Goal: Task Accomplishment & Management: Complete application form

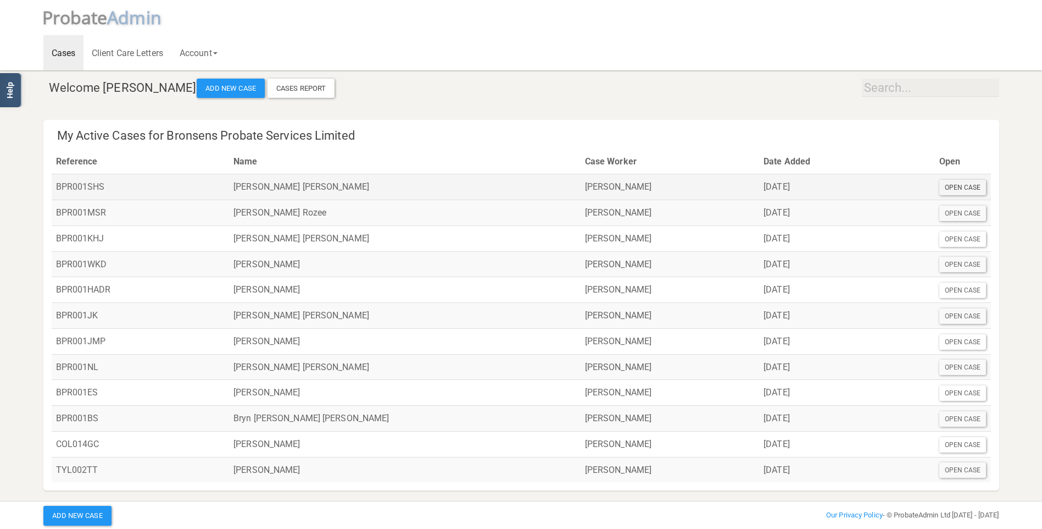
click at [959, 186] on div "Open Case" at bounding box center [963, 187] width 47 height 15
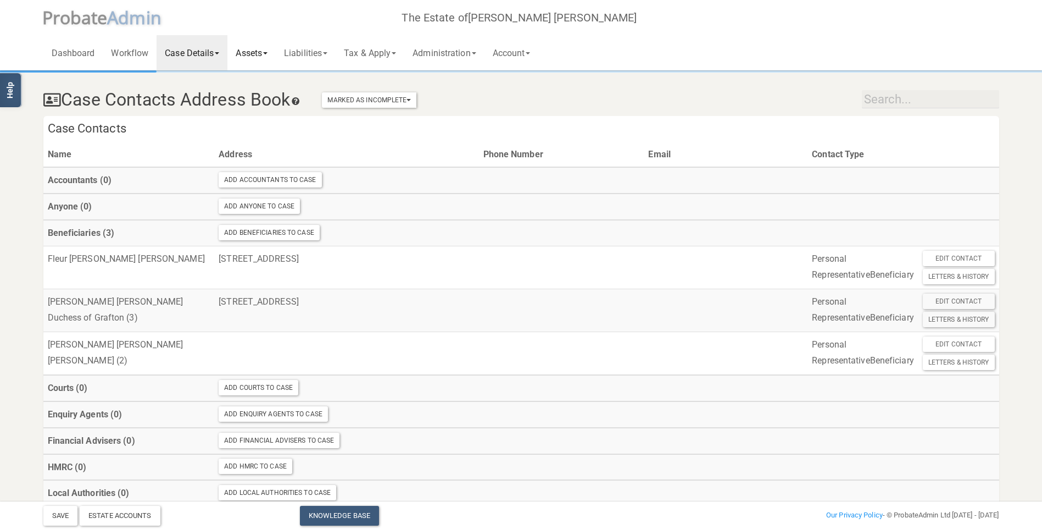
click at [258, 54] on link "Assets" at bounding box center [251, 52] width 48 height 35
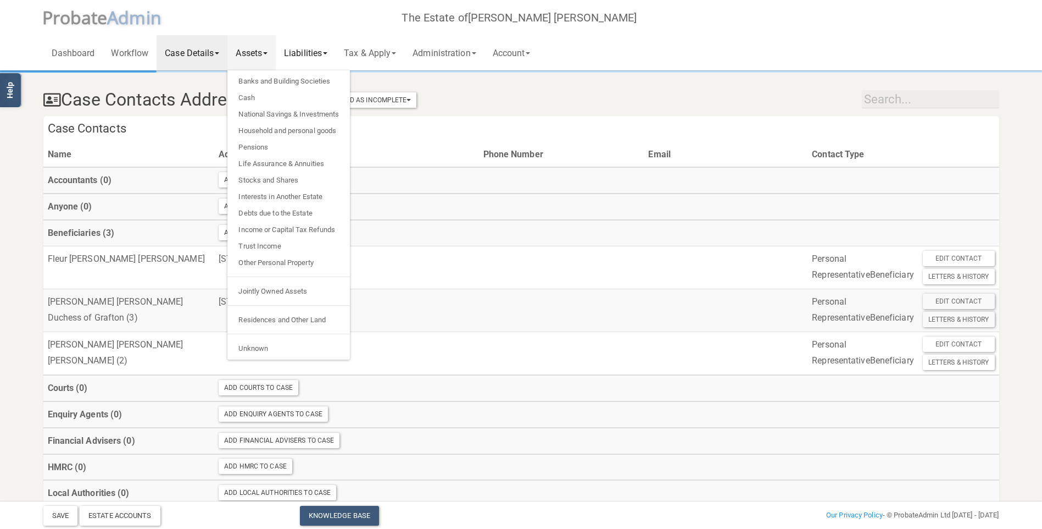
click at [318, 42] on link "Liabilities" at bounding box center [306, 52] width 60 height 35
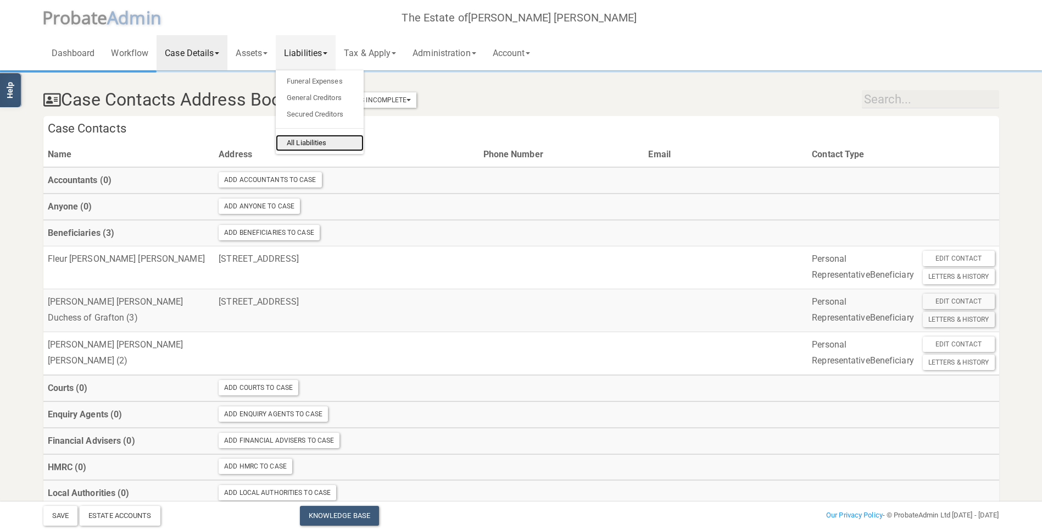
click at [319, 145] on link "All Liabilities" at bounding box center [320, 143] width 88 height 16
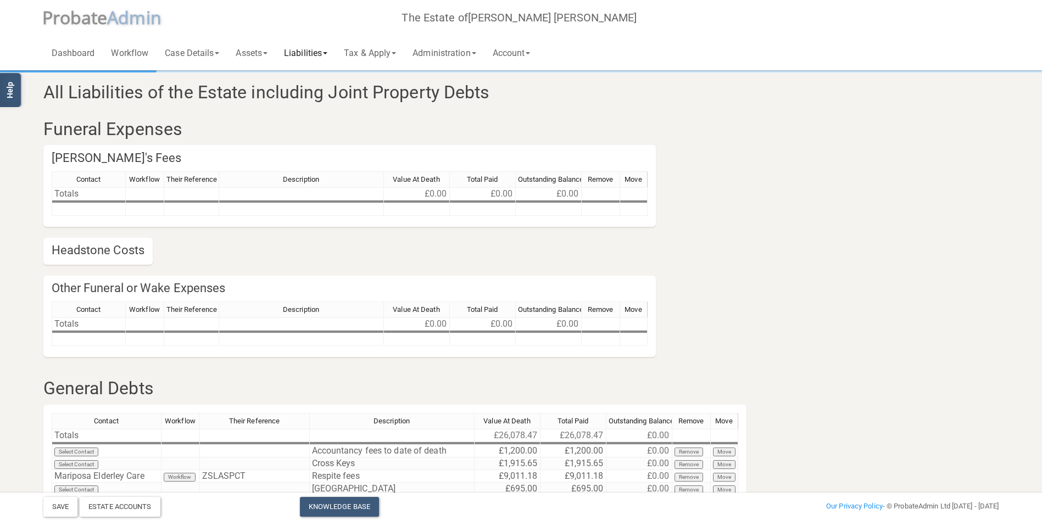
click at [304, 52] on link "Liabilities" at bounding box center [306, 52] width 60 height 35
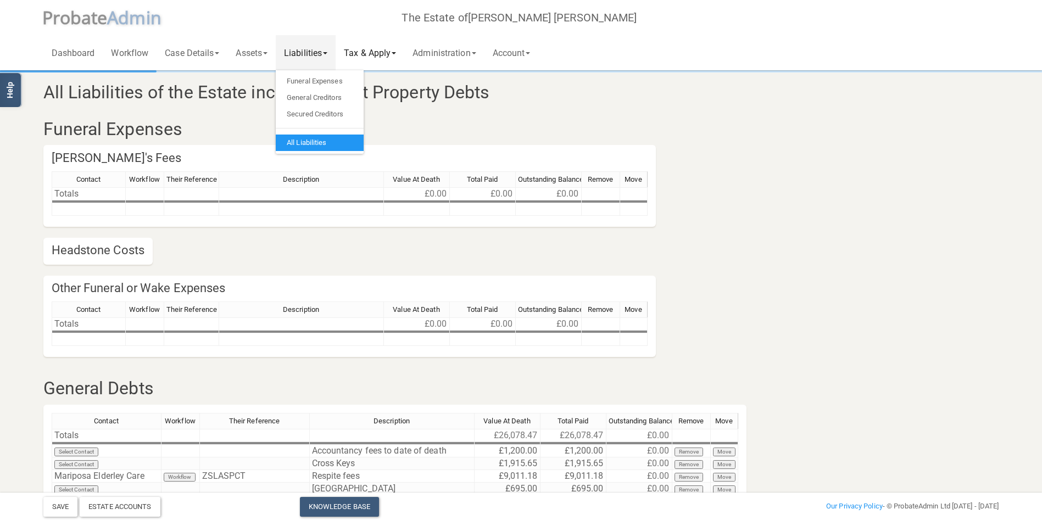
click at [364, 51] on link "Tax & Apply" at bounding box center [370, 52] width 69 height 35
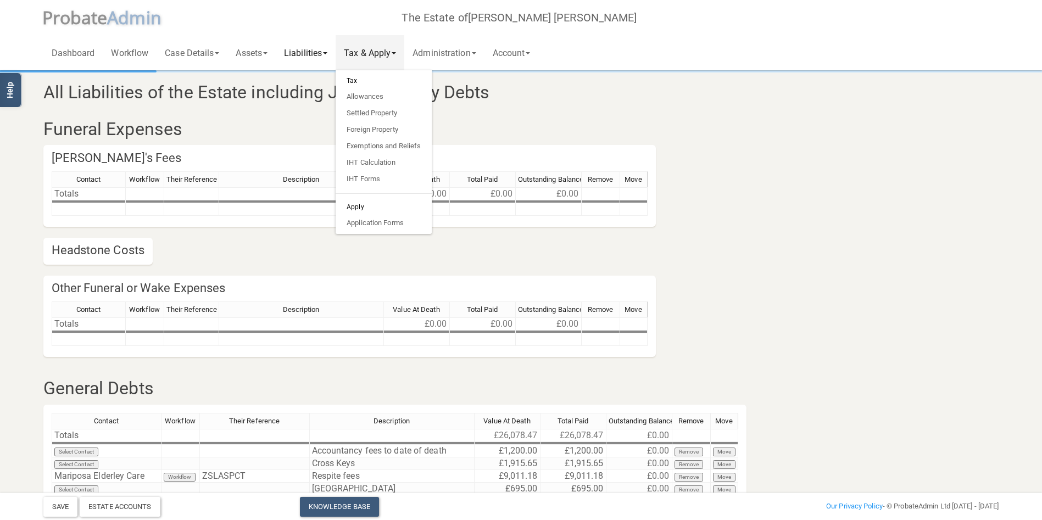
click at [314, 52] on link "Liabilities" at bounding box center [306, 52] width 60 height 35
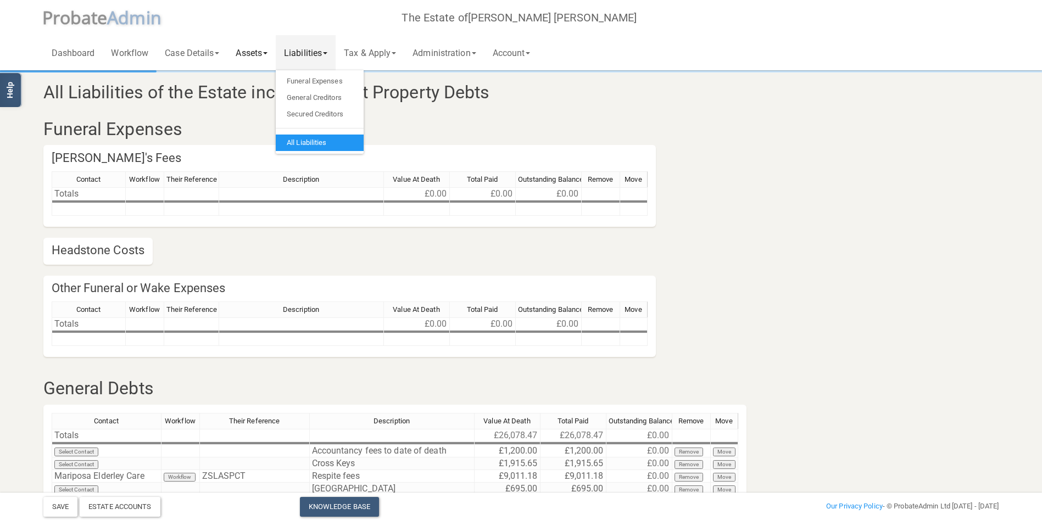
click at [255, 55] on link "Assets" at bounding box center [251, 52] width 48 height 35
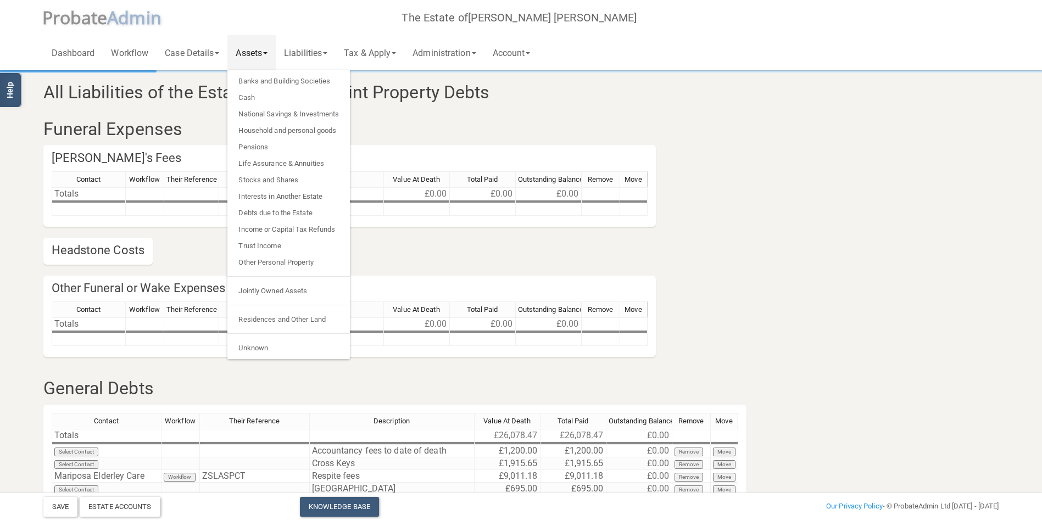
click at [255, 55] on link "Assets" at bounding box center [251, 52] width 48 height 35
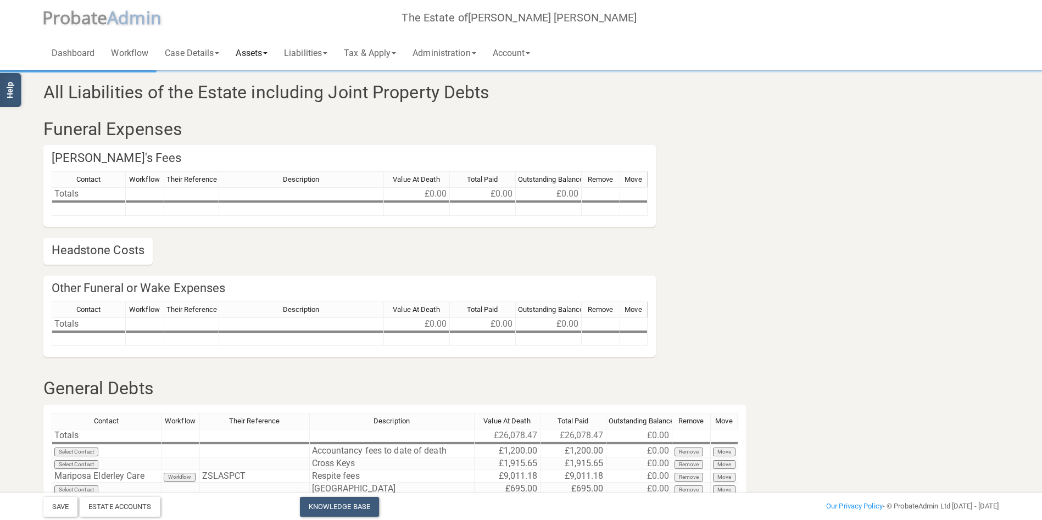
click at [238, 52] on link "Assets" at bounding box center [251, 52] width 48 height 35
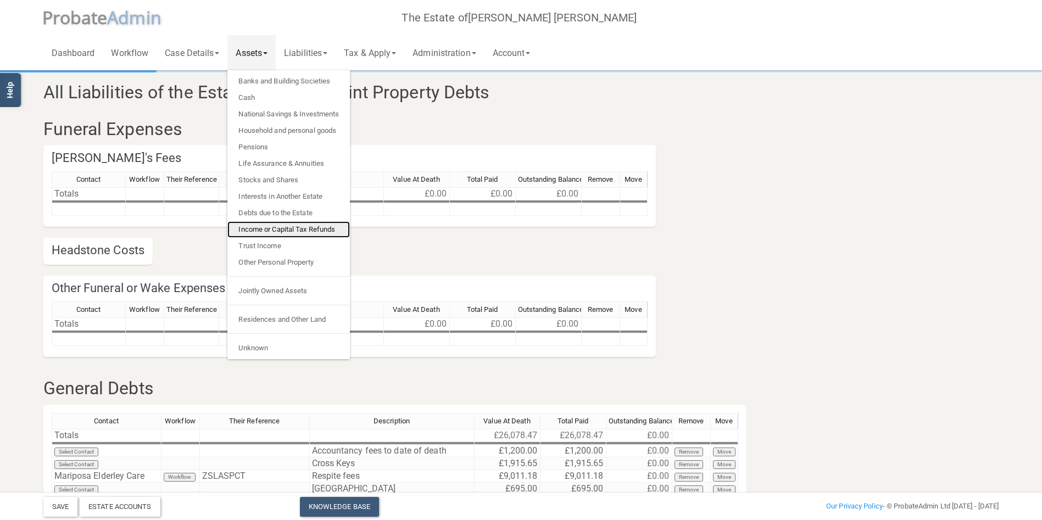
click at [288, 231] on link "Income or Capital Tax Refunds" at bounding box center [288, 229] width 123 height 16
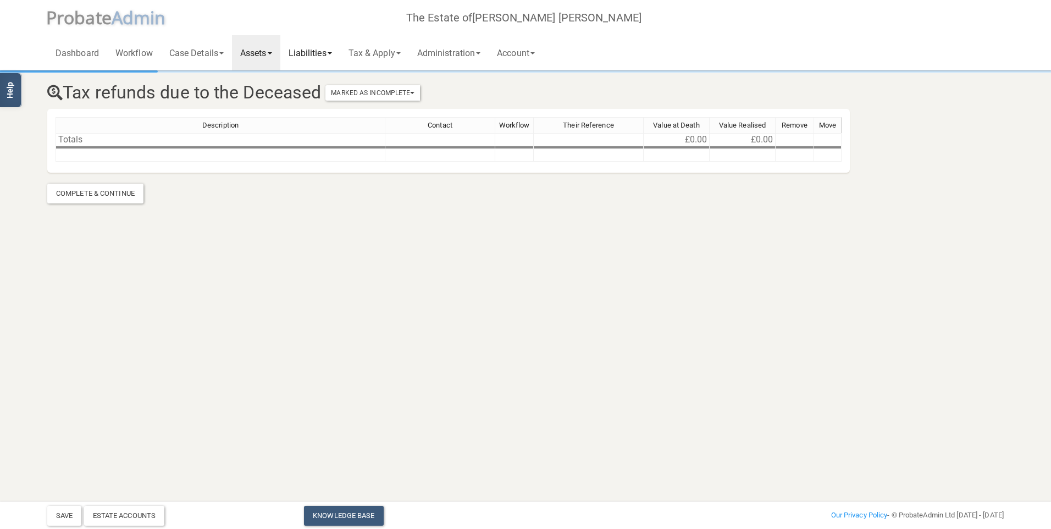
click at [325, 53] on link "Liabilities" at bounding box center [310, 52] width 60 height 35
click at [335, 138] on link "All Liabilities" at bounding box center [324, 143] width 88 height 16
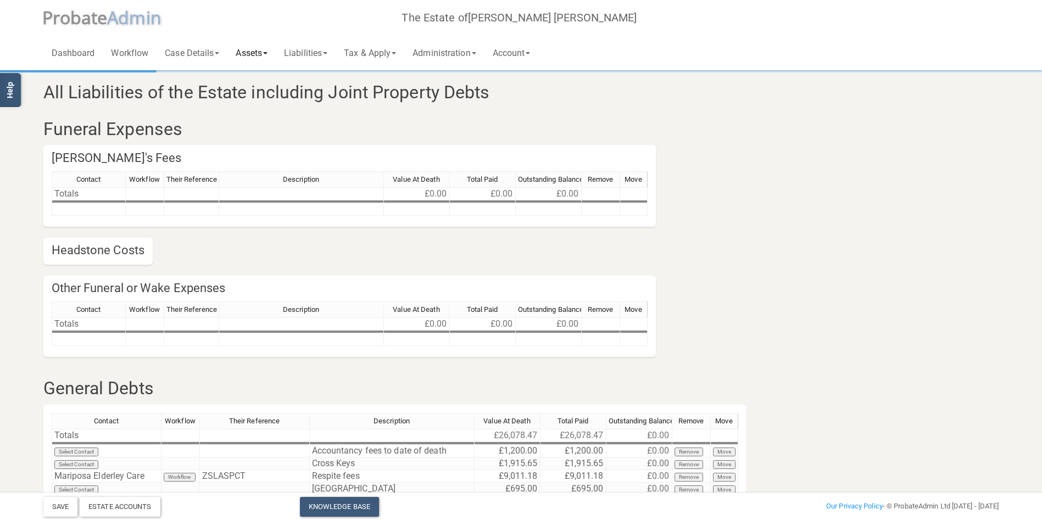
click at [252, 54] on link "Assets" at bounding box center [251, 52] width 48 height 35
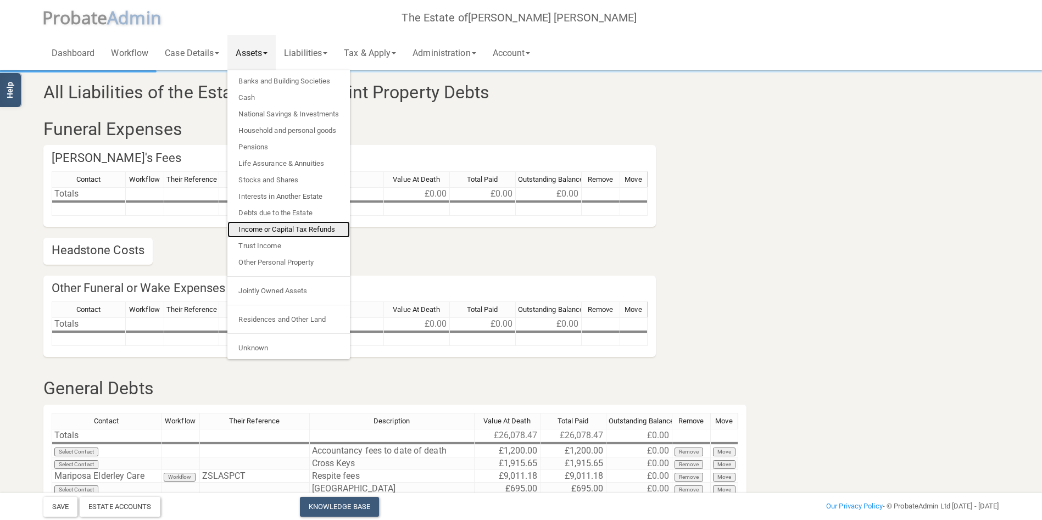
click at [286, 227] on link "Income or Capital Tax Refunds" at bounding box center [288, 229] width 123 height 16
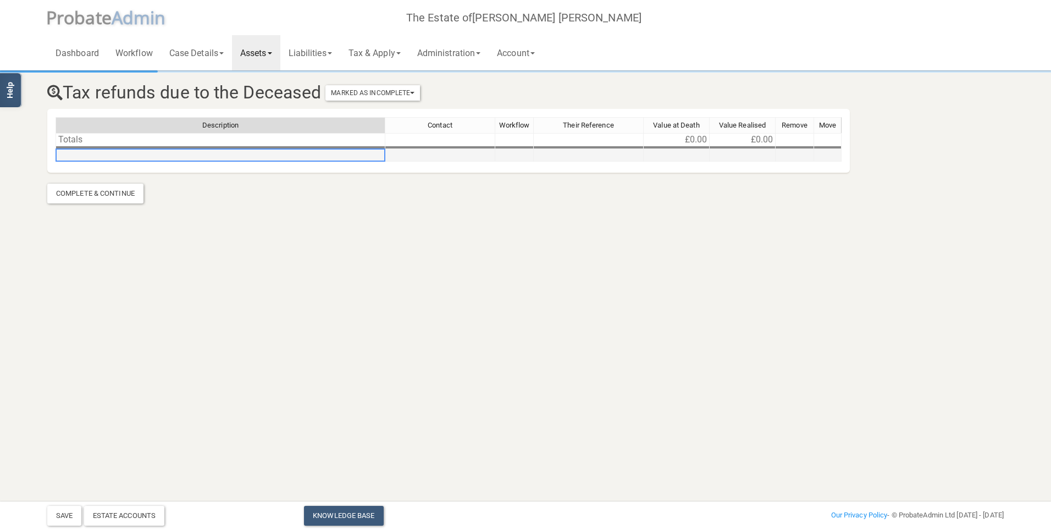
click at [152, 159] on td at bounding box center [220, 155] width 330 height 13
click at [153, 157] on td at bounding box center [220, 155] width 330 height 13
type textarea "SA Repayment due after deducting 2025/26 liabiliy"
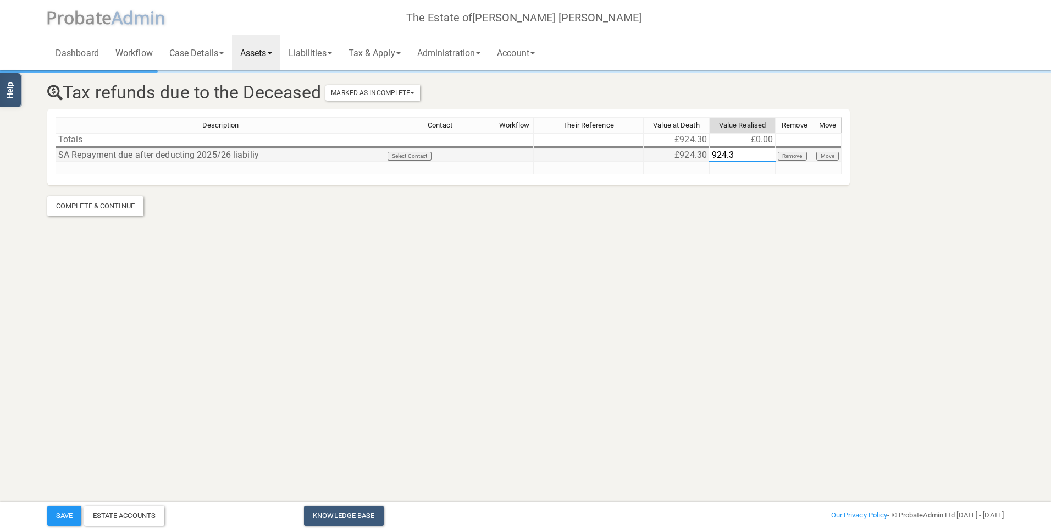
type textarea "924.30"
click at [77, 204] on div "Complete & Continue" at bounding box center [95, 206] width 96 height 20
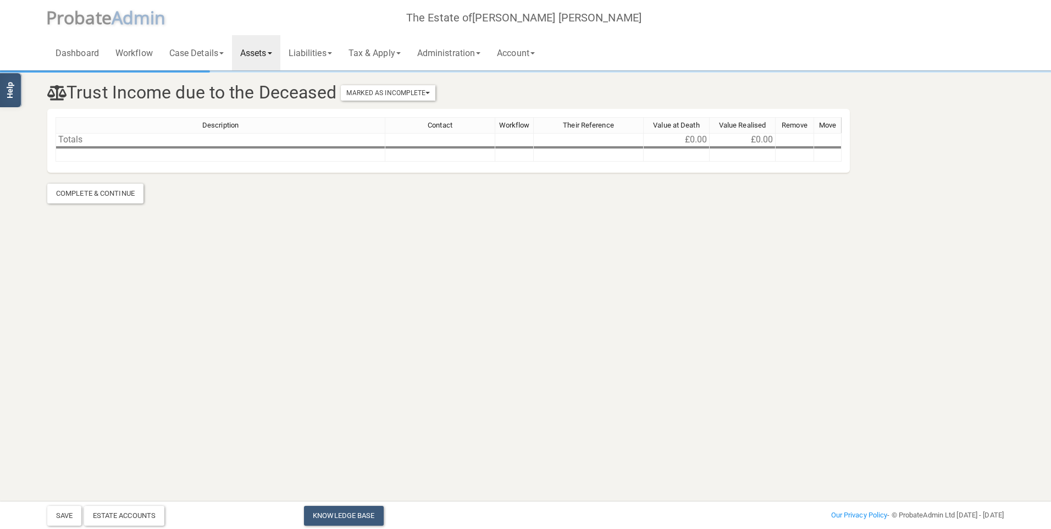
click at [255, 54] on link "Assets" at bounding box center [256, 52] width 48 height 35
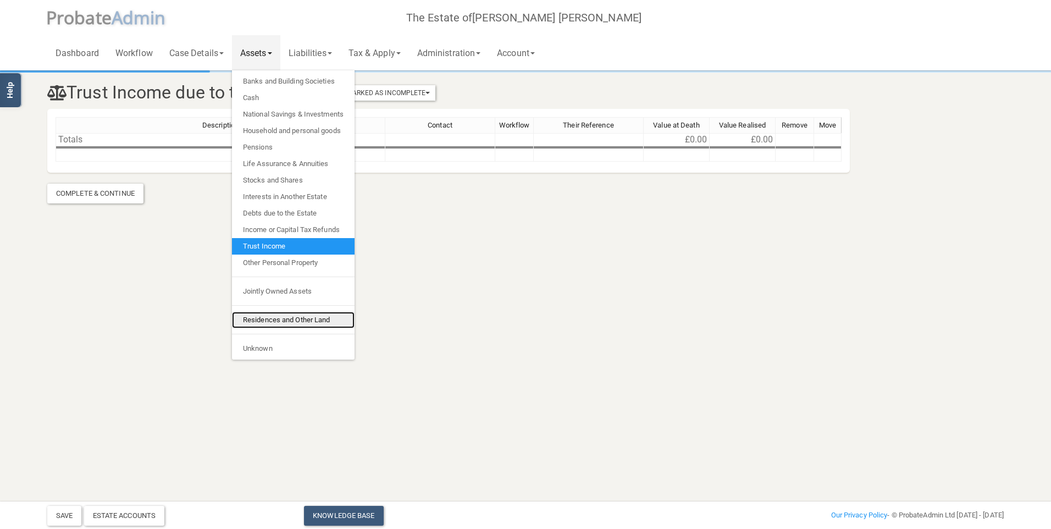
click at [287, 321] on link "Residences and Other Land" at bounding box center [293, 320] width 123 height 16
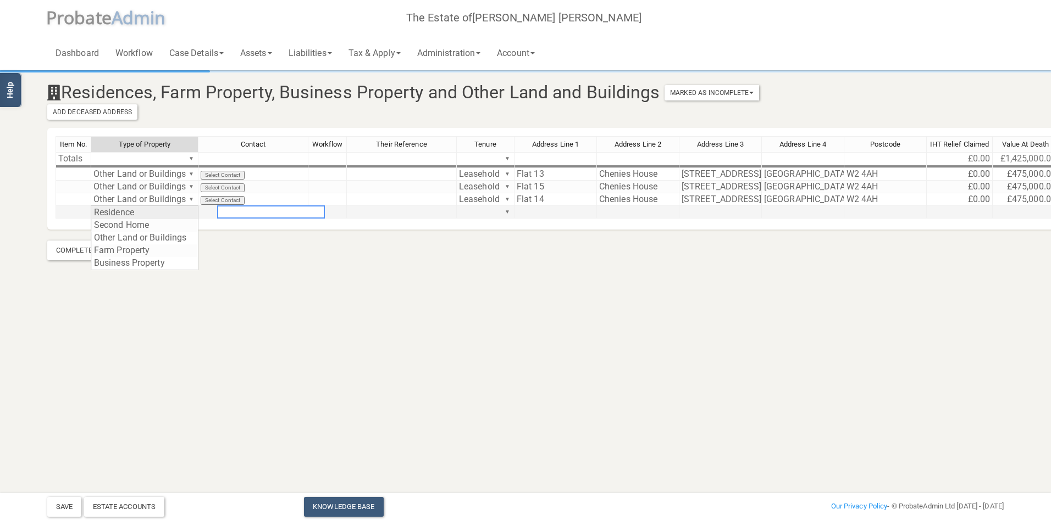
click at [190, 213] on div "Item No. Type of Property Contact Workflow Their Reference Tenure Address Line …" at bounding box center [622, 182] width 1135 height 92
click at [142, 214] on div "Item No. Type of Property Contact Workflow Their Reference Tenure Address Line …" at bounding box center [622, 182] width 1135 height 92
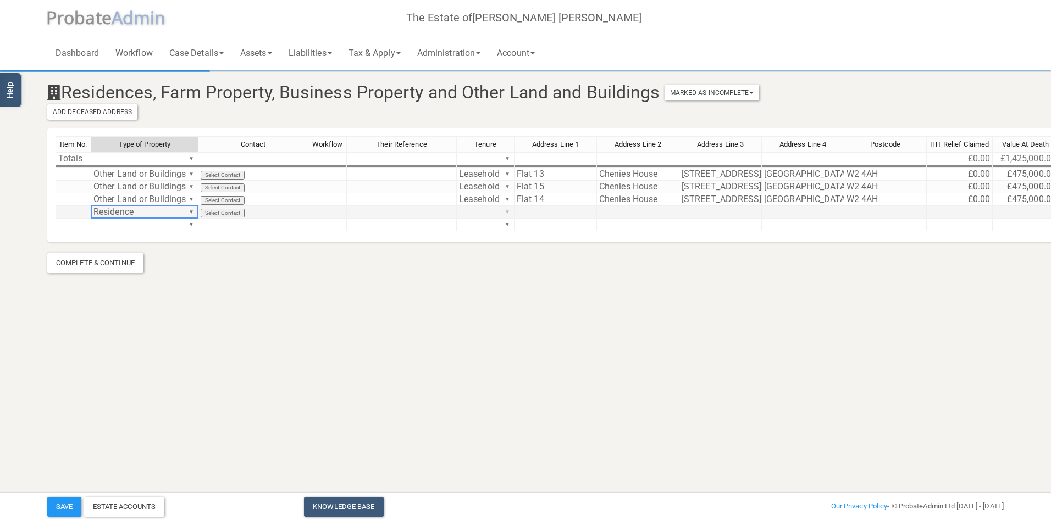
click at [507, 213] on div "Item No. Type of Property Contact Workflow Their Reference Tenure Address Line …" at bounding box center [622, 188] width 1135 height 105
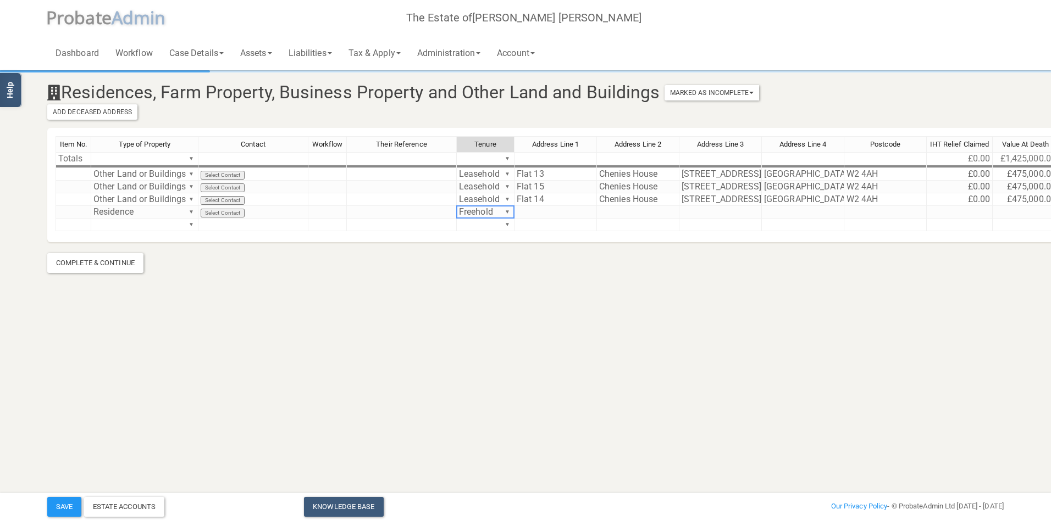
click at [487, 213] on div "Item No. Type of Property Contact Workflow Their Reference Tenure Address Line …" at bounding box center [622, 188] width 1135 height 105
click at [562, 213] on td at bounding box center [555, 212] width 82 height 13
click at [566, 208] on td "Prebendal" at bounding box center [555, 212] width 82 height 13
click at [547, 213] on textarea "10 Prebndal Court" at bounding box center [555, 211] width 83 height 13
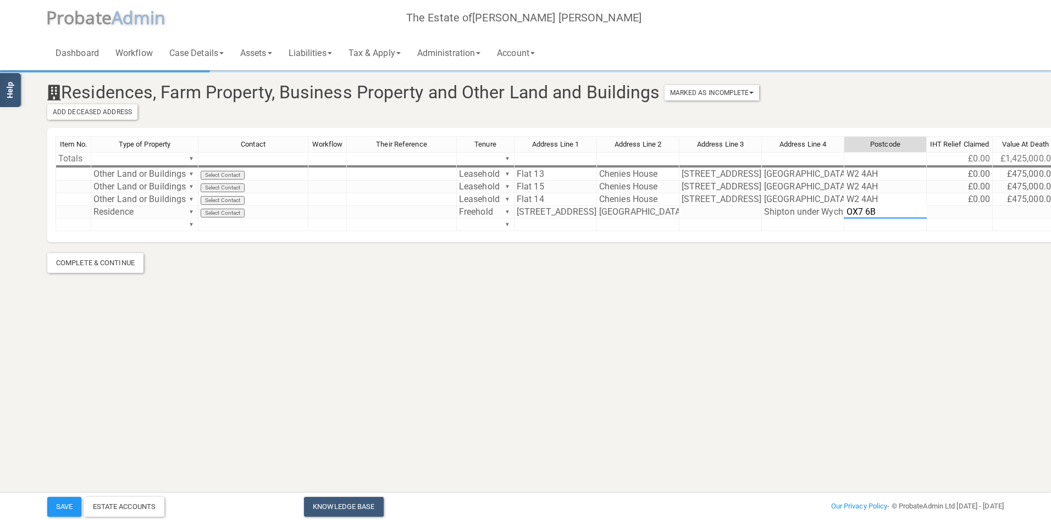
type textarea "OX7 6BB"
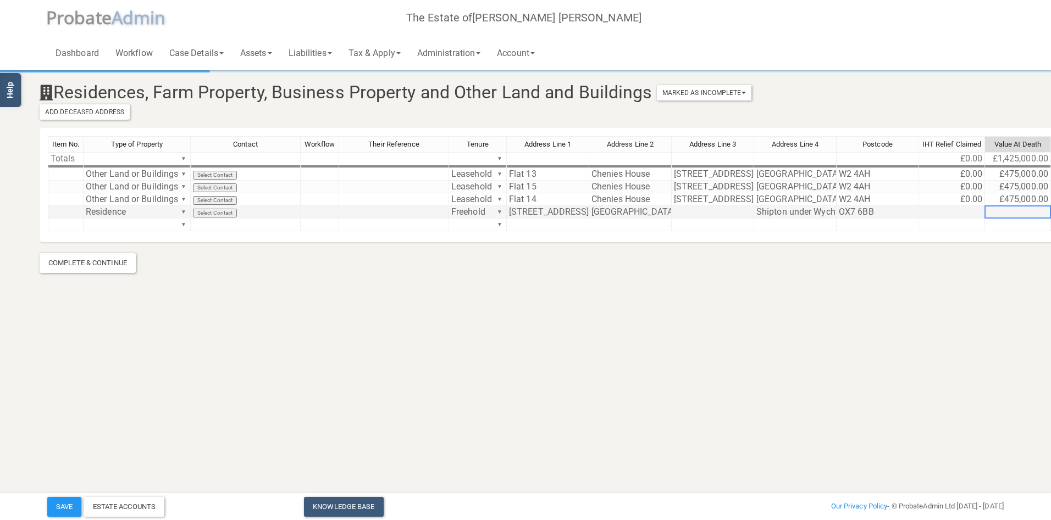
click at [993, 207] on td at bounding box center [1018, 212] width 66 height 13
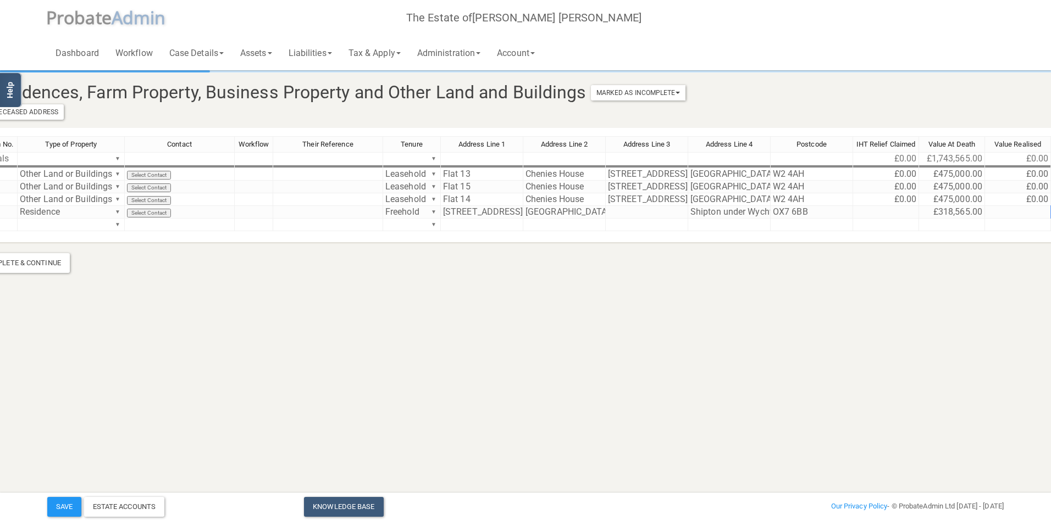
scroll to position [0, 112]
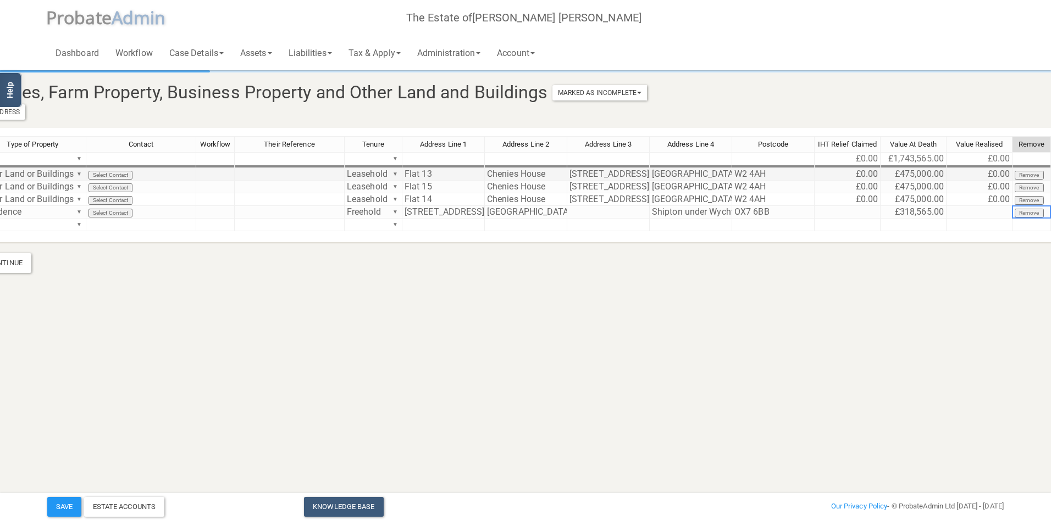
click at [972, 171] on td "£0.00" at bounding box center [979, 174] width 66 height 13
type textarea "0"
click at [918, 234] on div "Item No. Type of Property Contact Workflow Their Reference Tenure Address Line …" at bounding box center [510, 188] width 1135 height 105
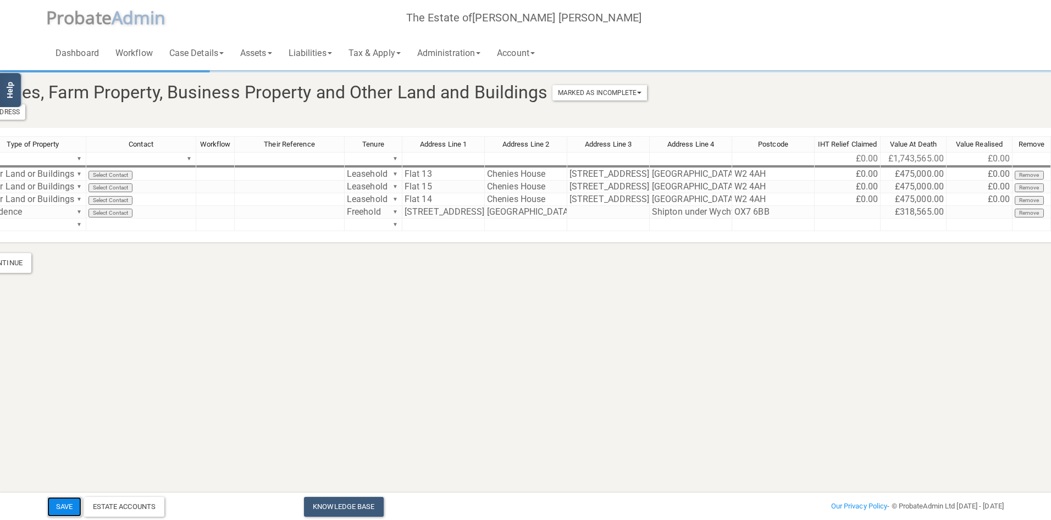
click at [79, 508] on button "Save" at bounding box center [64, 507] width 34 height 20
click at [135, 507] on div "Estate Accounts" at bounding box center [124, 507] width 81 height 20
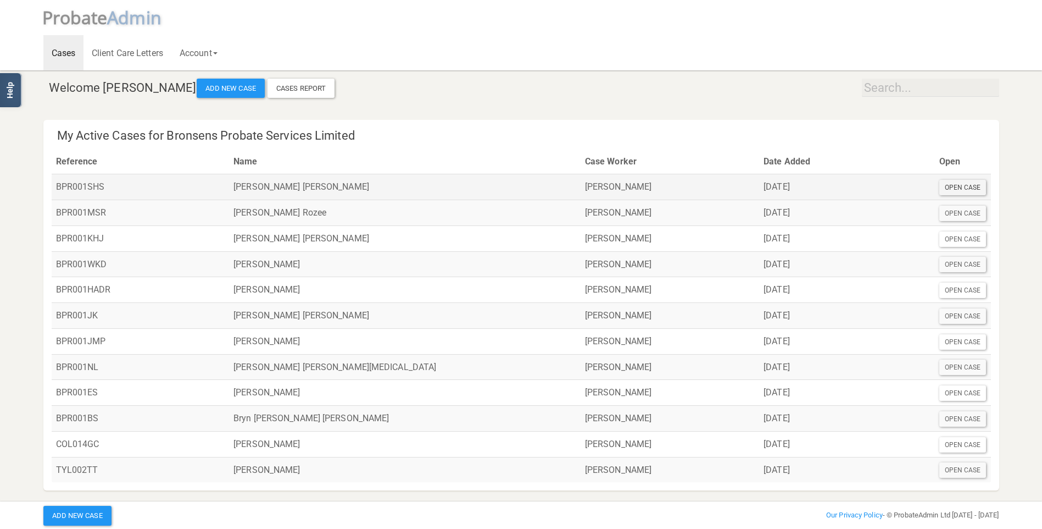
click at [957, 185] on div "Open Case" at bounding box center [963, 187] width 47 height 15
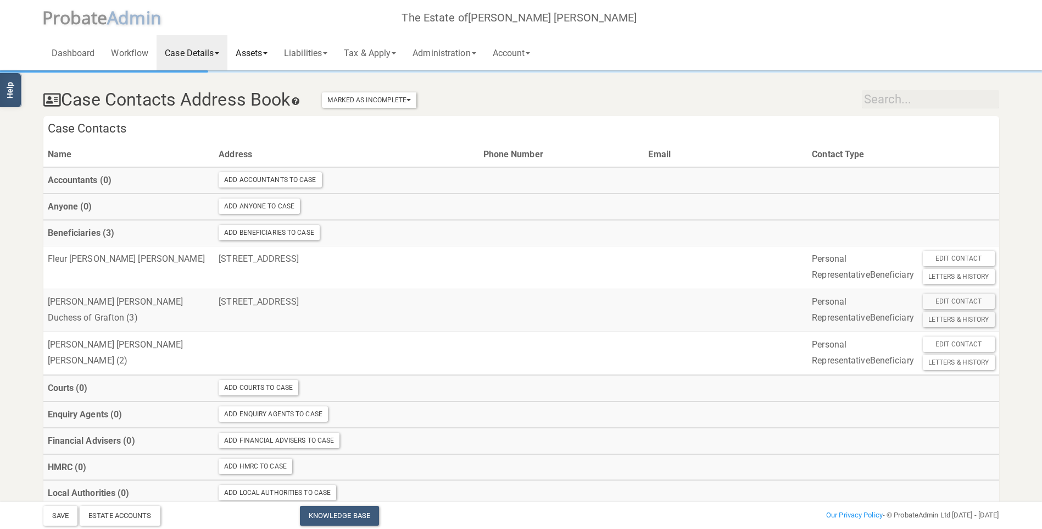
click at [266, 51] on link "Assets" at bounding box center [251, 52] width 48 height 35
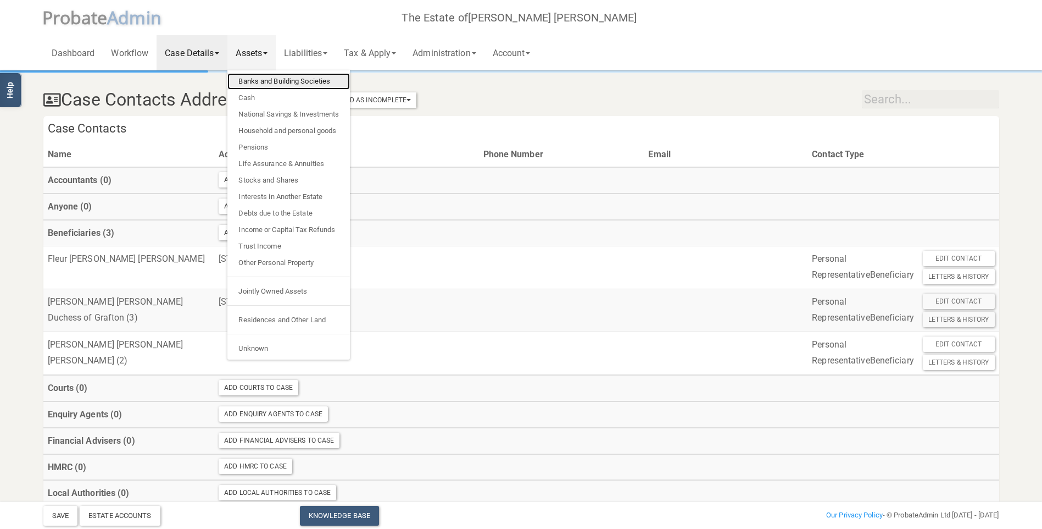
click at [259, 80] on link "Banks and Building Societies" at bounding box center [288, 81] width 123 height 16
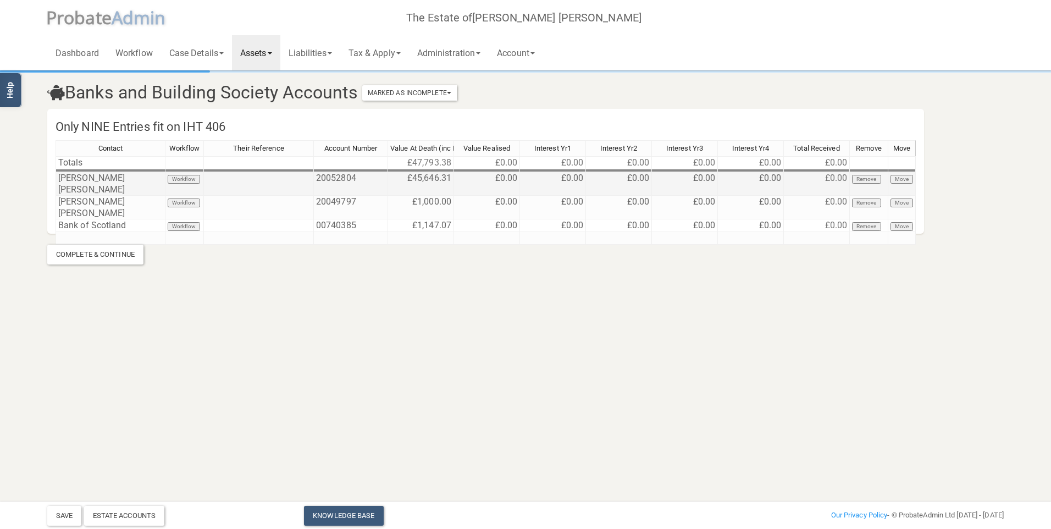
click at [488, 175] on td "£0.00" at bounding box center [487, 184] width 66 height 24
type textarea "0"
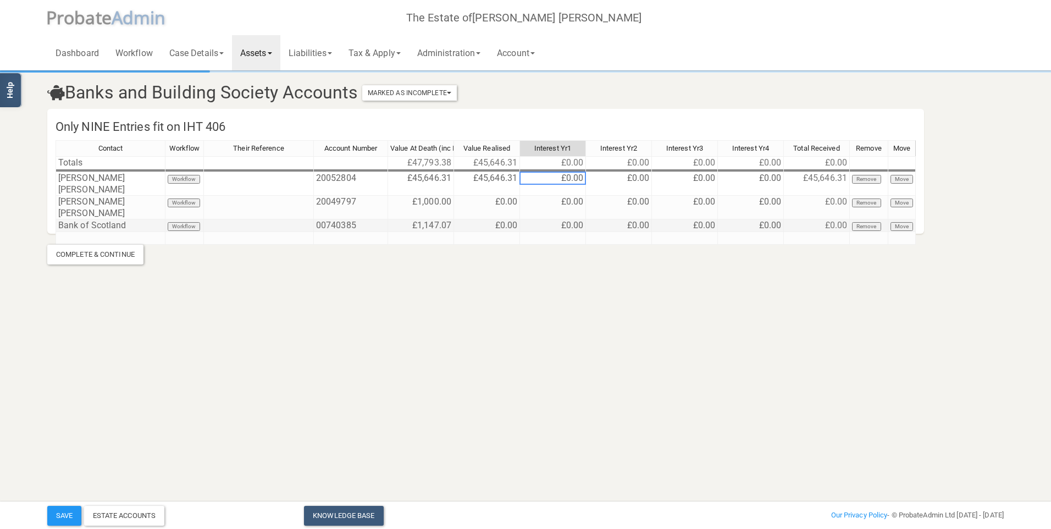
click at [497, 219] on td "£0.00" at bounding box center [487, 225] width 66 height 13
type textarea "0"
click at [502, 196] on td "£0.00" at bounding box center [487, 208] width 66 height 24
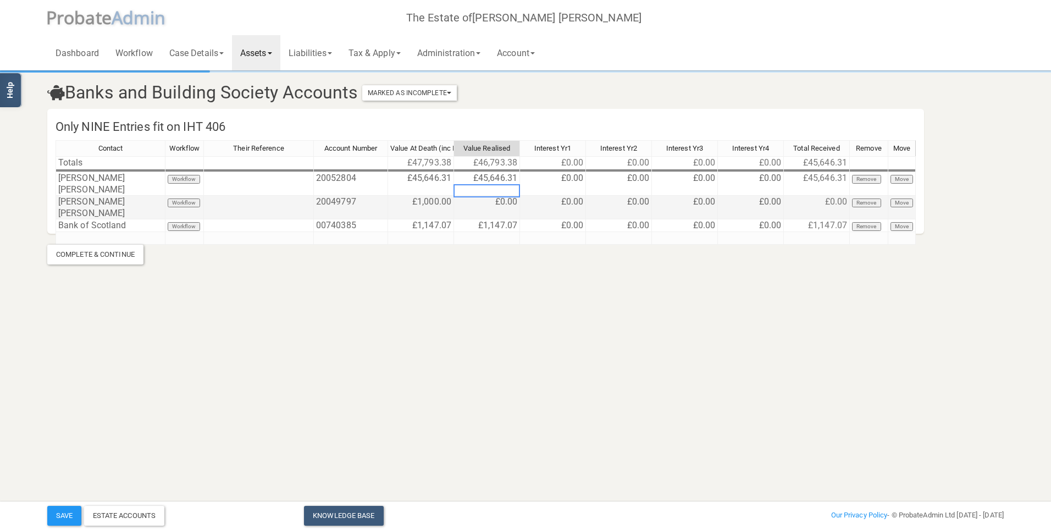
type textarea "0"
type textarea "1000"
click at [79, 507] on button "Save" at bounding box center [64, 515] width 34 height 20
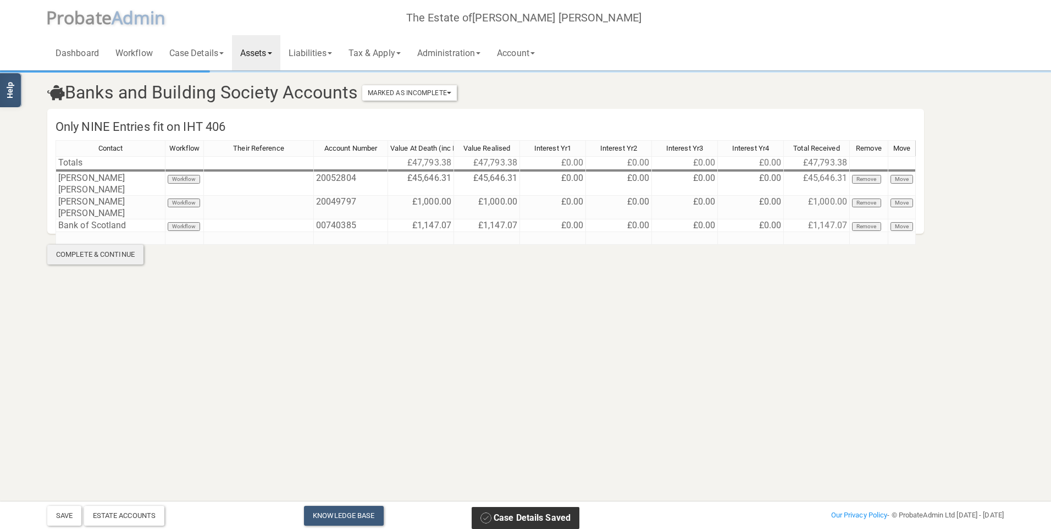
click at [91, 251] on div "Complete & Continue" at bounding box center [95, 255] width 96 height 20
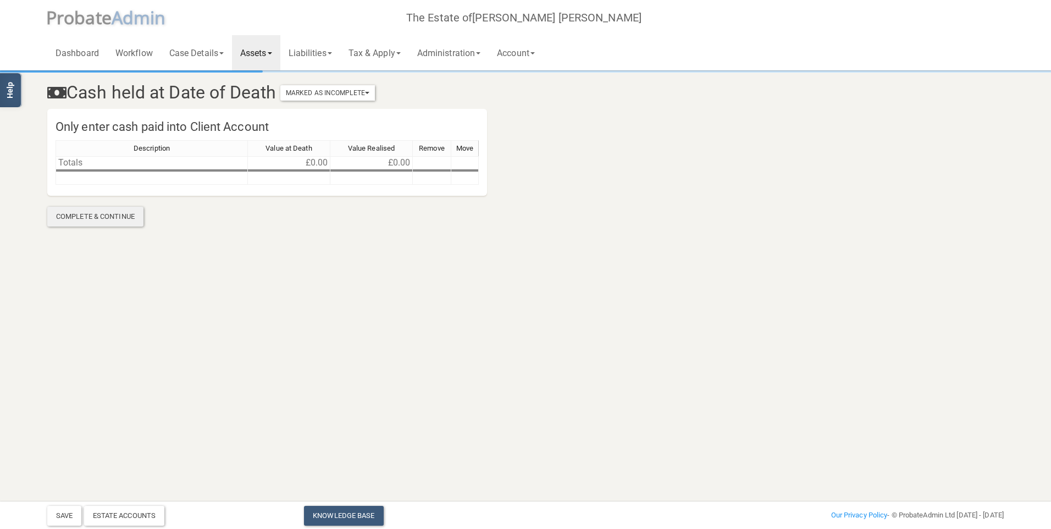
click at [98, 218] on div "Complete & Continue" at bounding box center [95, 217] width 96 height 20
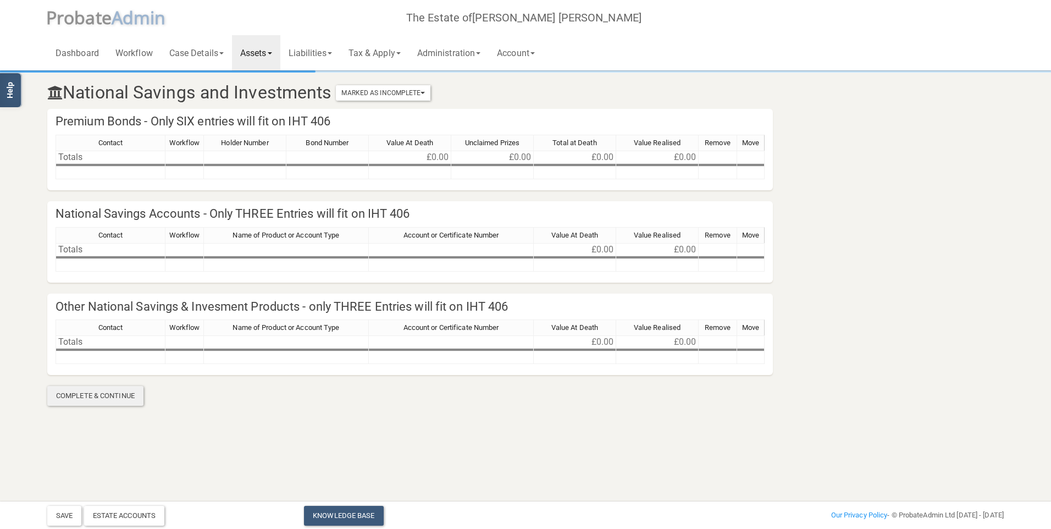
click at [102, 401] on div "Complete & Continue" at bounding box center [95, 396] width 96 height 20
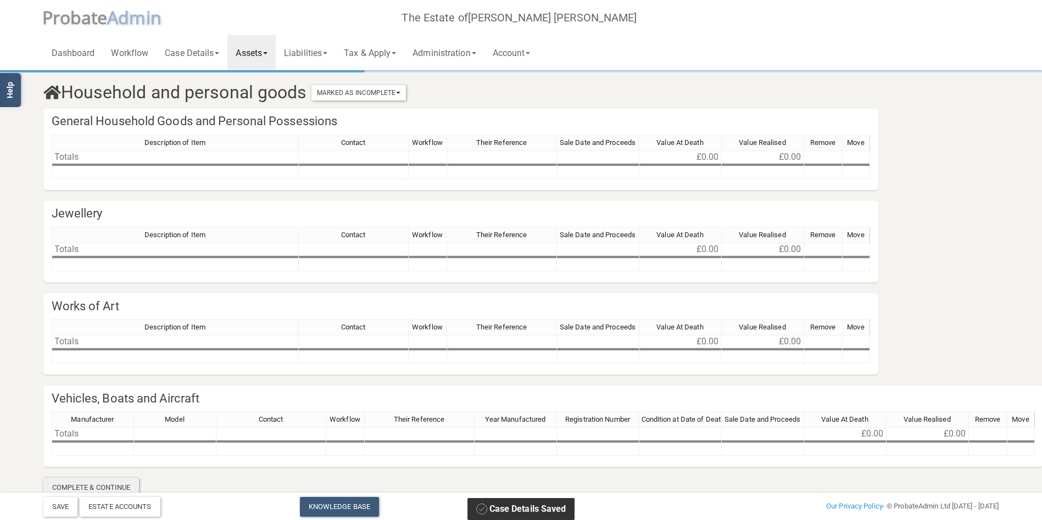
click at [122, 487] on div "Complete & Continue" at bounding box center [91, 488] width 96 height 20
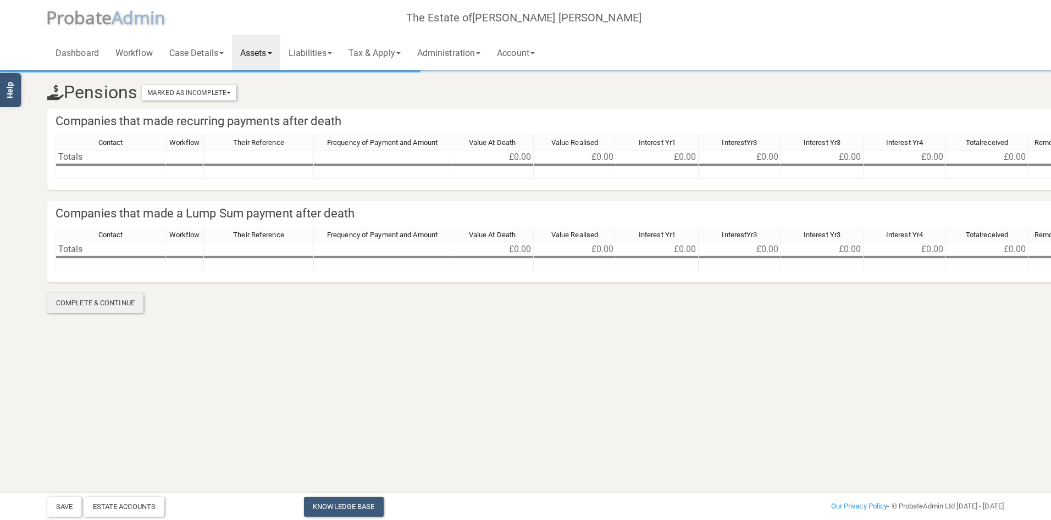
click at [109, 297] on div "Complete & Continue" at bounding box center [95, 303] width 96 height 20
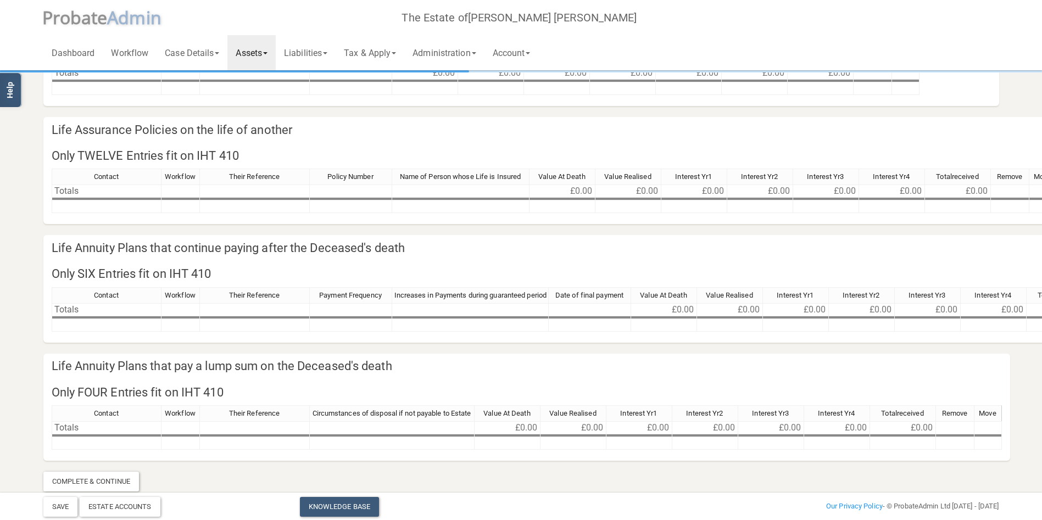
scroll to position [123, 0]
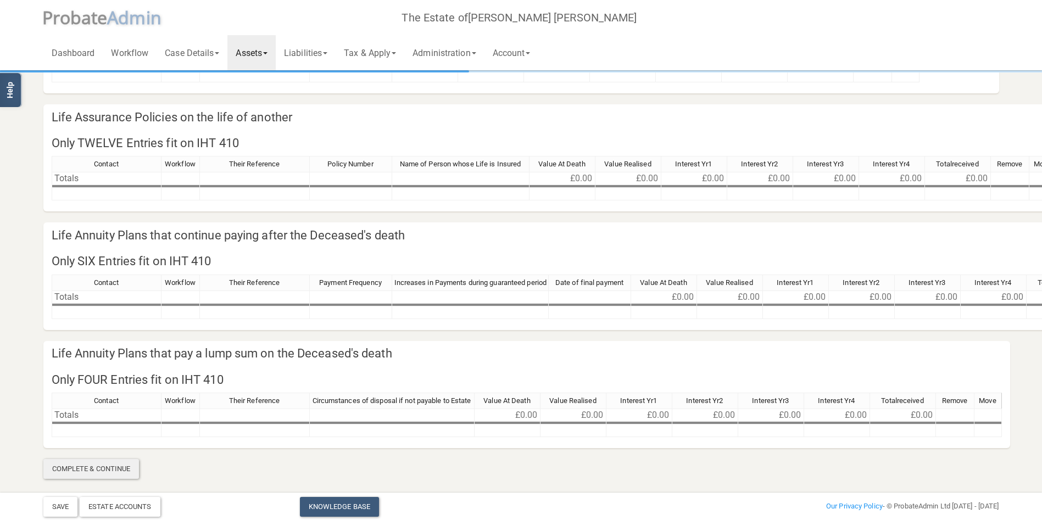
click at [112, 465] on div "Complete & Continue" at bounding box center [91, 469] width 96 height 20
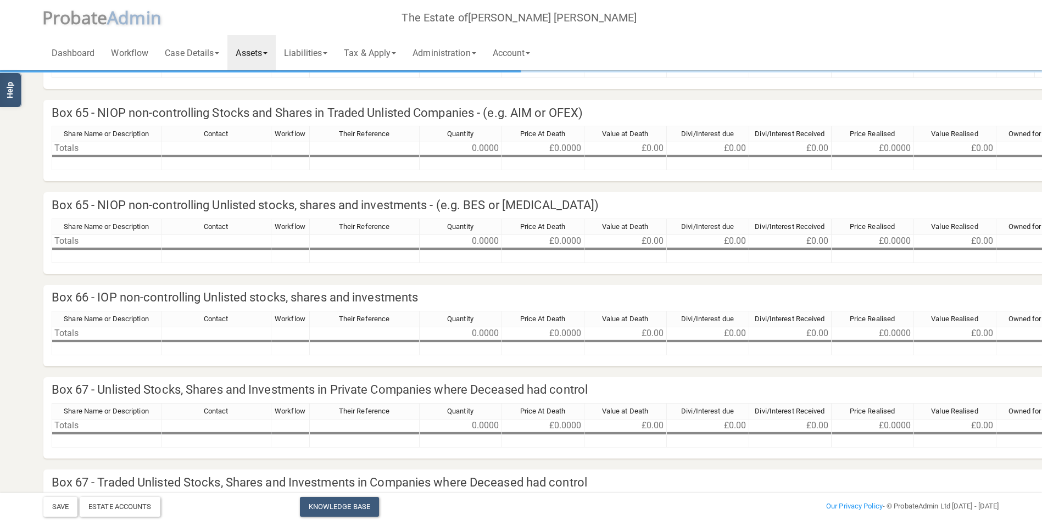
scroll to position [414, 0]
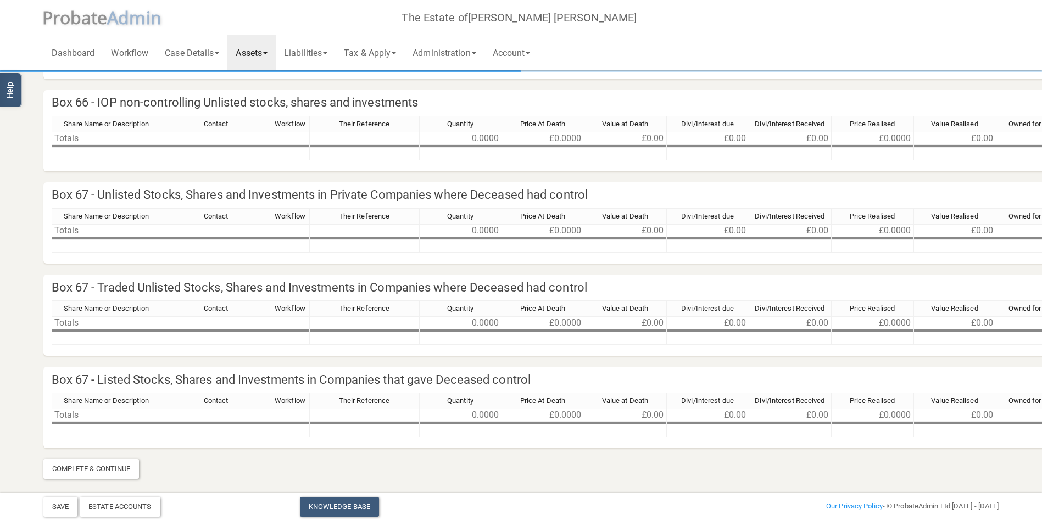
click at [112, 465] on div "Complete & Continue" at bounding box center [91, 469] width 96 height 20
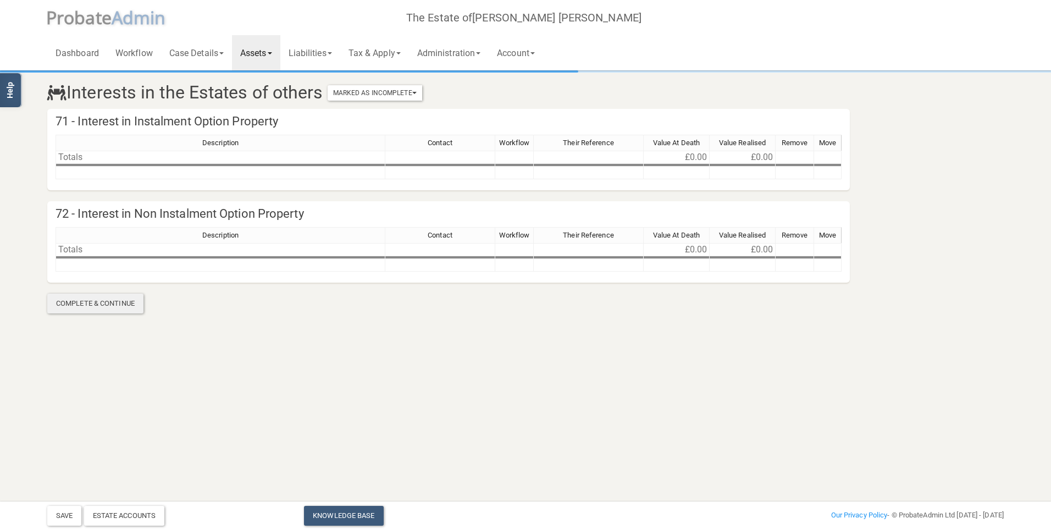
click at [88, 300] on div "Complete & Continue" at bounding box center [95, 303] width 96 height 20
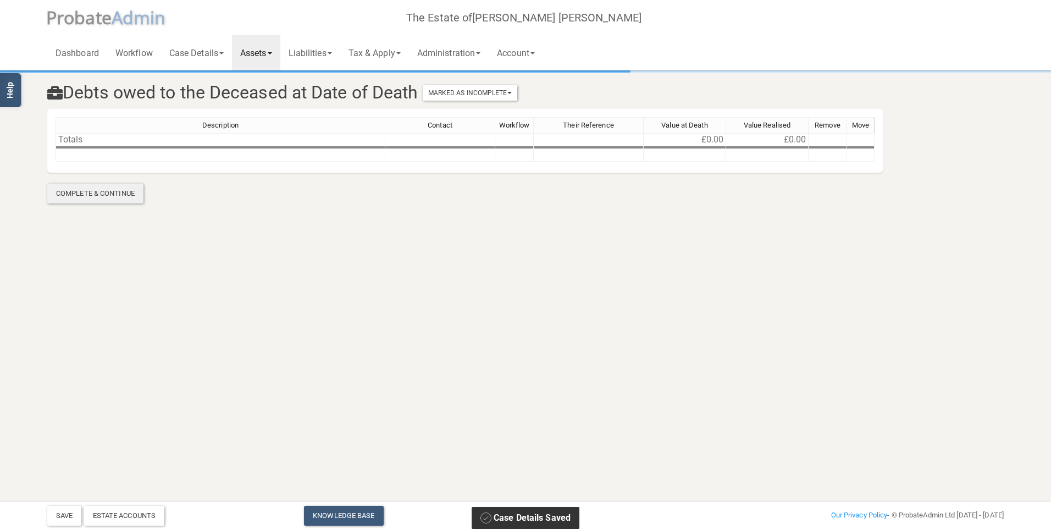
click at [102, 190] on div "Complete & Continue" at bounding box center [95, 194] width 96 height 20
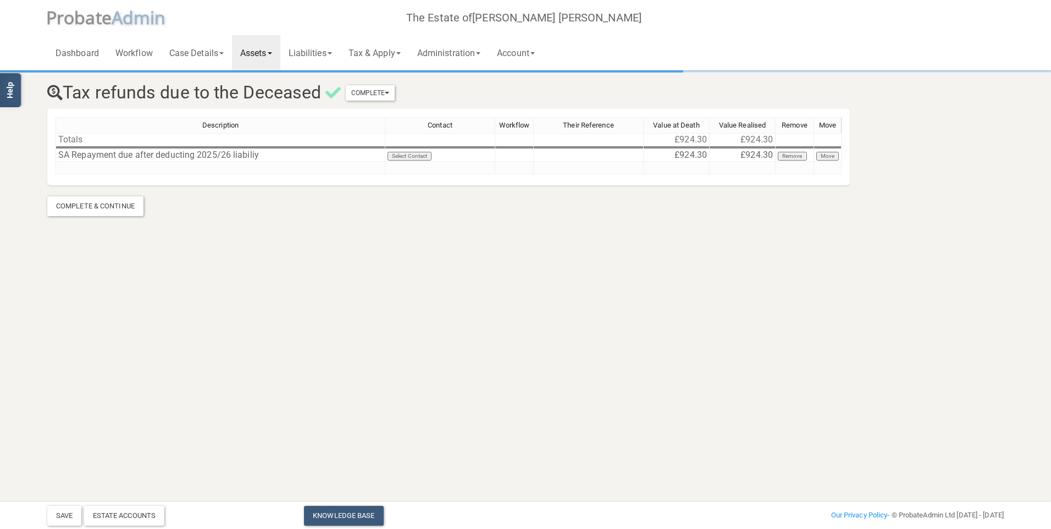
click at [272, 49] on link "Assets" at bounding box center [256, 52] width 48 height 35
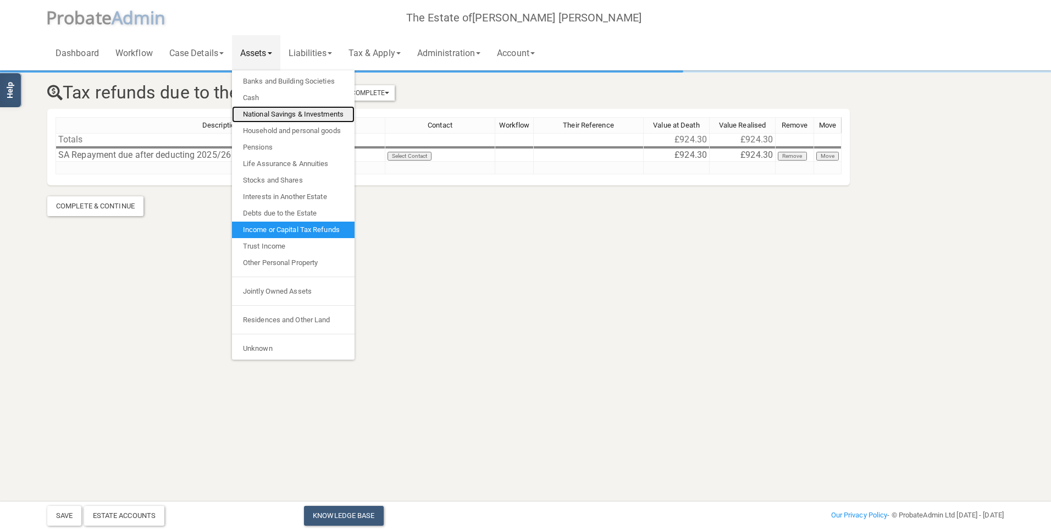
click at [258, 112] on link "National Savings & Investments" at bounding box center [293, 114] width 123 height 16
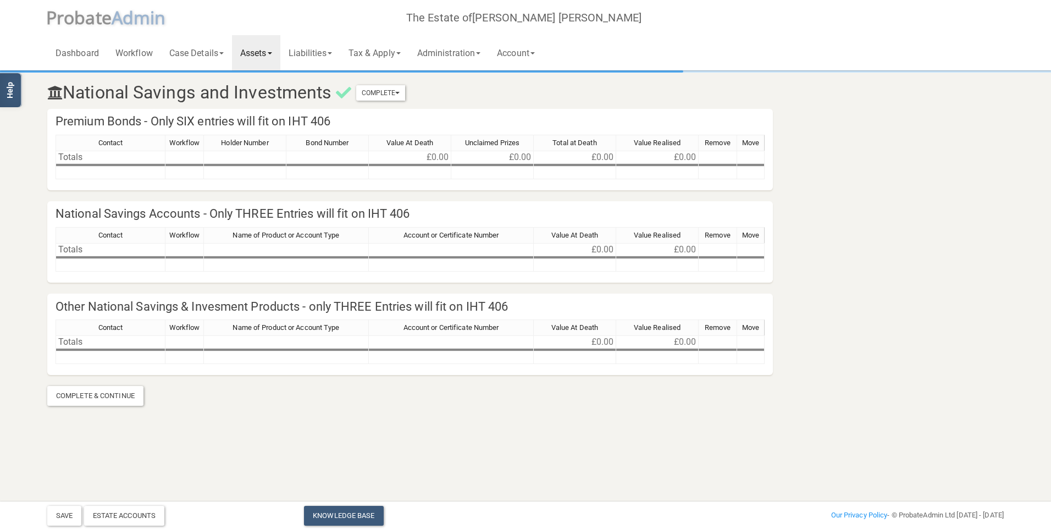
click at [251, 51] on link "Assets" at bounding box center [256, 52] width 48 height 35
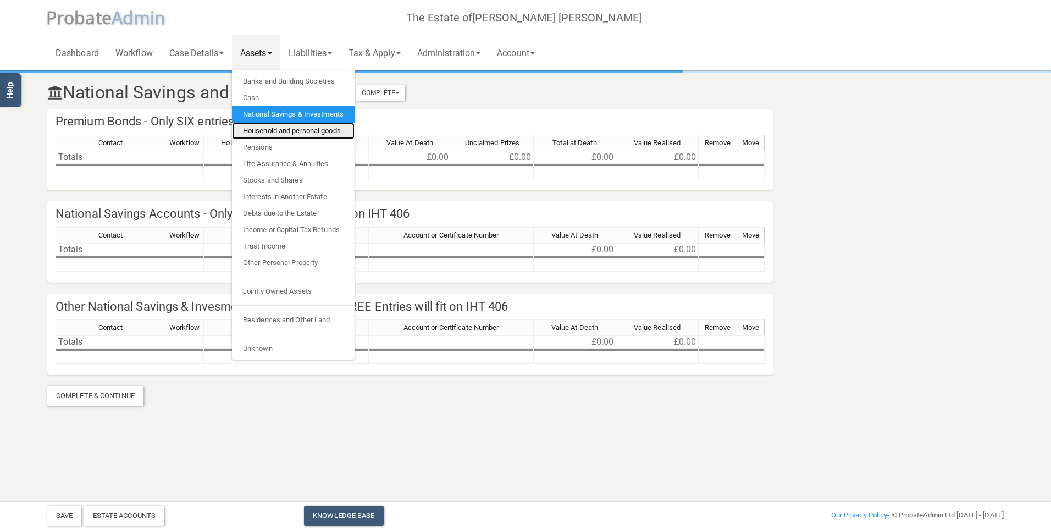
click at [254, 132] on link "Household and personal goods" at bounding box center [293, 131] width 123 height 16
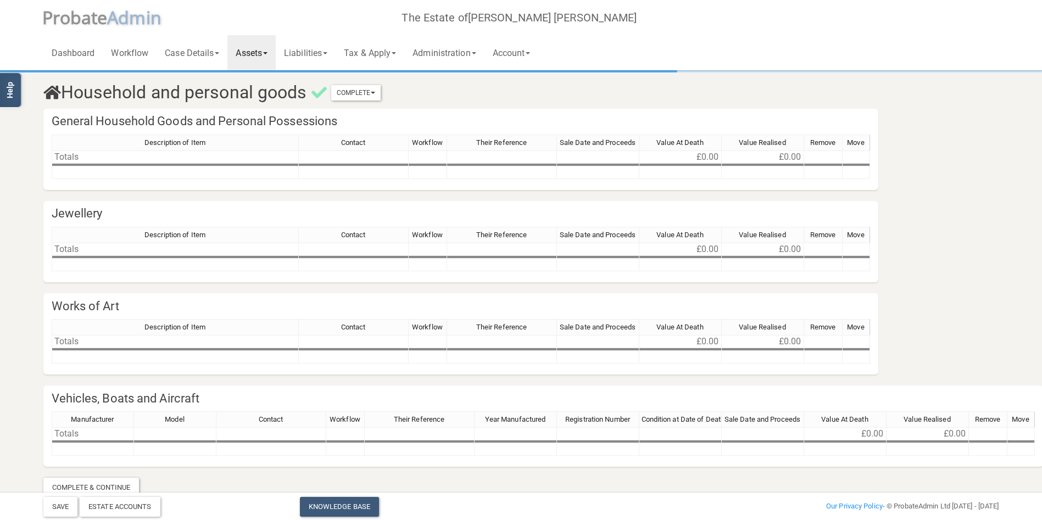
click at [243, 54] on link "Assets" at bounding box center [251, 52] width 48 height 35
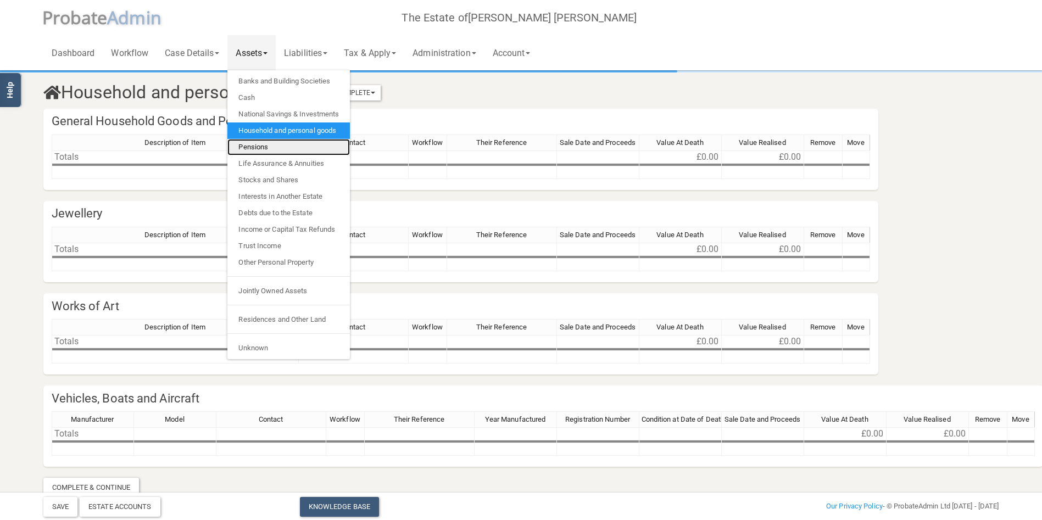
click at [247, 147] on link "Pensions" at bounding box center [288, 147] width 123 height 16
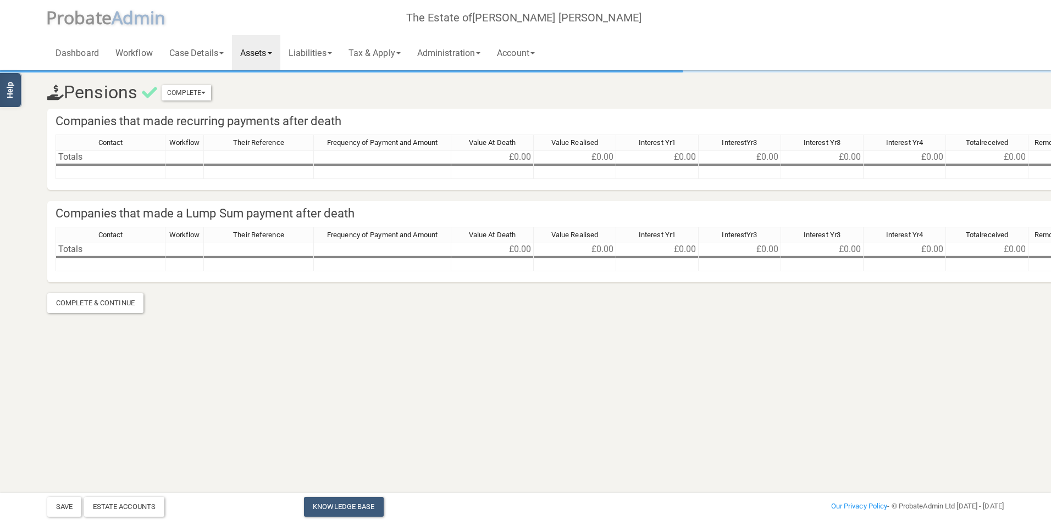
click at [256, 56] on link "Assets" at bounding box center [256, 52] width 48 height 35
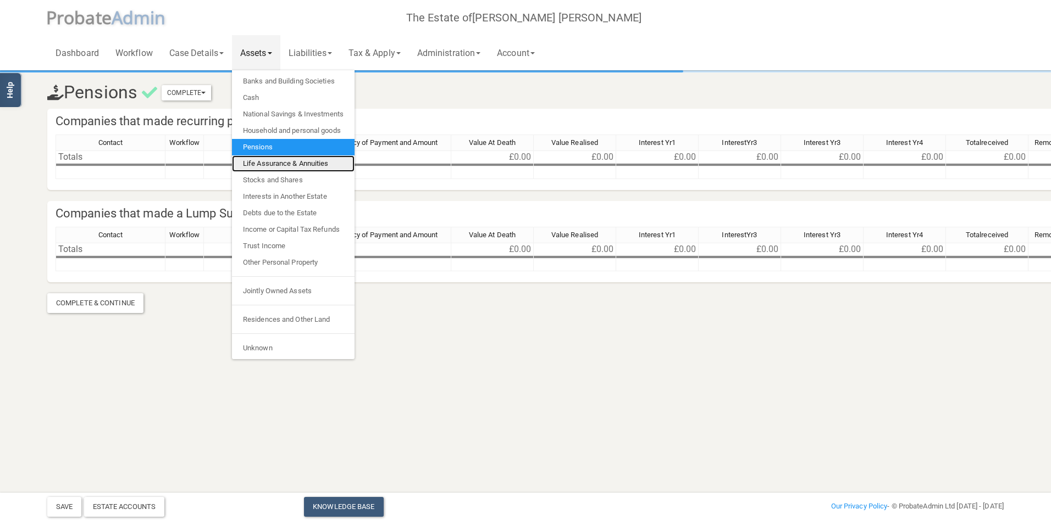
click at [259, 159] on link "Life Assurance & Annuities" at bounding box center [293, 163] width 123 height 16
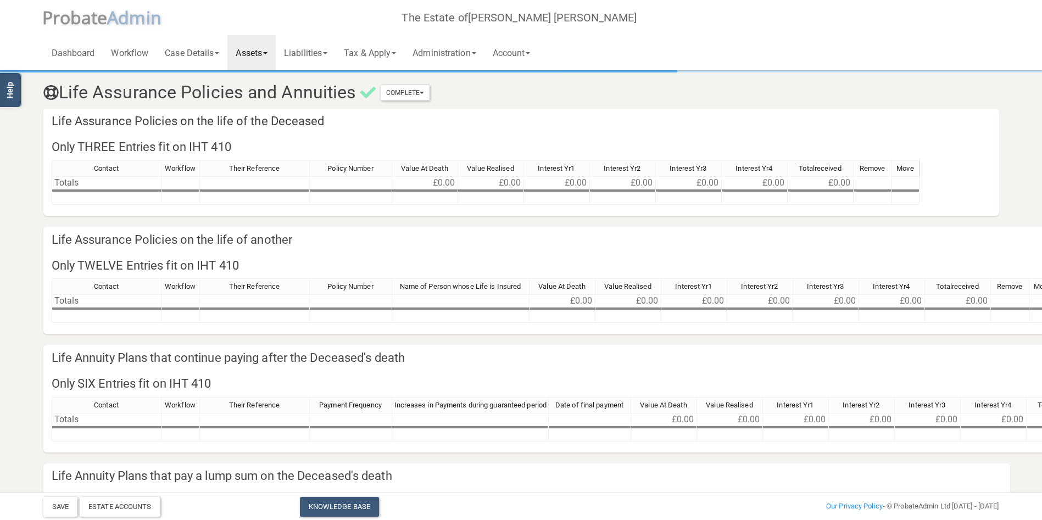
click at [248, 58] on link "Assets" at bounding box center [251, 52] width 48 height 35
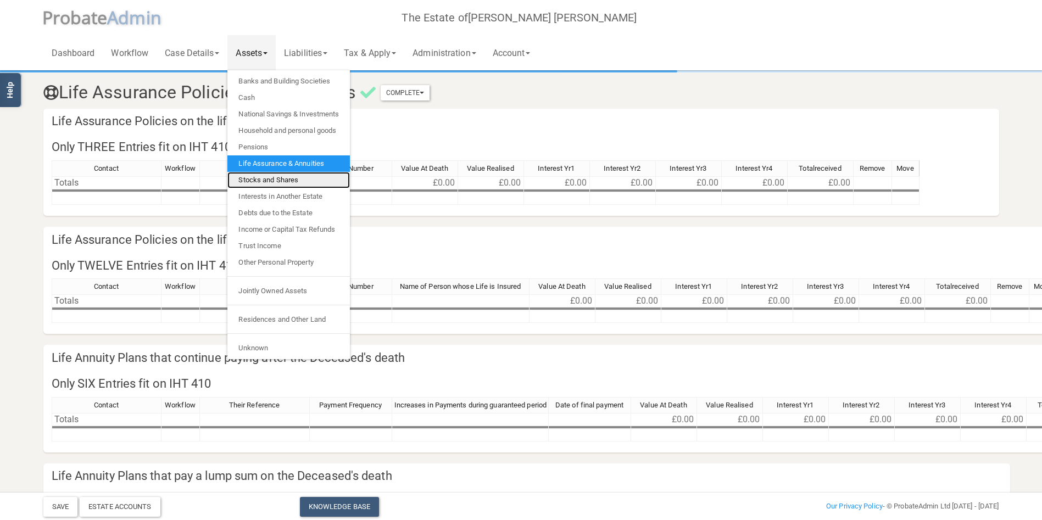
click at [275, 180] on link "Stocks and Shares" at bounding box center [288, 180] width 123 height 16
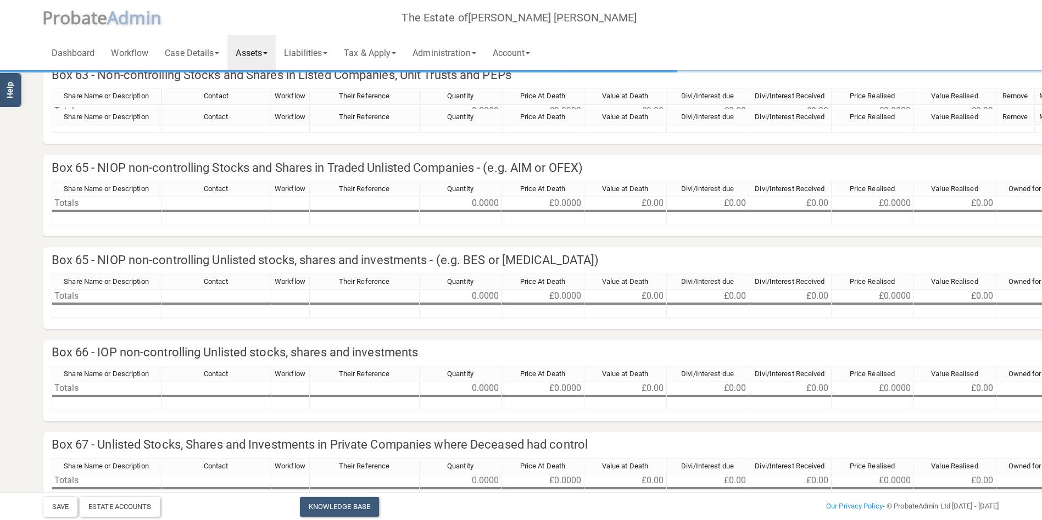
scroll to position [329, 0]
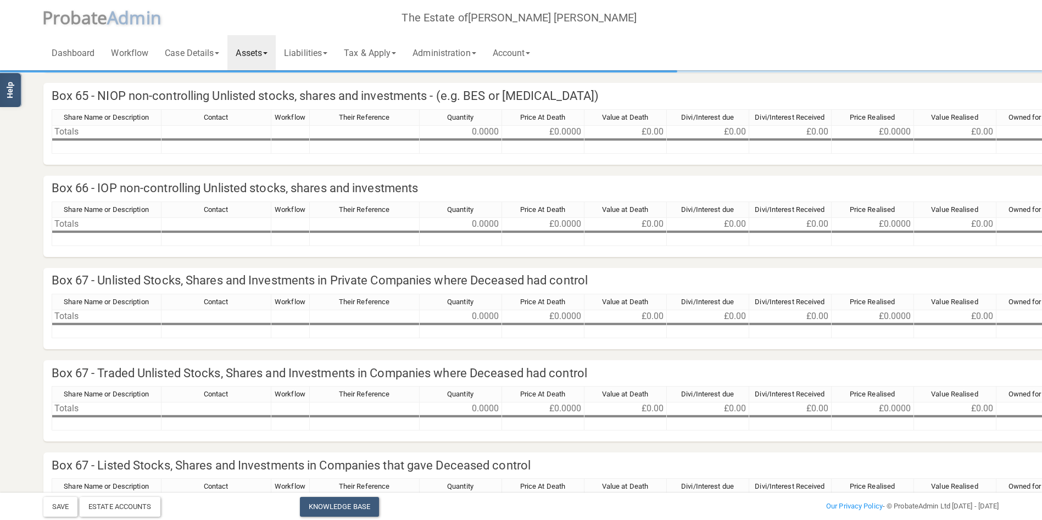
click at [257, 53] on link "Assets" at bounding box center [251, 52] width 48 height 35
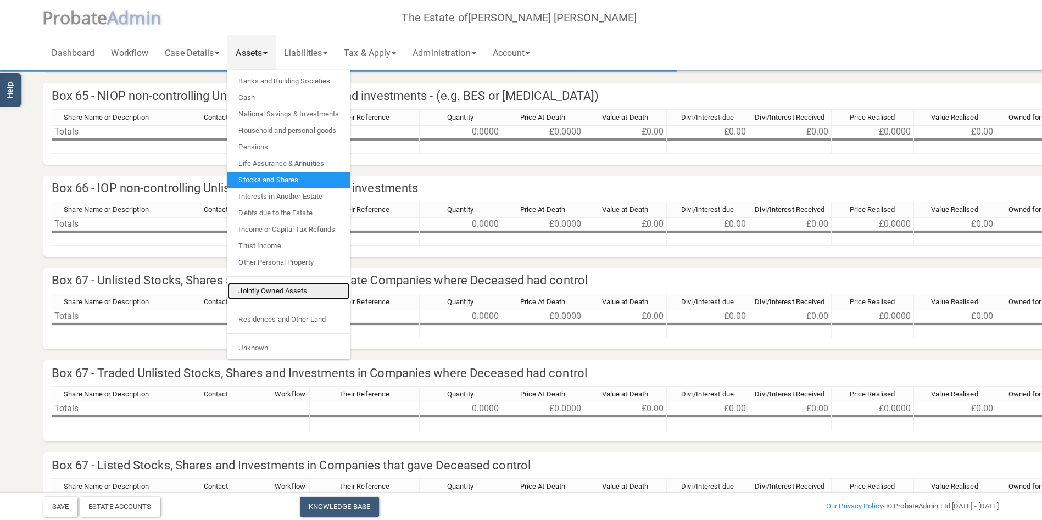
click at [264, 290] on link "Jointly Owned Assets" at bounding box center [288, 291] width 123 height 16
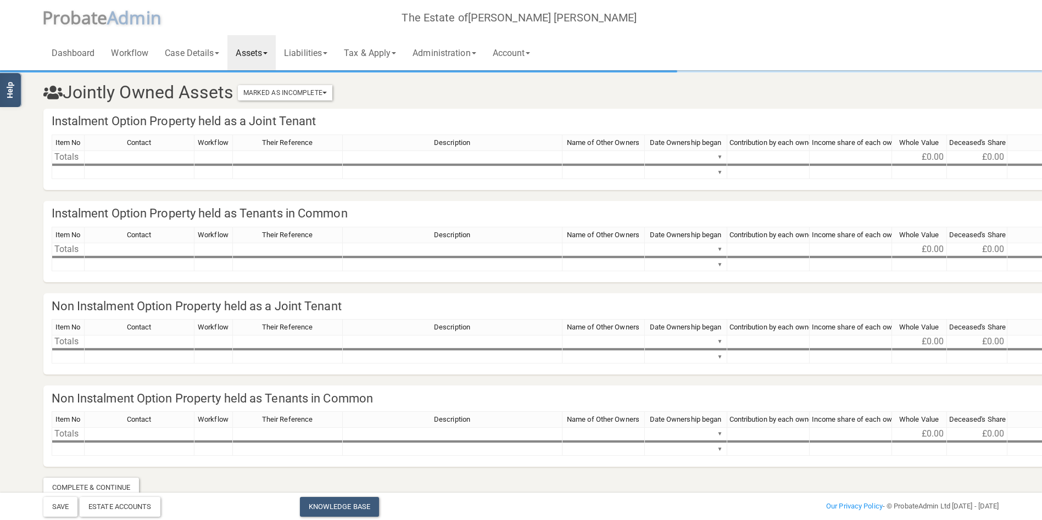
click at [245, 55] on link "Assets" at bounding box center [251, 52] width 48 height 35
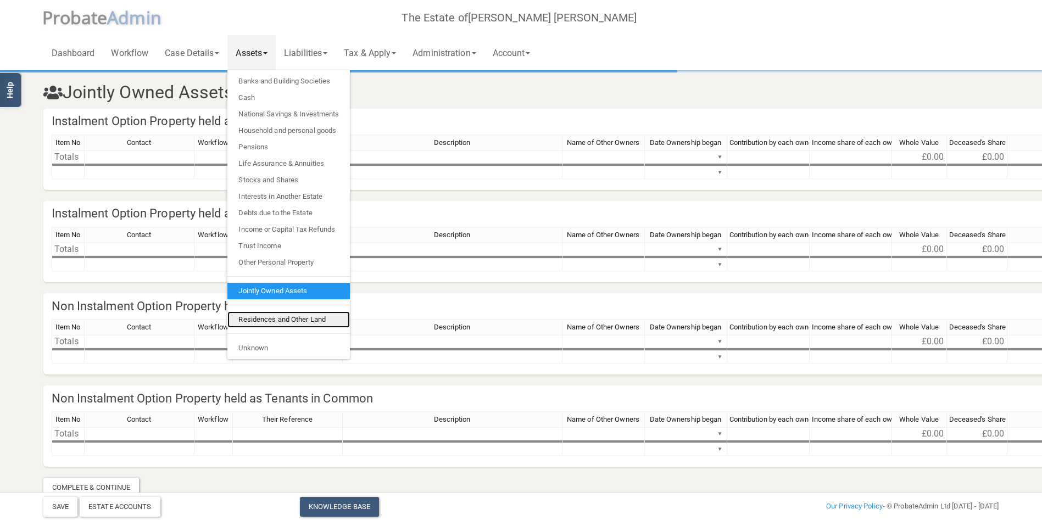
click at [259, 315] on link "Residences and Other Land" at bounding box center [288, 320] width 123 height 16
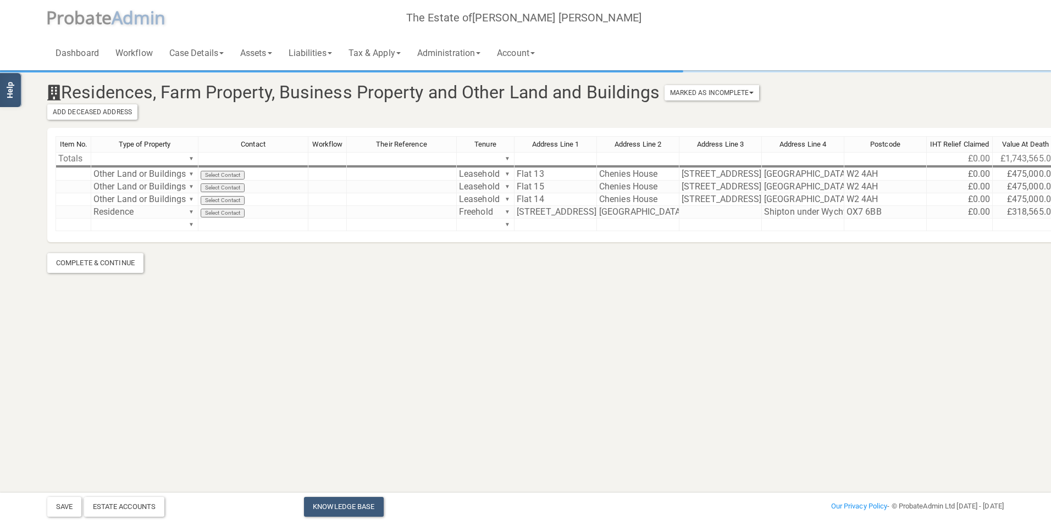
scroll to position [0, 148]
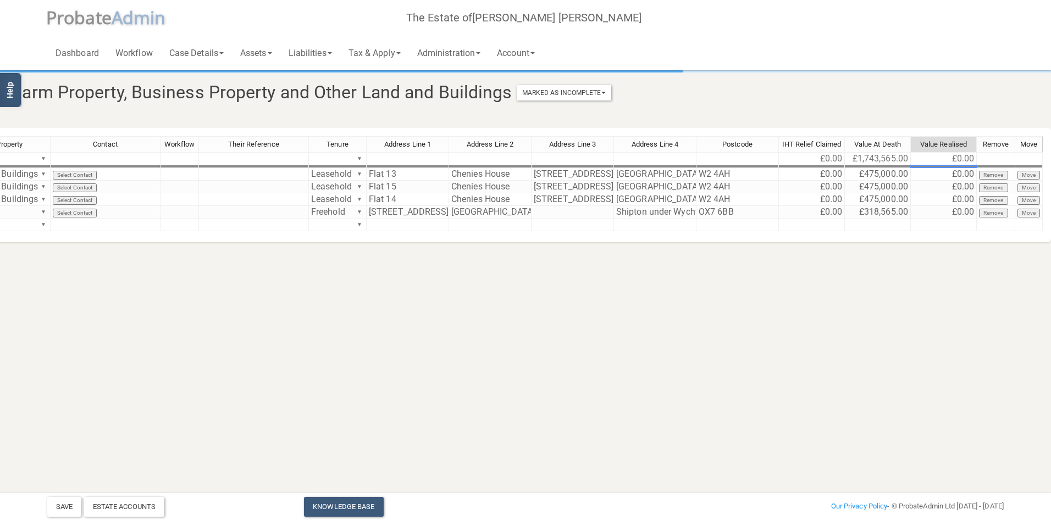
click at [937, 166] on td at bounding box center [943, 166] width 66 height 3
click at [947, 173] on td "£0.00" at bounding box center [943, 174] width 66 height 13
type textarea "0"
click at [947, 173] on td "£475.00" at bounding box center [943, 174] width 66 height 13
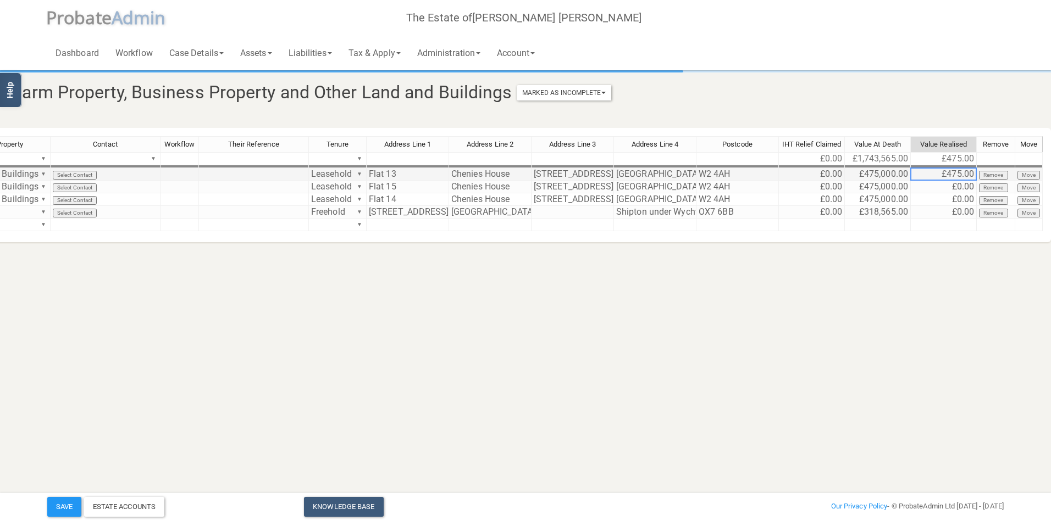
click at [947, 173] on td "£475.00" at bounding box center [943, 174] width 66 height 13
click at [940, 187] on td "£0.00" at bounding box center [943, 187] width 66 height 13
click at [940, 187] on textarea "0" at bounding box center [943, 186] width 66 height 13
click at [941, 199] on td "£0.00" at bounding box center [943, 199] width 66 height 13
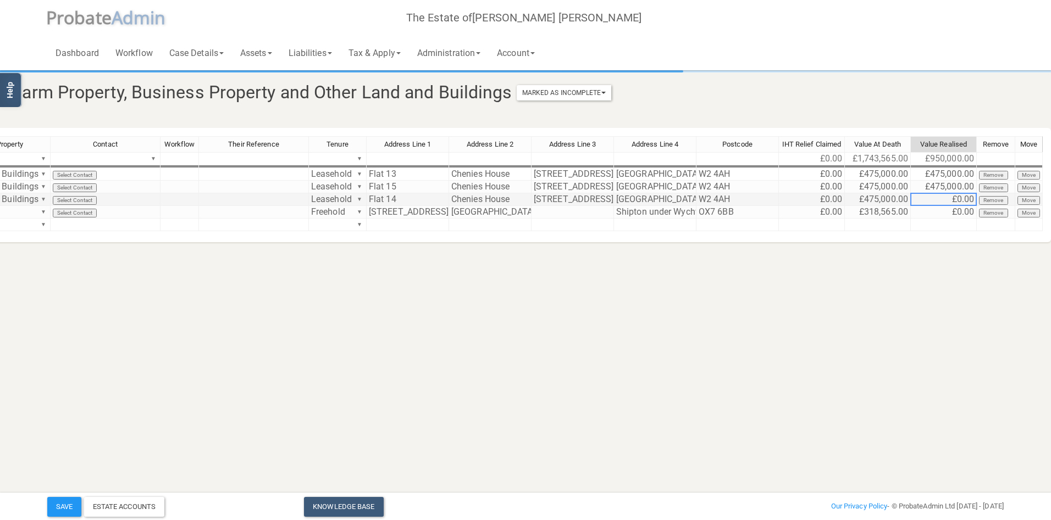
click at [941, 199] on td "£0.00" at bounding box center [943, 199] width 66 height 13
click at [941, 199] on textarea "0" at bounding box center [943, 199] width 66 height 13
click at [948, 208] on td "£0.00" at bounding box center [943, 212] width 66 height 13
type textarea "0"
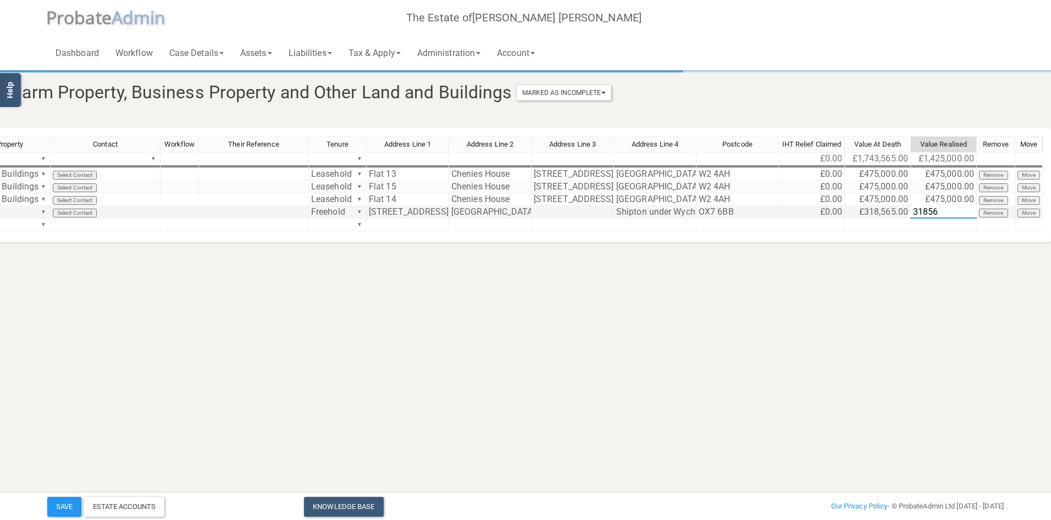
type textarea "318565"
click at [64, 503] on button "Save" at bounding box center [64, 507] width 34 height 20
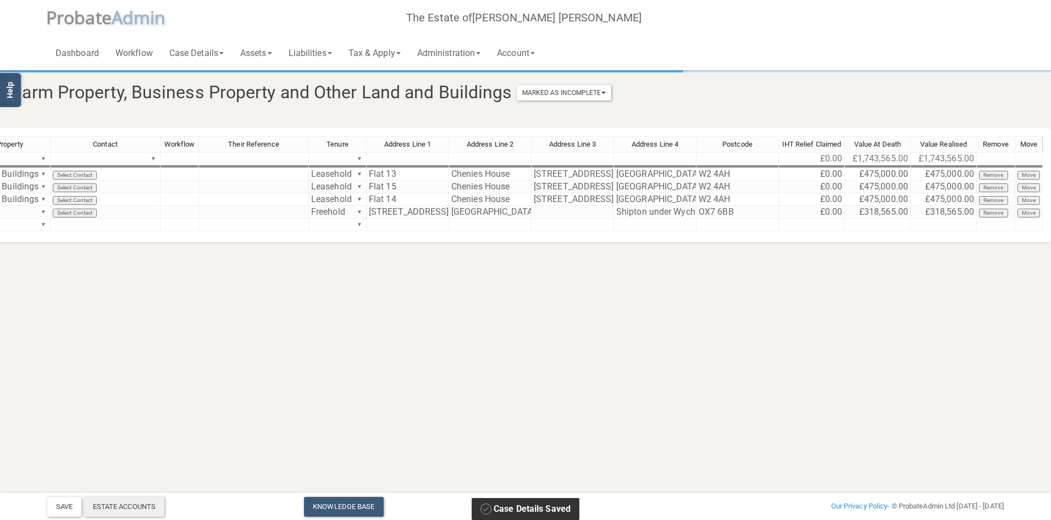
click at [112, 510] on div "Estate Accounts" at bounding box center [124, 507] width 81 height 20
click at [445, 53] on link "Administration" at bounding box center [449, 52] width 80 height 35
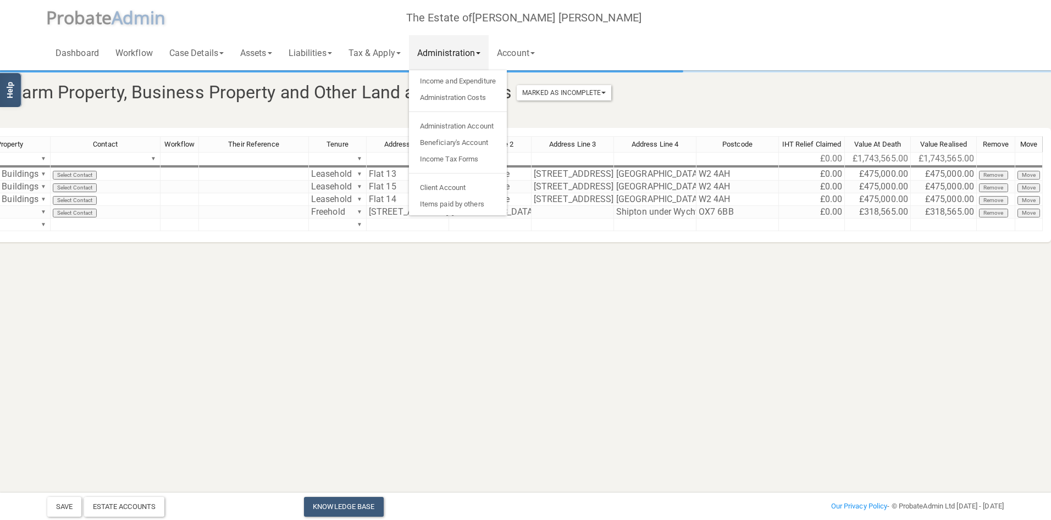
click at [248, 278] on section "Residences, Farm Property, Business Property and Other Land and Buildings Marke…" at bounding box center [377, 157] width 1051 height 314
click at [248, 55] on link "Assets" at bounding box center [256, 52] width 48 height 35
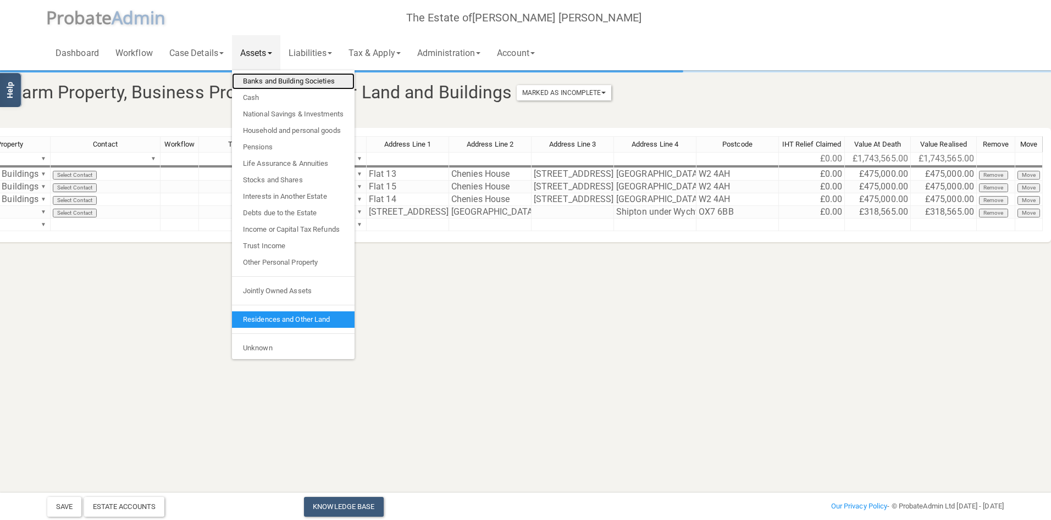
click at [257, 79] on link "Banks and Building Societies" at bounding box center [293, 81] width 123 height 16
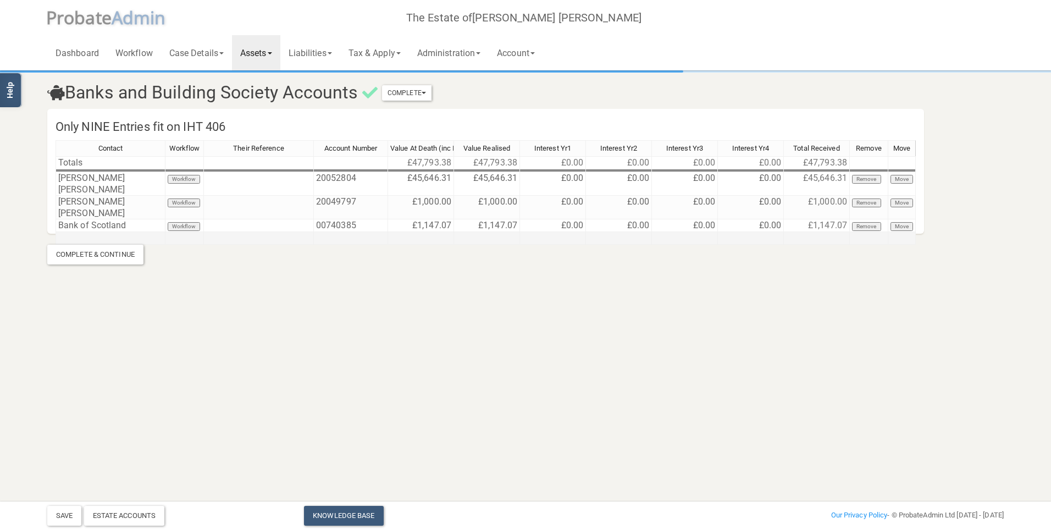
click at [97, 232] on td at bounding box center [110, 238] width 110 height 13
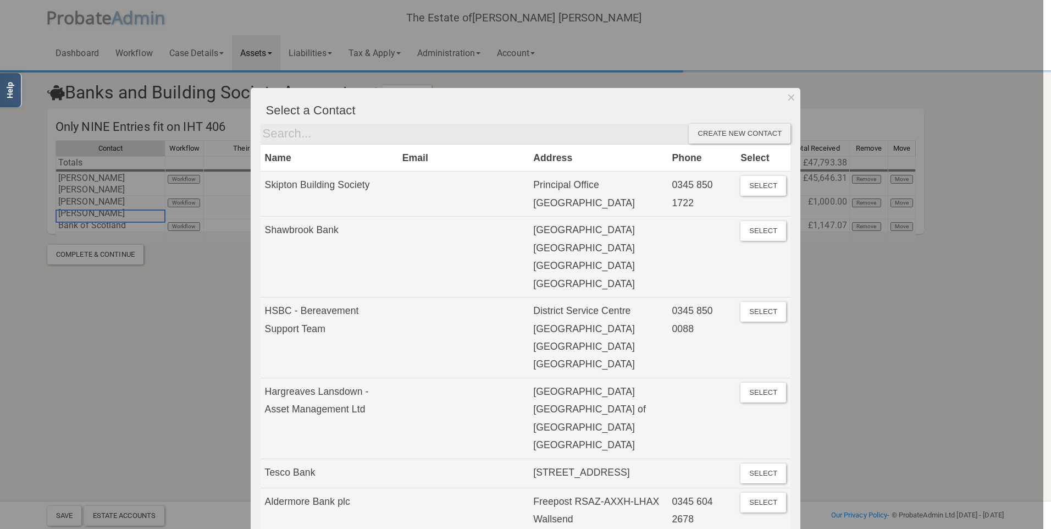
click at [97, 217] on div at bounding box center [521, 264] width 1043 height 529
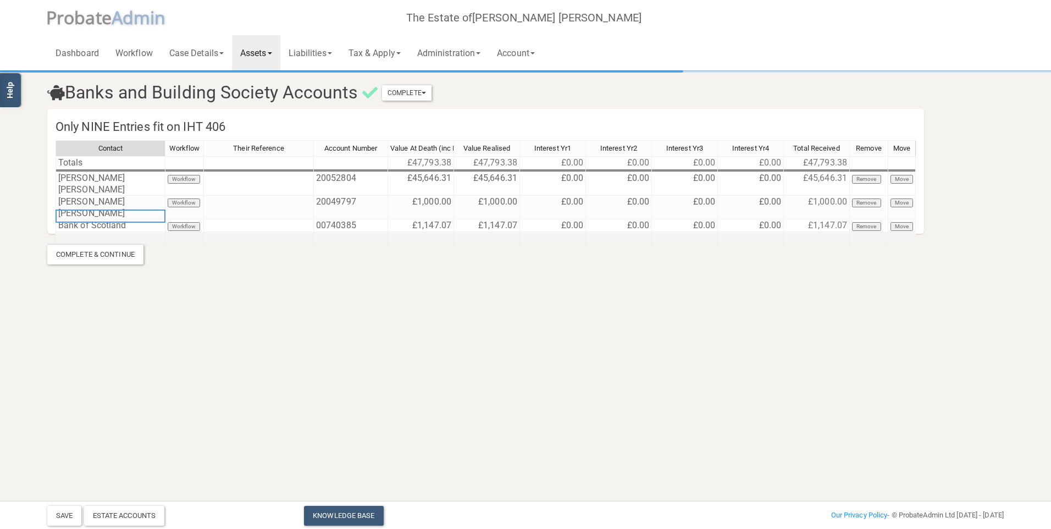
click at [97, 232] on td at bounding box center [110, 238] width 110 height 13
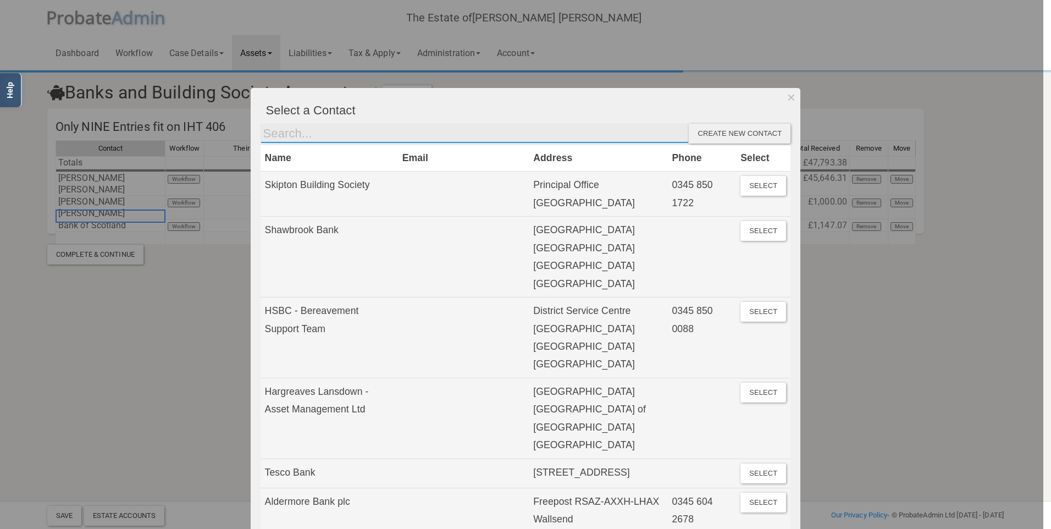
click at [399, 129] on input "text" at bounding box center [474, 134] width 429 height 20
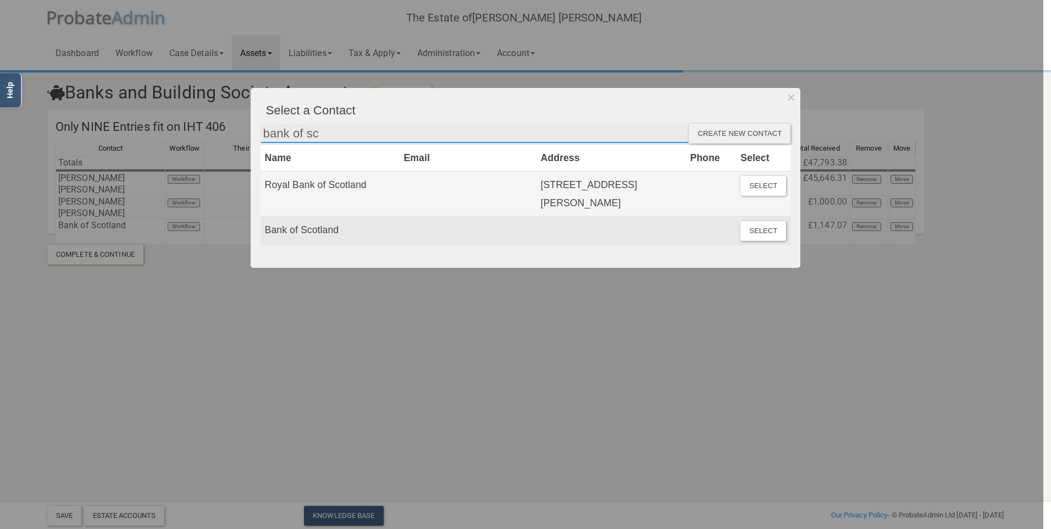
type input "bank of sc"
click at [394, 242] on td "Bank of Scotland" at bounding box center [329, 230] width 139 height 29
click at [754, 241] on button "Select" at bounding box center [763, 231] width 46 height 20
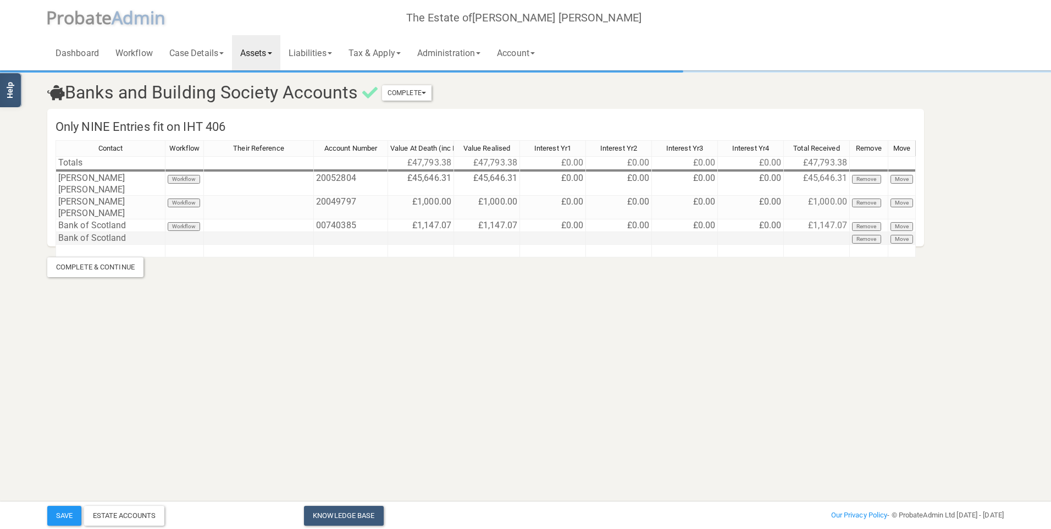
click at [333, 232] on td at bounding box center [351, 238] width 74 height 13
type textarea "0070449"
type textarea "14500"
click at [62, 519] on button "Save" at bounding box center [64, 515] width 34 height 20
click at [307, 51] on link "Liabilities" at bounding box center [310, 52] width 60 height 35
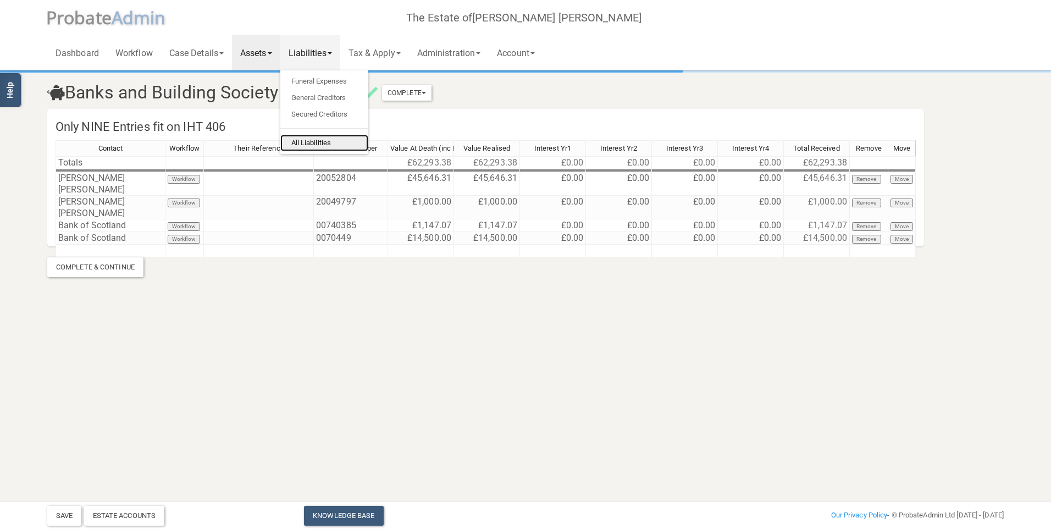
click at [321, 141] on link "All Liabilities" at bounding box center [324, 143] width 88 height 16
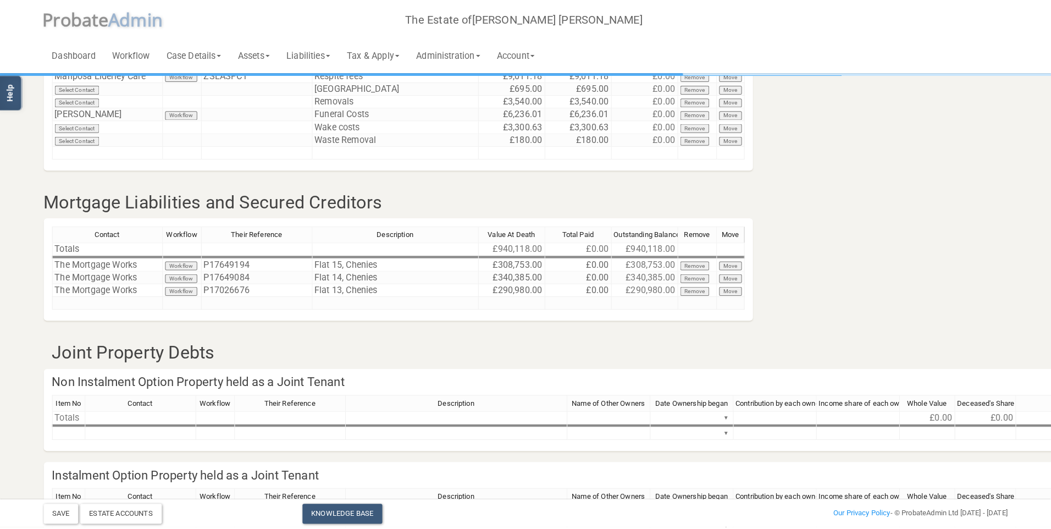
scroll to position [293, 0]
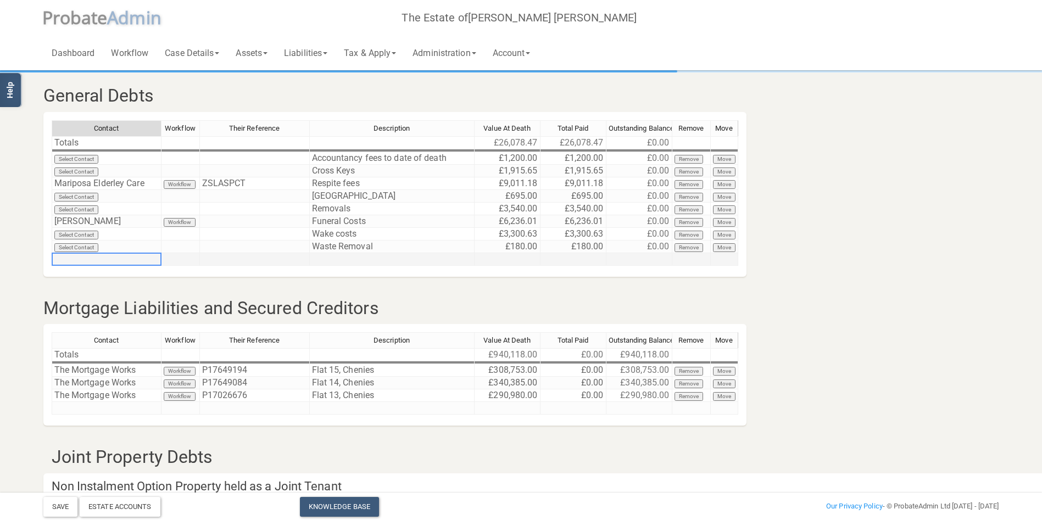
click at [99, 259] on td at bounding box center [107, 259] width 110 height 13
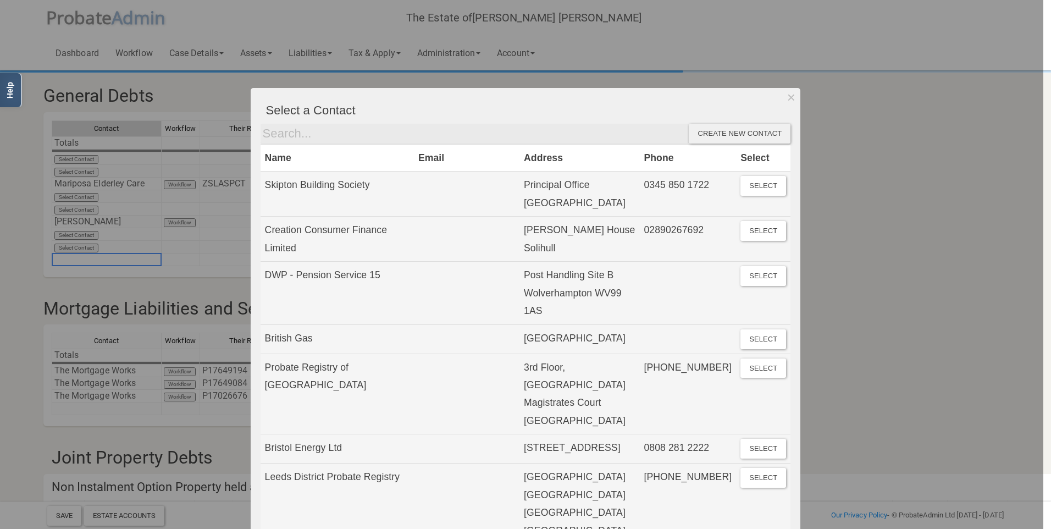
click at [730, 131] on div "Create new contact" at bounding box center [739, 134] width 102 height 20
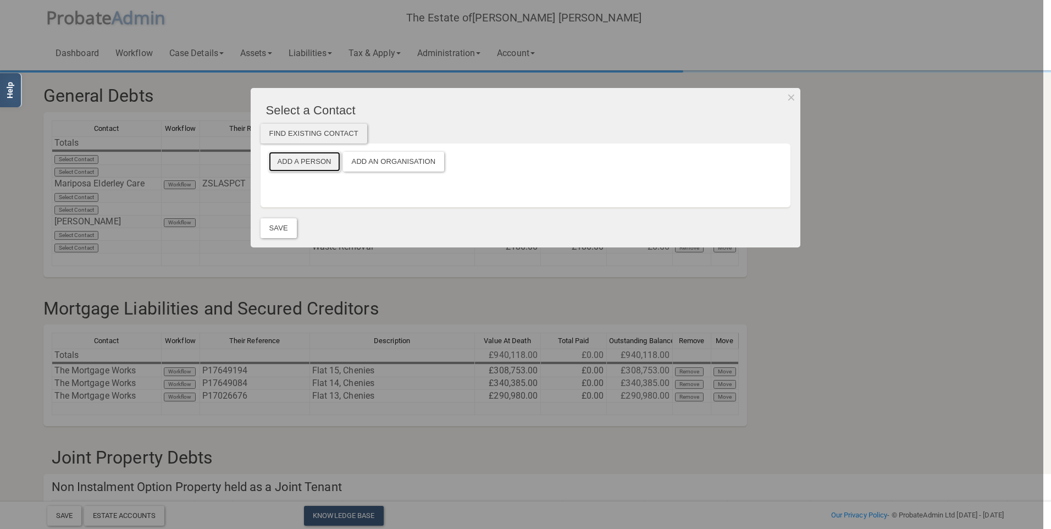
click at [314, 164] on button "Add a Person" at bounding box center [304, 162] width 71 height 20
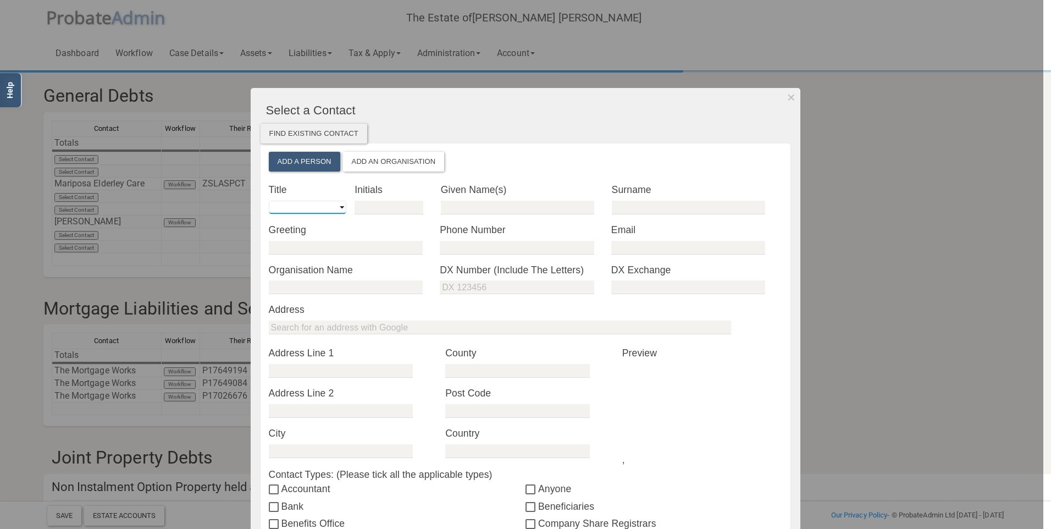
click at [305, 208] on select "Mr Mrs Miss Ms Dr [PERSON_NAME] [PERSON_NAME]" at bounding box center [307, 208] width 77 height 14
select select "string:Ms"
click at [269, 201] on select "Mr Mrs Miss Ms Dr [PERSON_NAME] [PERSON_NAME]" at bounding box center [307, 208] width 77 height 14
click at [377, 208] on input "text" at bounding box center [388, 208] width 69 height 14
type input "F"
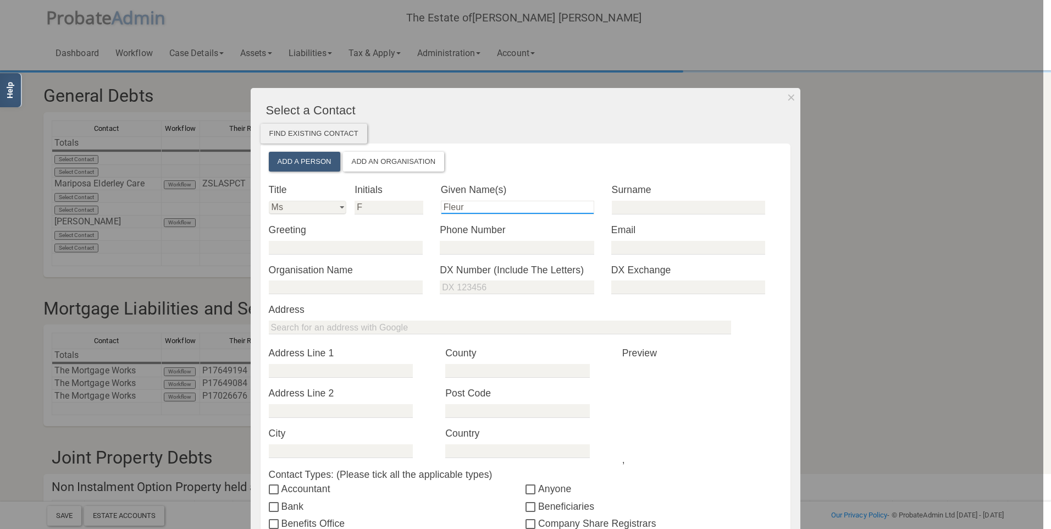
type input "Fleur"
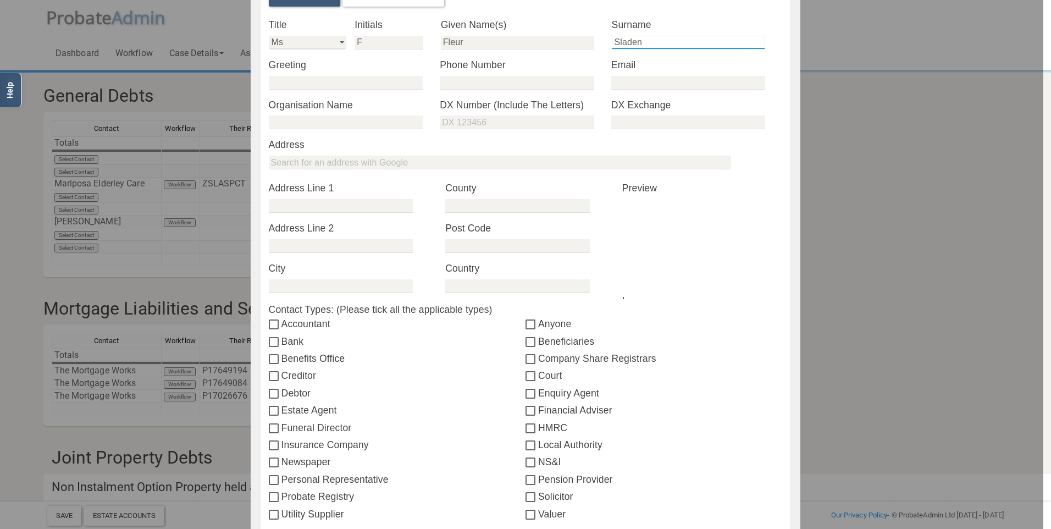
scroll to position [220, 0]
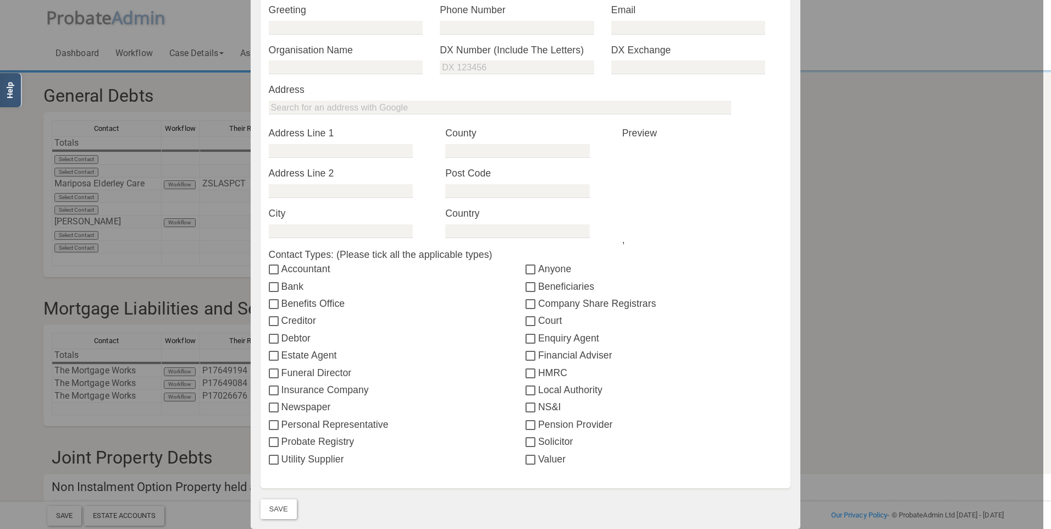
type input "Sladen"
click at [270, 319] on input "Creditor" at bounding box center [275, 321] width 13 height 9
checkbox input "true"
click at [276, 504] on button "Save" at bounding box center [278, 509] width 36 height 20
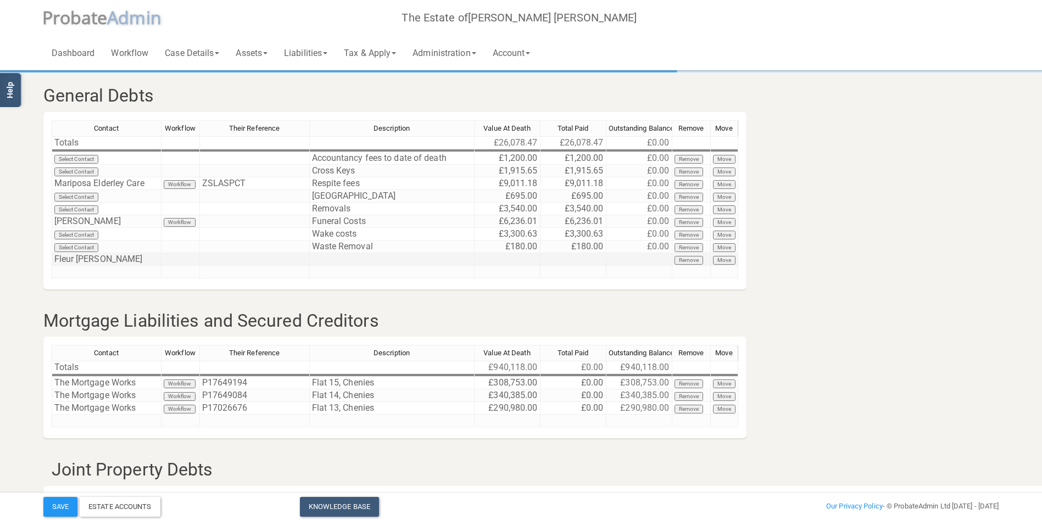
click at [340, 258] on td at bounding box center [392, 259] width 165 height 13
click at [340, 258] on textarea at bounding box center [391, 259] width 165 height 13
type textarea "Outstanding loan"
type textarea "30000"
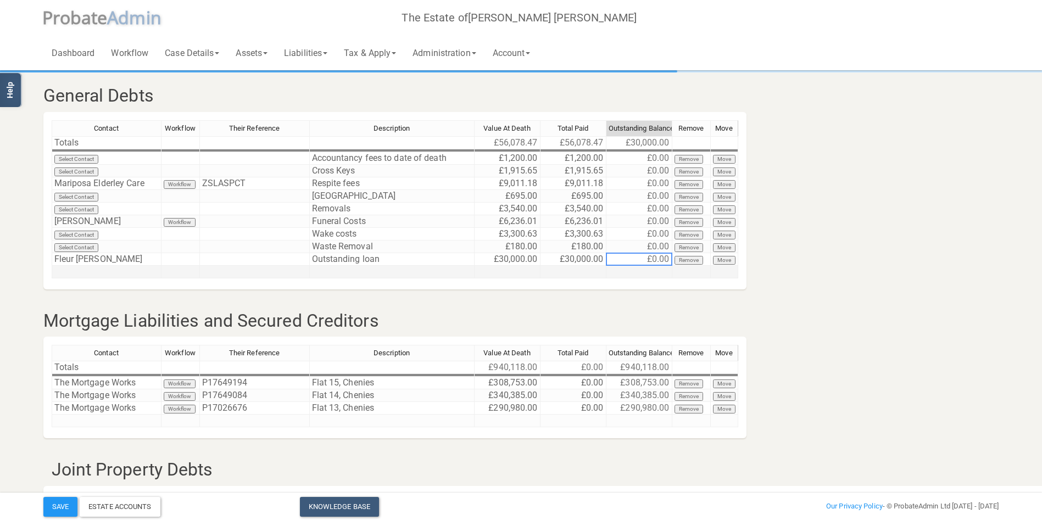
click at [74, 268] on td at bounding box center [107, 272] width 110 height 13
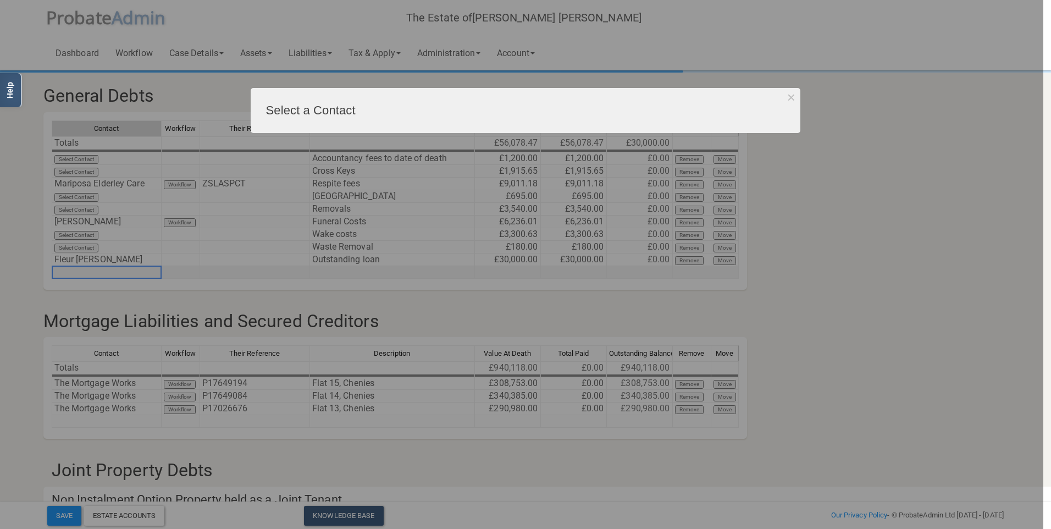
click at [74, 268] on div at bounding box center [521, 264] width 1043 height 529
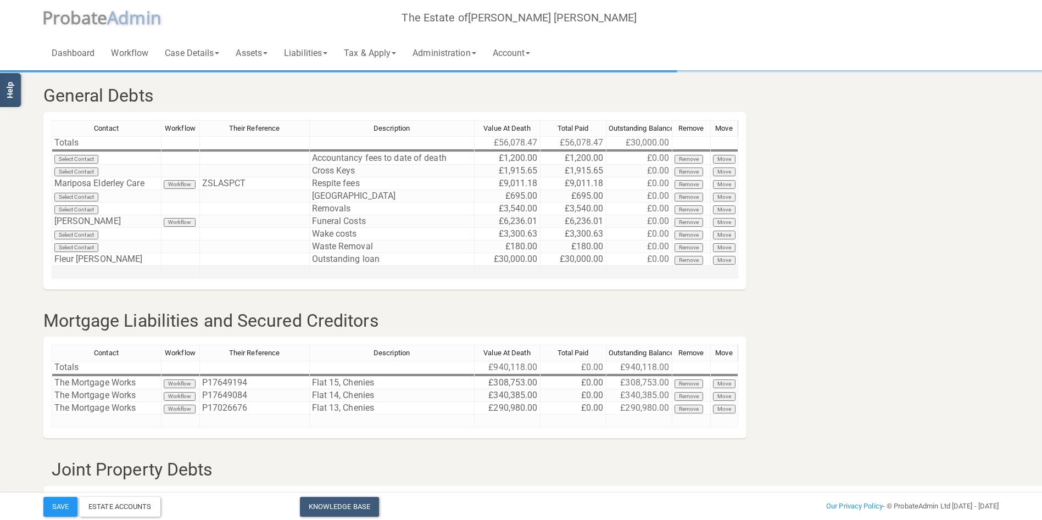
click at [102, 272] on td at bounding box center [107, 272] width 110 height 13
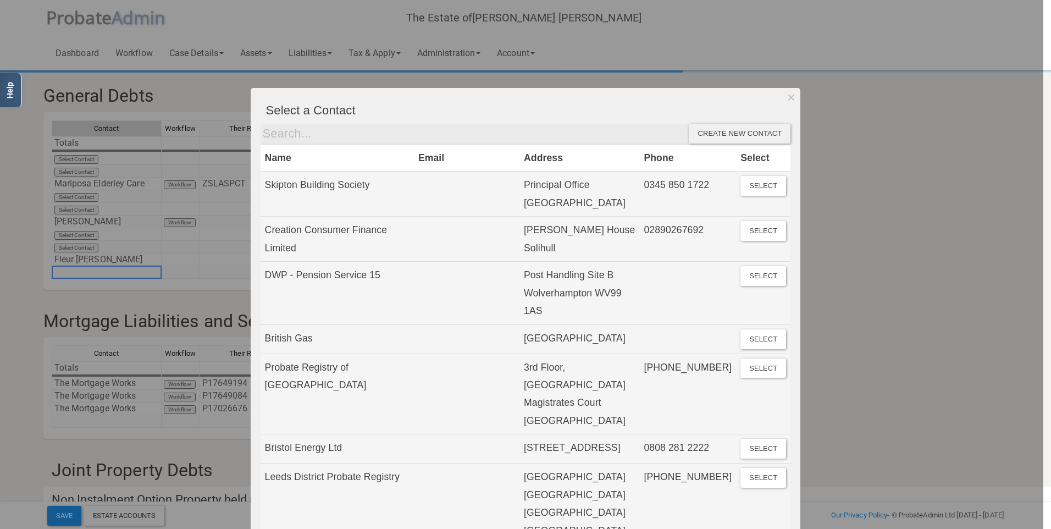
click at [729, 128] on div "Create new contact" at bounding box center [739, 134] width 102 height 20
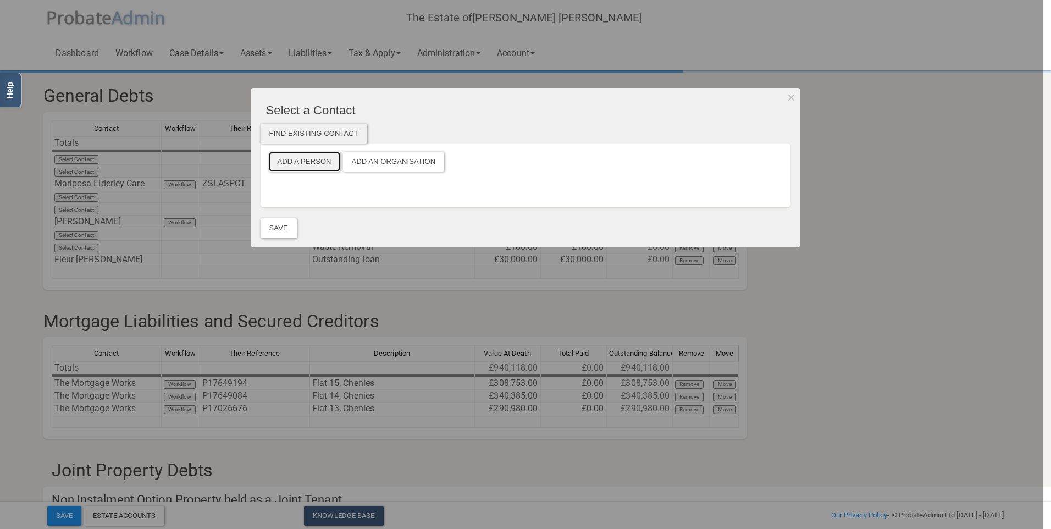
click at [307, 160] on button "Add a Person" at bounding box center [304, 162] width 71 height 20
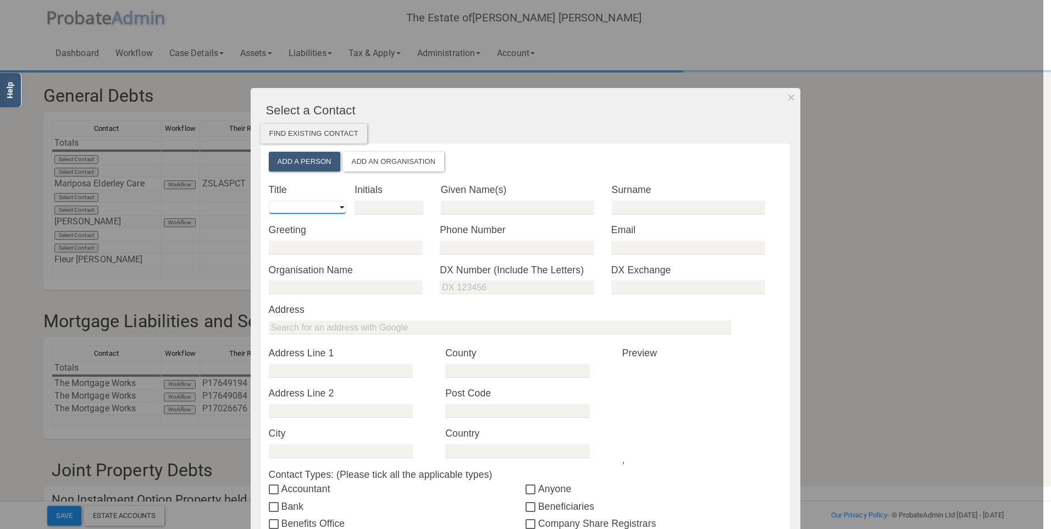
click at [301, 204] on select "Mr Mrs Miss Ms Dr [PERSON_NAME] [PERSON_NAME]" at bounding box center [307, 208] width 77 height 14
select select "string:Ms"
click at [269, 201] on select "Mr Mrs Miss Ms Dr [PERSON_NAME] [PERSON_NAME]" at bounding box center [307, 208] width 77 height 14
click at [390, 208] on input "text" at bounding box center [388, 208] width 69 height 14
type input "R"
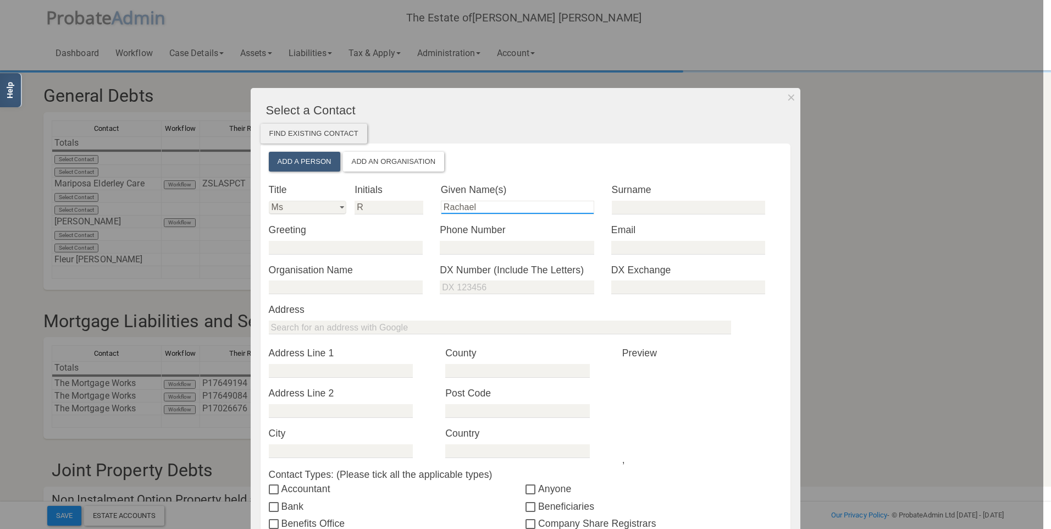
type input "Rachael"
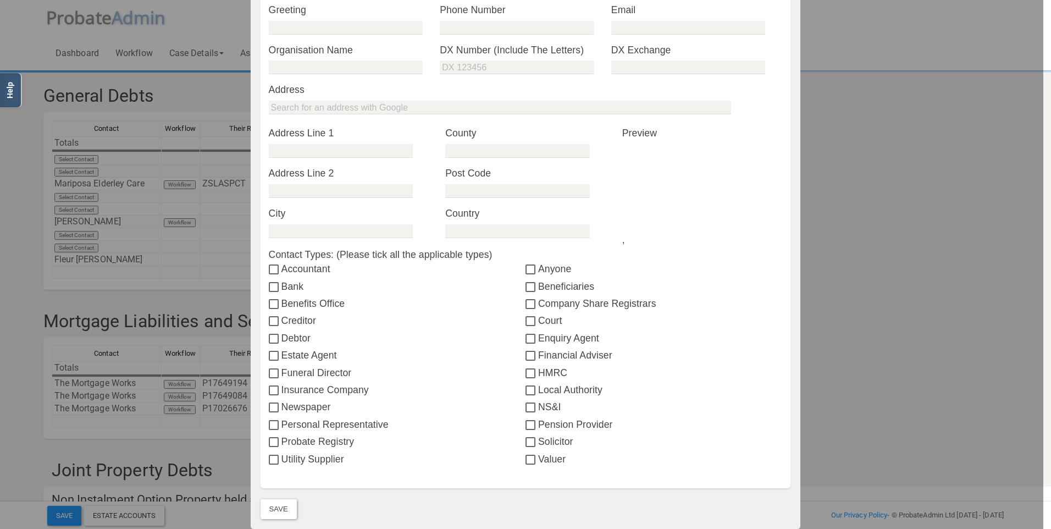
type input "Sladen"
click at [275, 319] on input "Creditor" at bounding box center [275, 321] width 13 height 9
checkbox input "true"
click at [277, 515] on button "Save" at bounding box center [278, 509] width 36 height 20
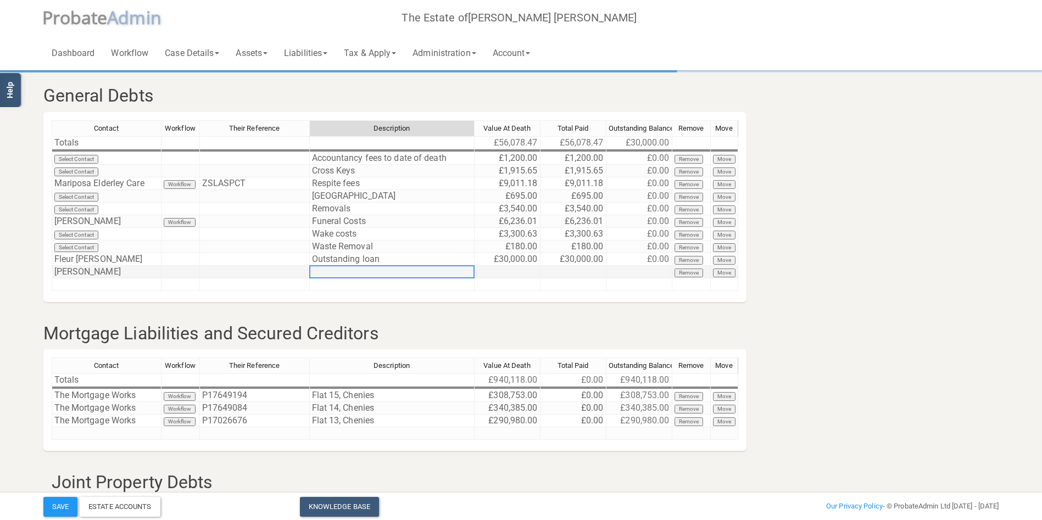
click at [353, 269] on td at bounding box center [392, 272] width 165 height 13
type textarea "Outstanding loan"
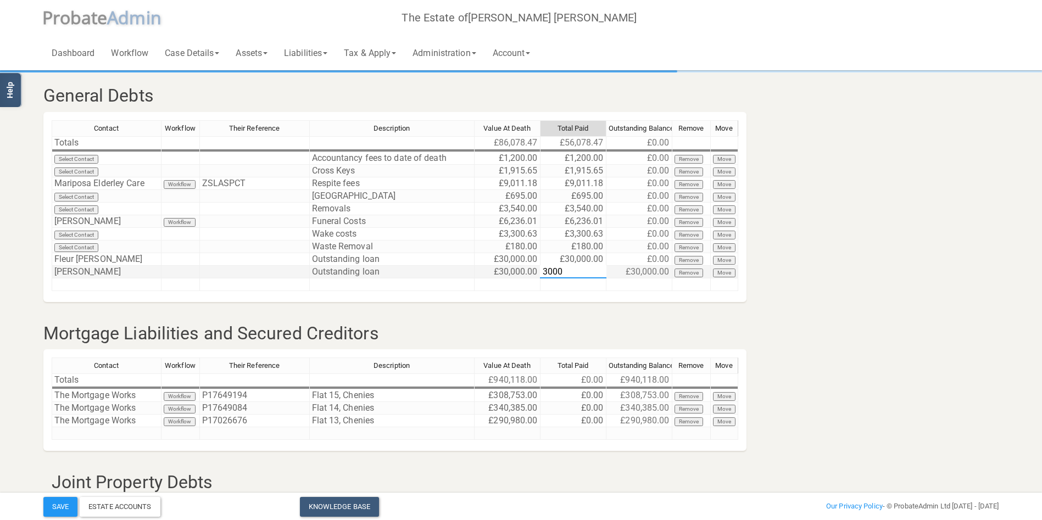
type textarea "30000"
click at [59, 510] on button "Save" at bounding box center [60, 507] width 34 height 20
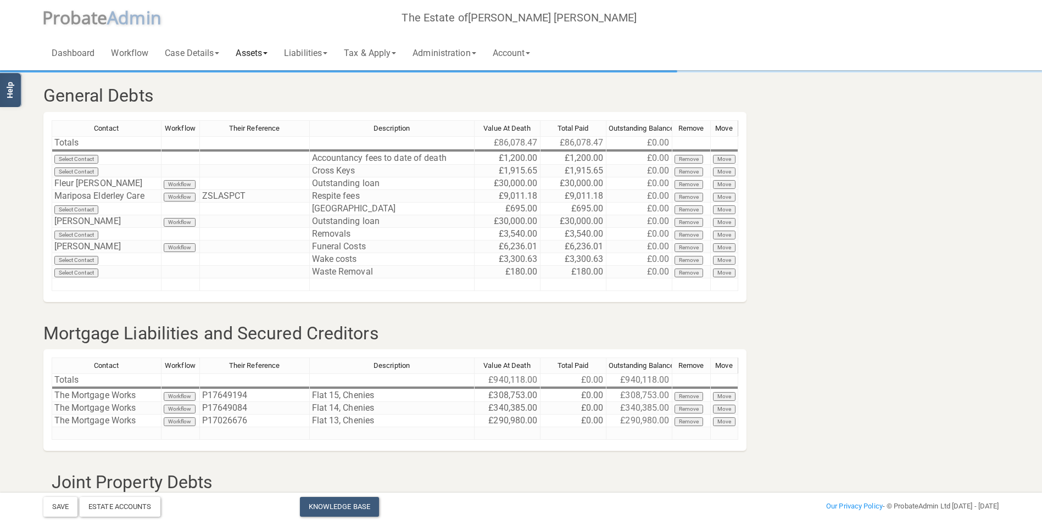
click at [252, 52] on link "Assets" at bounding box center [251, 52] width 48 height 35
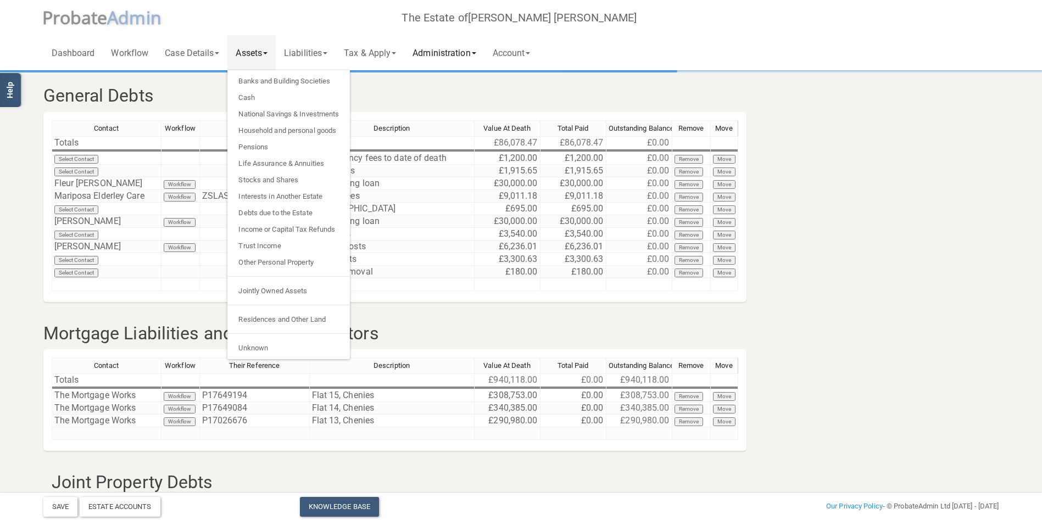
click at [455, 53] on link "Administration" at bounding box center [444, 52] width 80 height 35
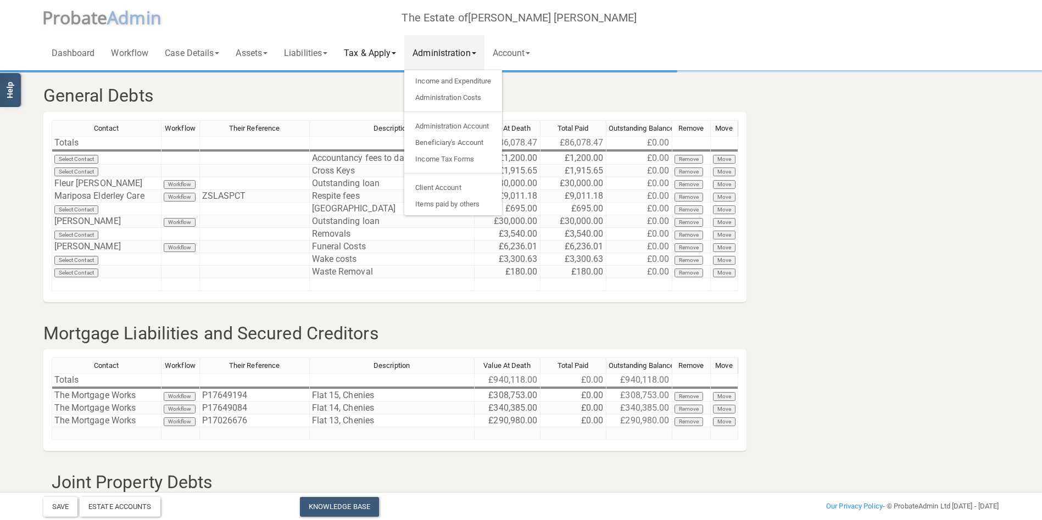
click at [370, 53] on link "Tax & Apply" at bounding box center [370, 52] width 69 height 35
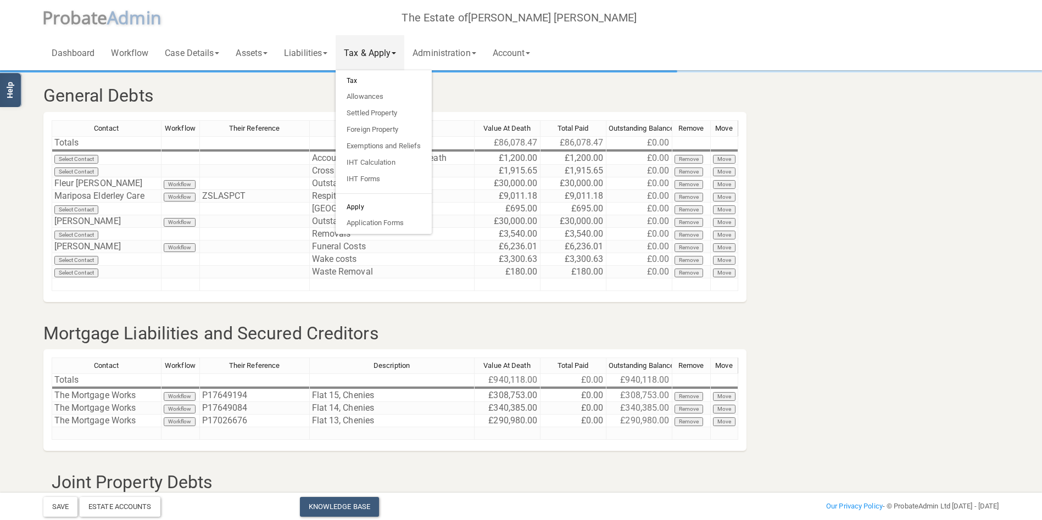
click at [365, 81] on h6 "Tax" at bounding box center [384, 80] width 96 height 15
click at [359, 80] on h6 "Tax" at bounding box center [384, 80] width 96 height 15
click at [363, 98] on link "Allowances" at bounding box center [384, 96] width 96 height 16
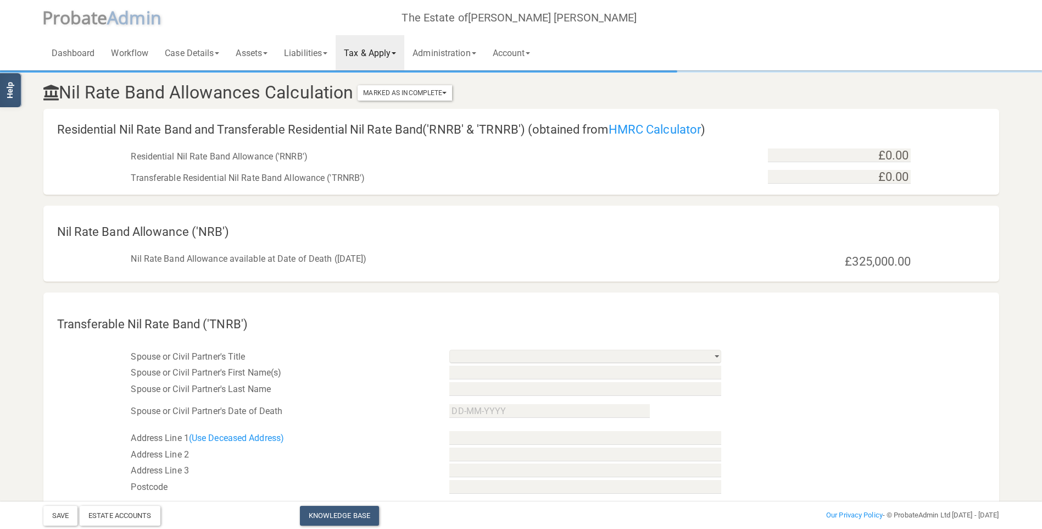
click at [875, 165] on div "Transferable Residential Nil Rate Band Allowance ('TRNRB') £0.00" at bounding box center [521, 175] width 956 height 22
click at [875, 159] on input "0" at bounding box center [839, 155] width 143 height 14
type input "£1,750,000.00"
type input "0"
type input "1750000"
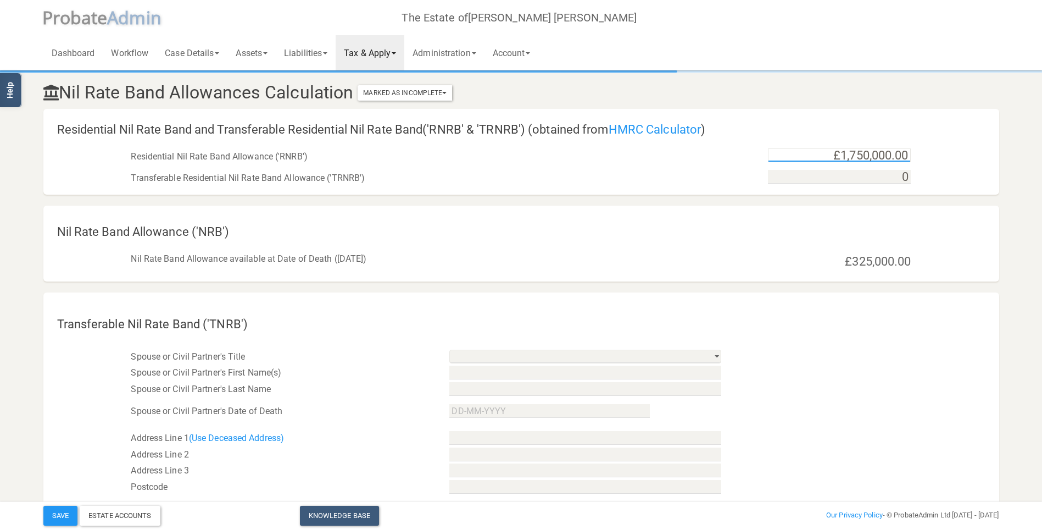
type input "£0.00"
click at [875, 159] on input "1750000" at bounding box center [839, 155] width 143 height 14
type input "£175,000.00"
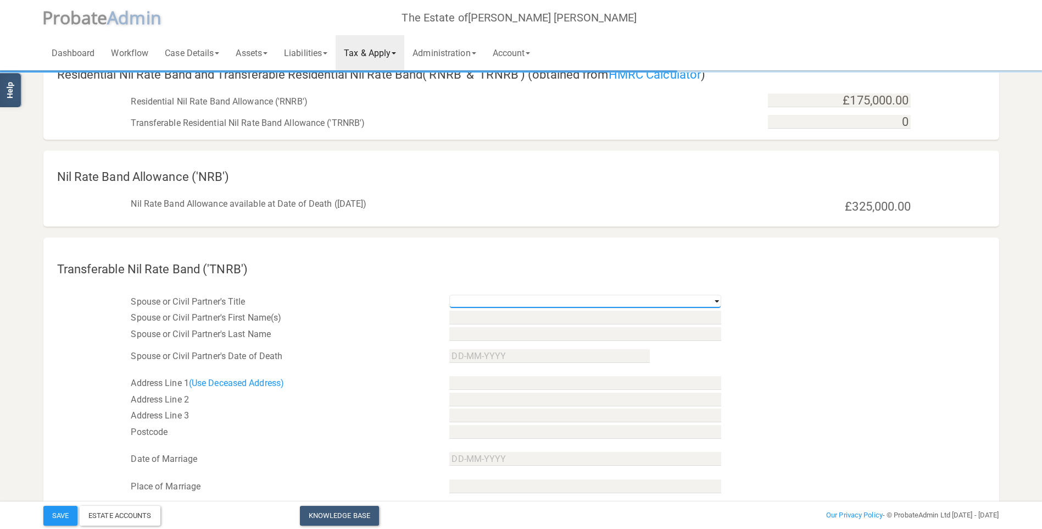
type input "£0.00"
click at [713, 302] on select "Mr Mrs Miss Ms Dr [PERSON_NAME] [PERSON_NAME]" at bounding box center [585, 302] width 272 height 14
select select "string:Mrs"
click at [449, 295] on select "Mr Mrs Miss Ms Dr [PERSON_NAME] [PERSON_NAME]" at bounding box center [585, 302] width 272 height 14
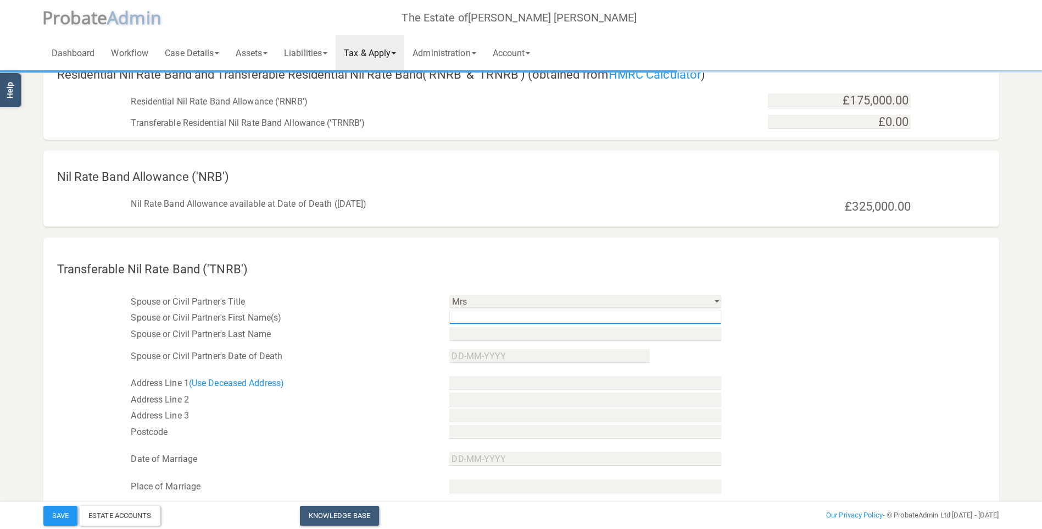
click at [525, 319] on input "text" at bounding box center [585, 317] width 272 height 14
click at [956, 322] on div "Spouse or Civil Partner's First Name(s)" at bounding box center [521, 317] width 956 height 16
click at [493, 320] on input "text" at bounding box center [585, 317] width 272 height 14
type input "[PERSON_NAME] [PERSON_NAME]"
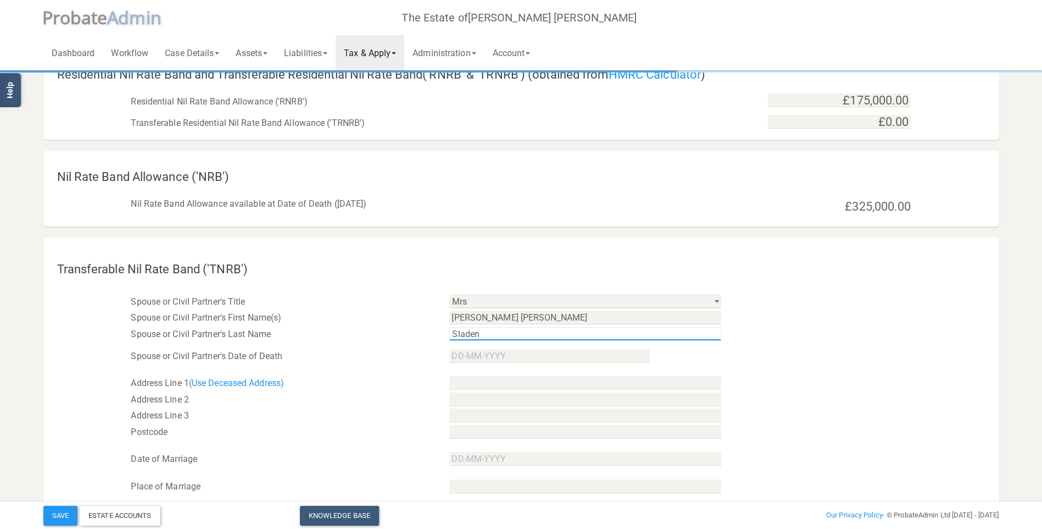
type input "Sladen"
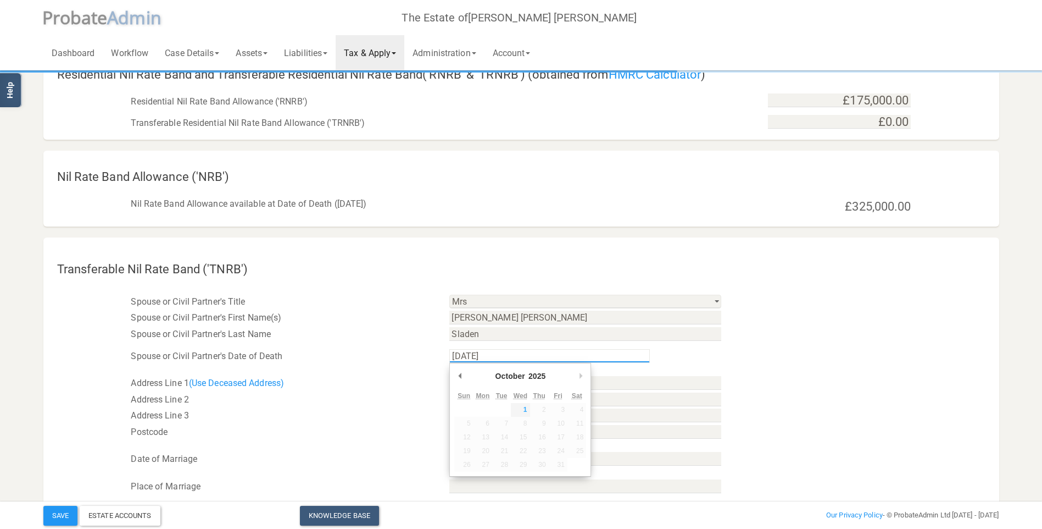
type input "[DATE]"
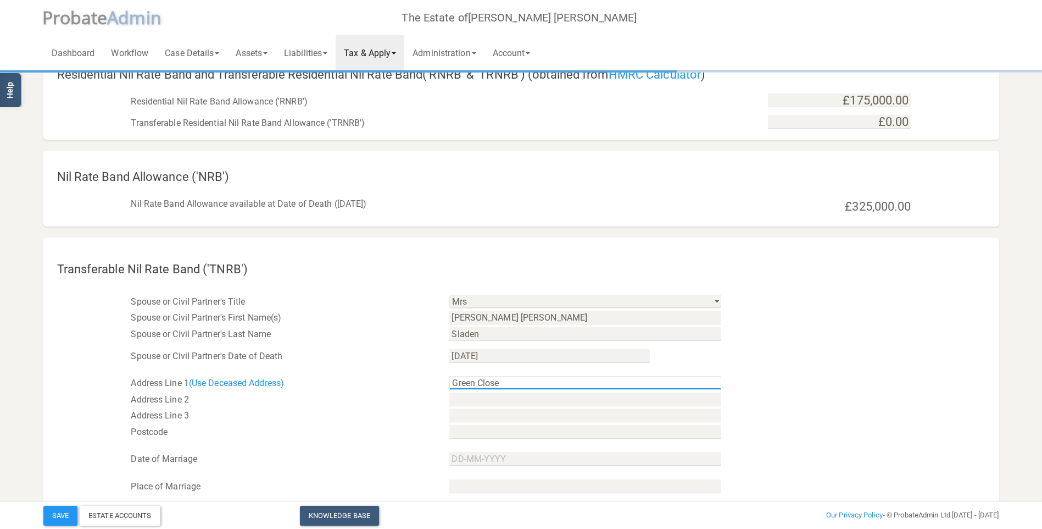
type input "Green Close"
type input "Snowshill"
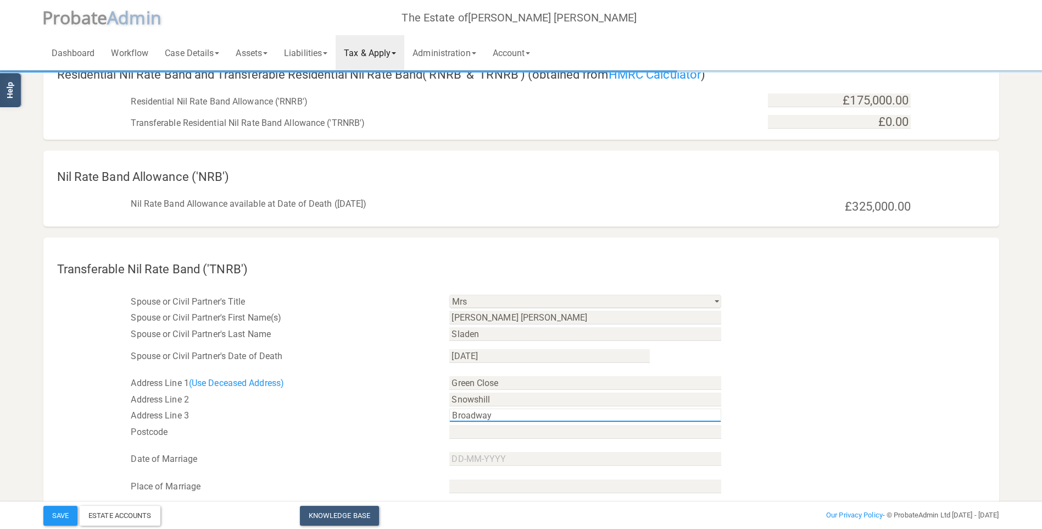
type input "Broadway"
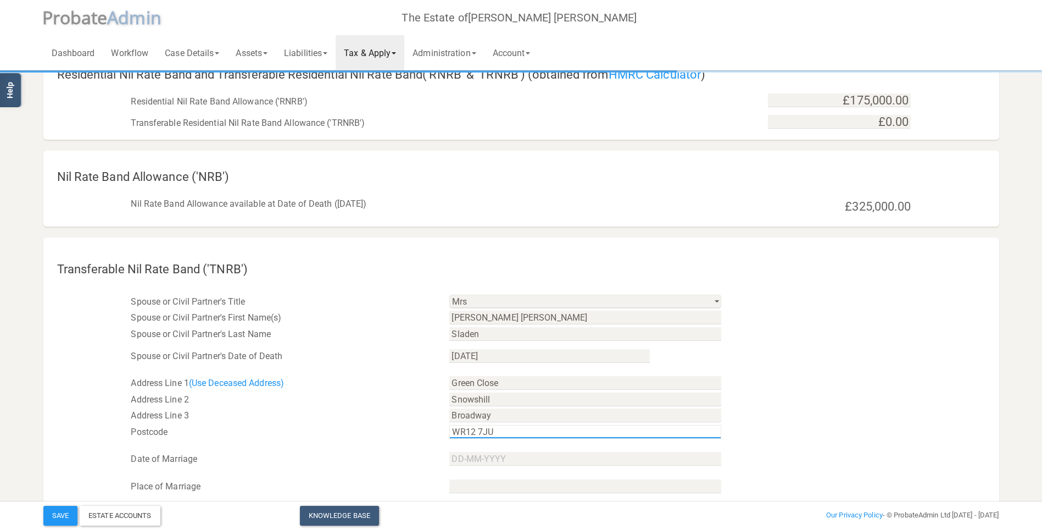
type input "WR12 7JU"
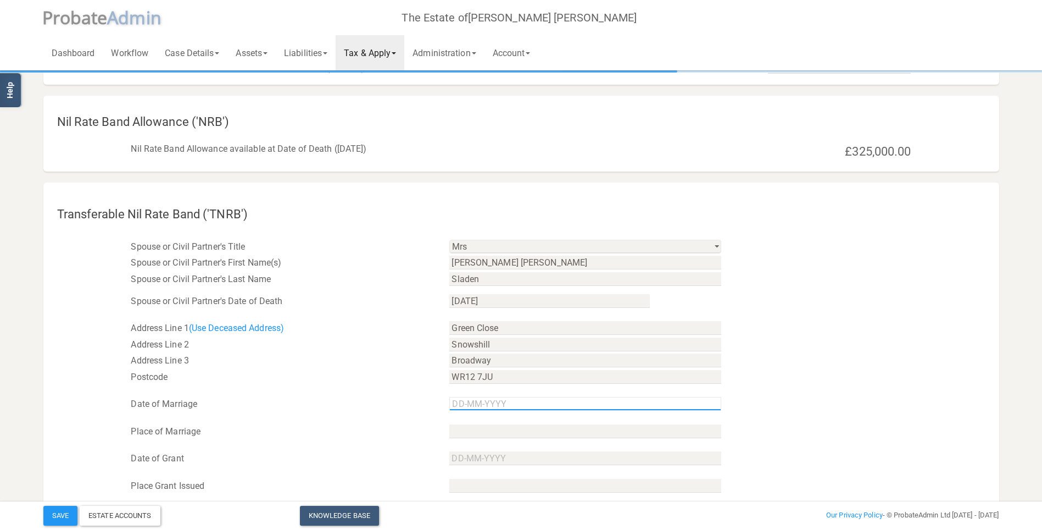
click at [469, 408] on input "text" at bounding box center [585, 404] width 272 height 14
click at [423, 427] on div "Place of Marriage" at bounding box center [282, 431] width 319 height 16
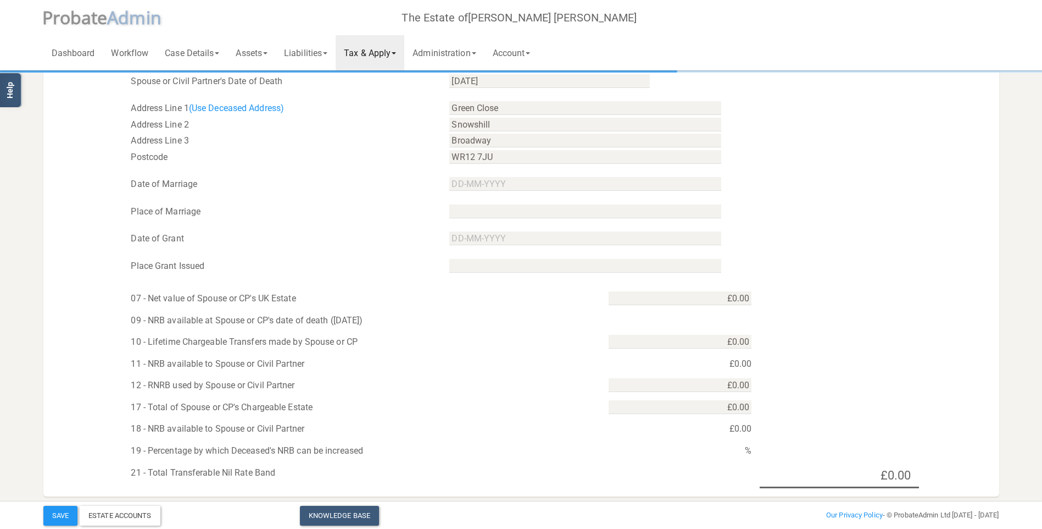
scroll to position [165, 0]
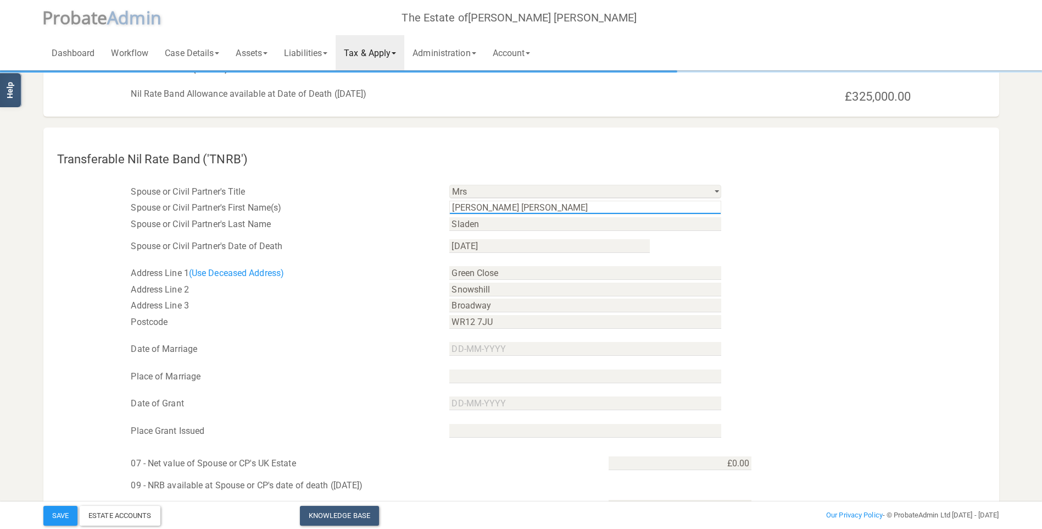
click at [514, 206] on input "[PERSON_NAME] [PERSON_NAME]" at bounding box center [585, 208] width 272 height 14
type input "[PERSON_NAME] [PERSON_NAME]"
click at [826, 354] on div "Date of Marriage" at bounding box center [521, 343] width 956 height 27
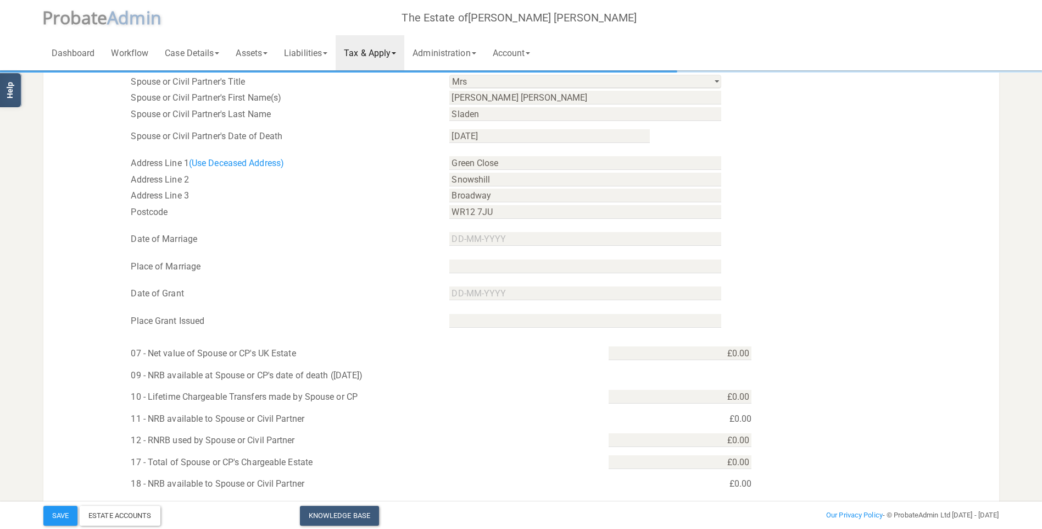
scroll to position [385, 0]
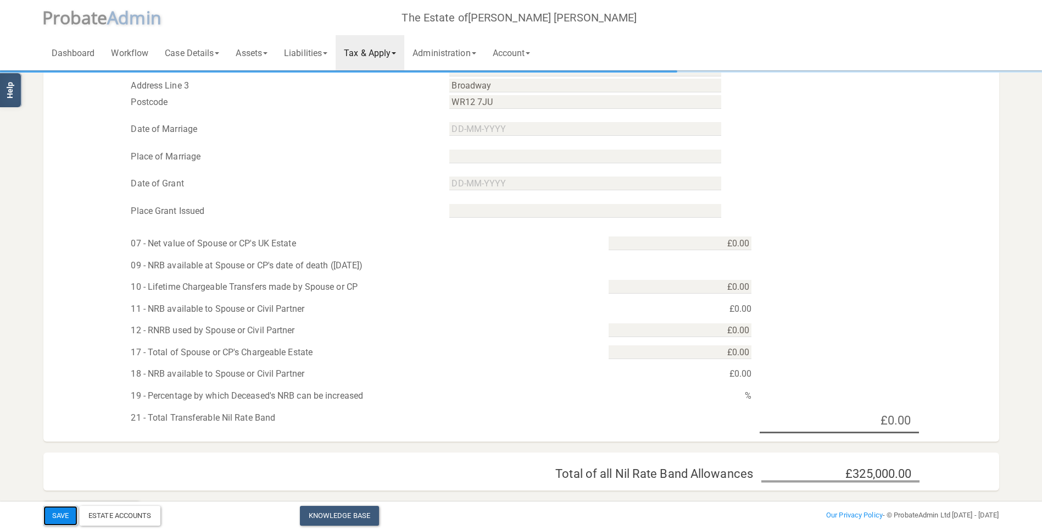
click at [55, 515] on button "Save" at bounding box center [60, 515] width 34 height 20
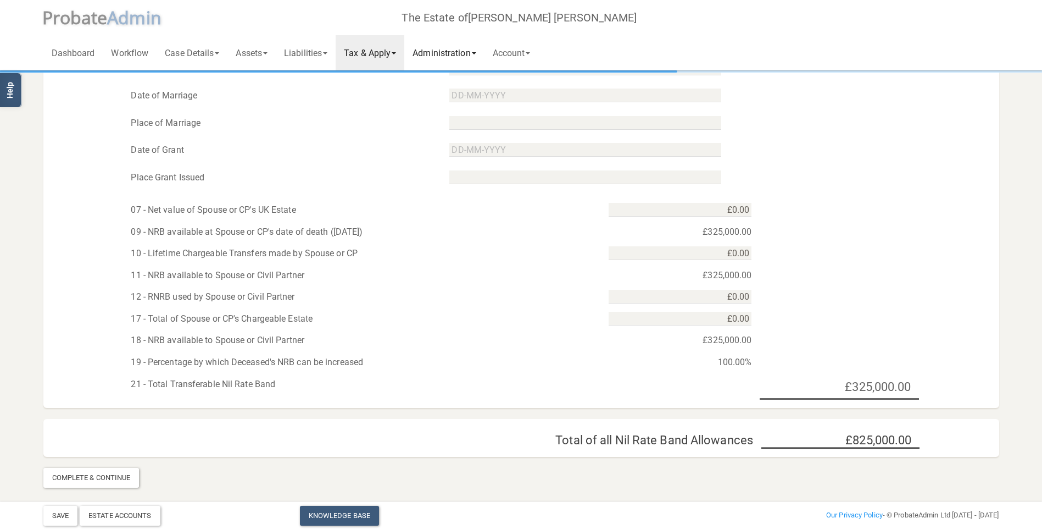
click at [451, 53] on link "Administration" at bounding box center [444, 52] width 80 height 35
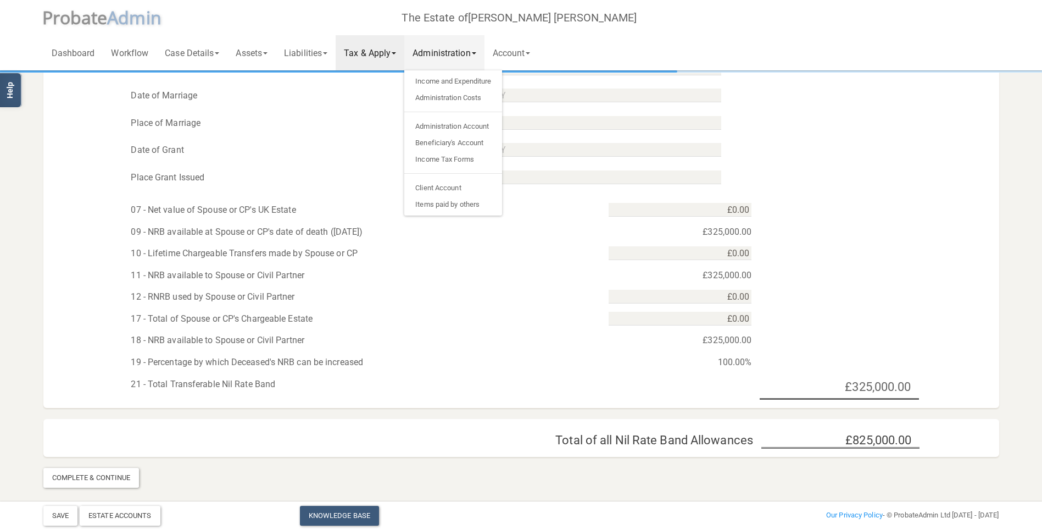
click at [389, 55] on link "Tax & Apply" at bounding box center [370, 52] width 69 height 35
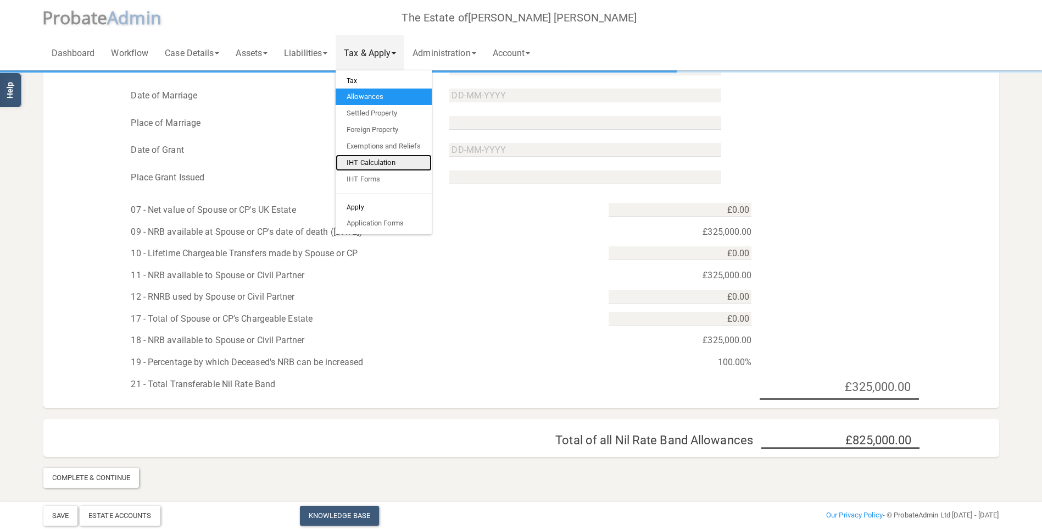
click at [377, 162] on link "IHT Calculation" at bounding box center [384, 162] width 96 height 16
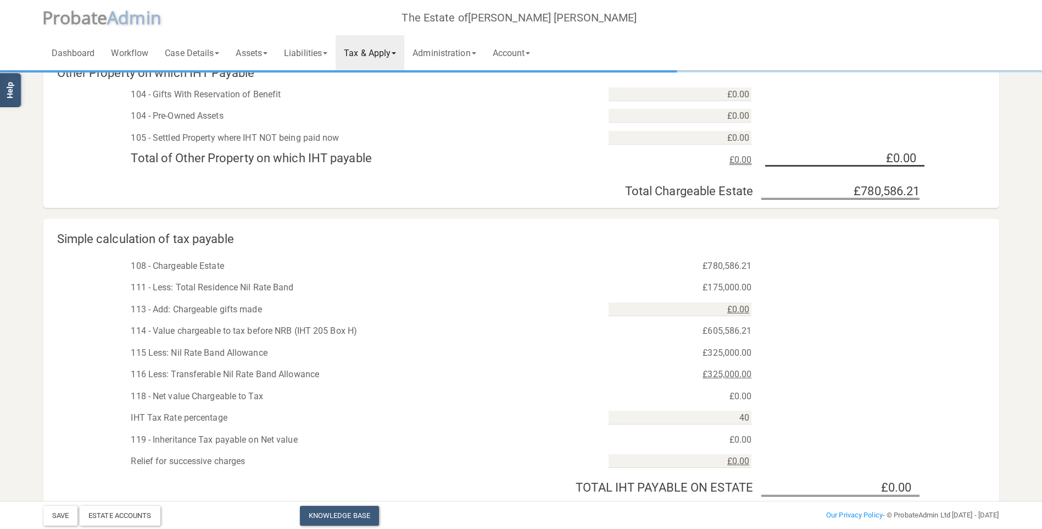
scroll to position [220, 0]
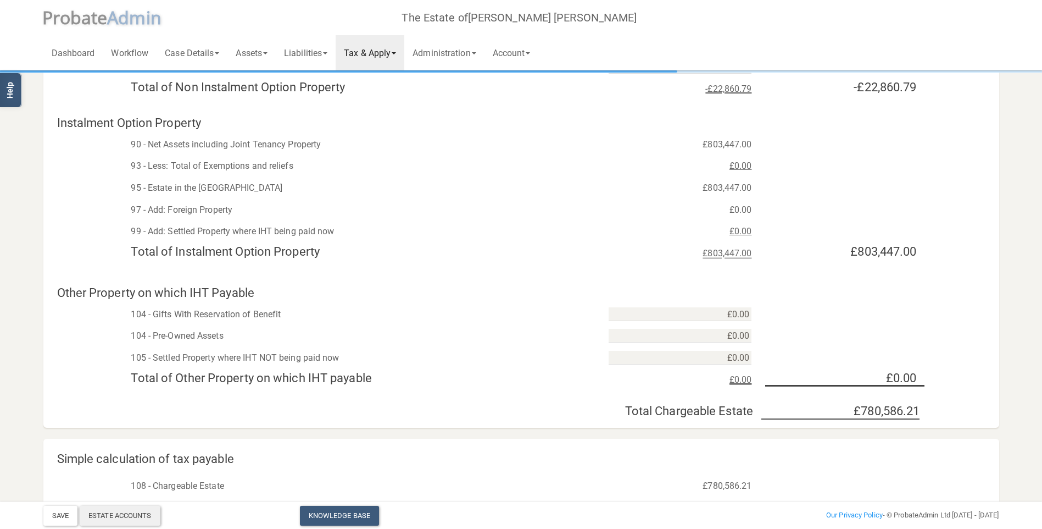
click at [120, 517] on div "Estate Accounts" at bounding box center [120, 515] width 81 height 20
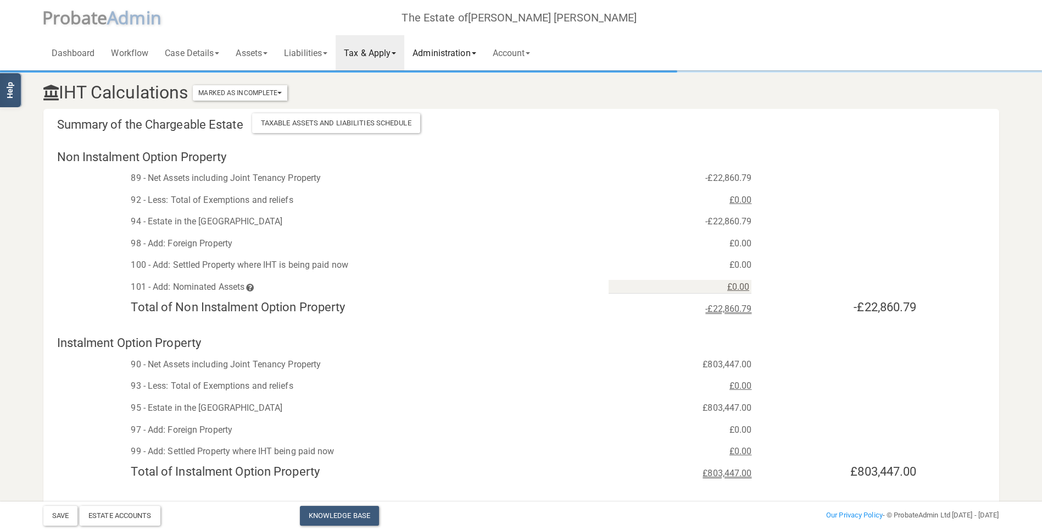
click at [437, 53] on link "Administration" at bounding box center [444, 52] width 80 height 35
click at [251, 52] on link "Assets" at bounding box center [251, 52] width 48 height 35
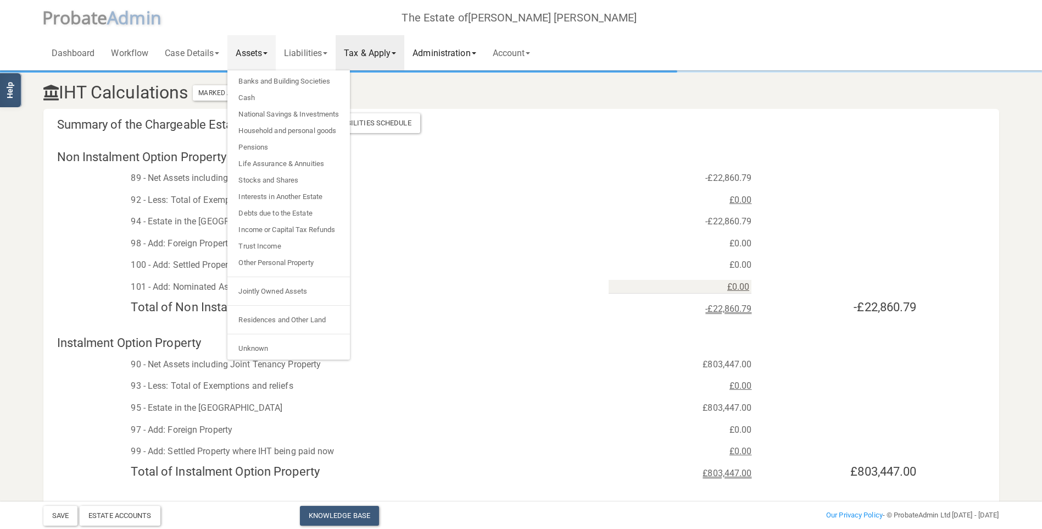
click at [430, 49] on link "Administration" at bounding box center [444, 52] width 80 height 35
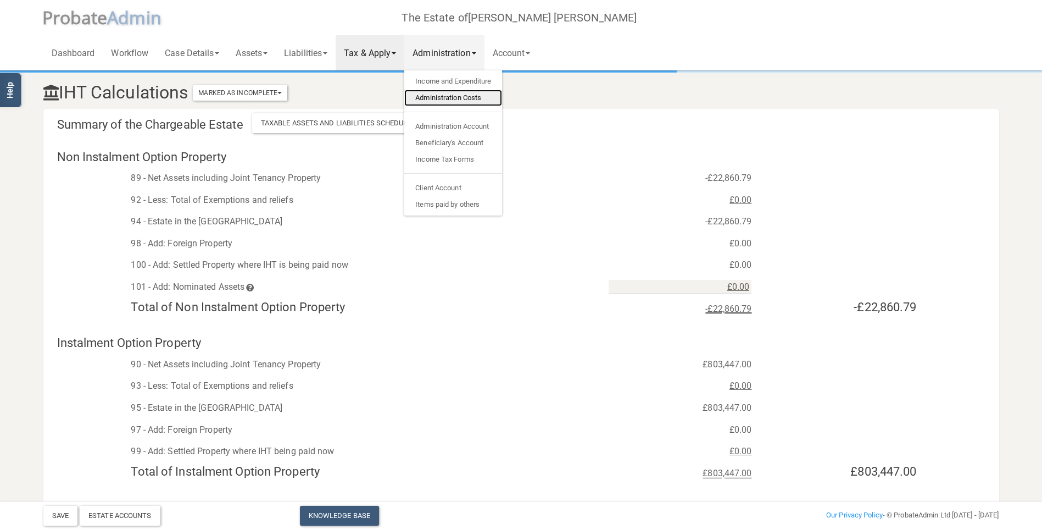
click at [443, 95] on link "Administration Costs" at bounding box center [453, 98] width 98 height 16
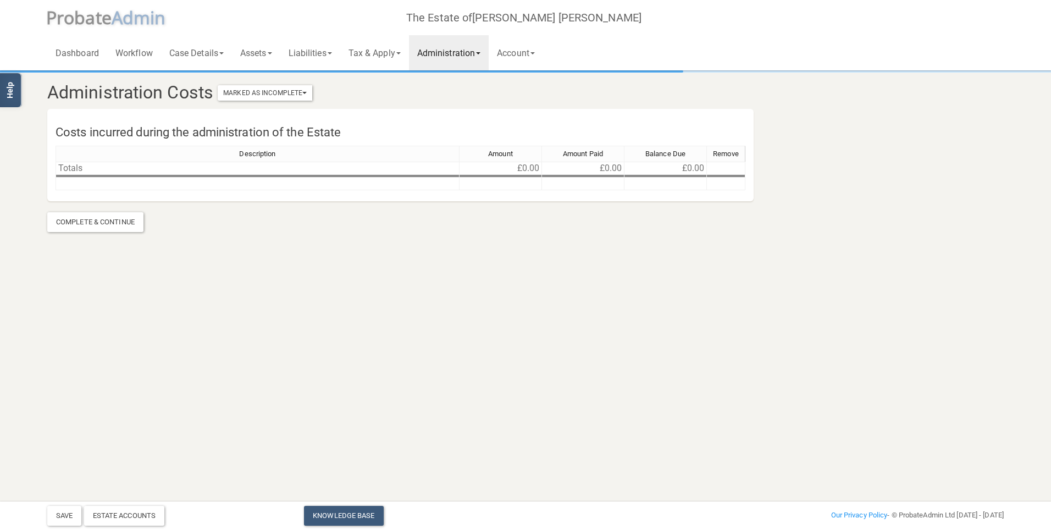
click at [446, 55] on link "Administration" at bounding box center [449, 52] width 80 height 35
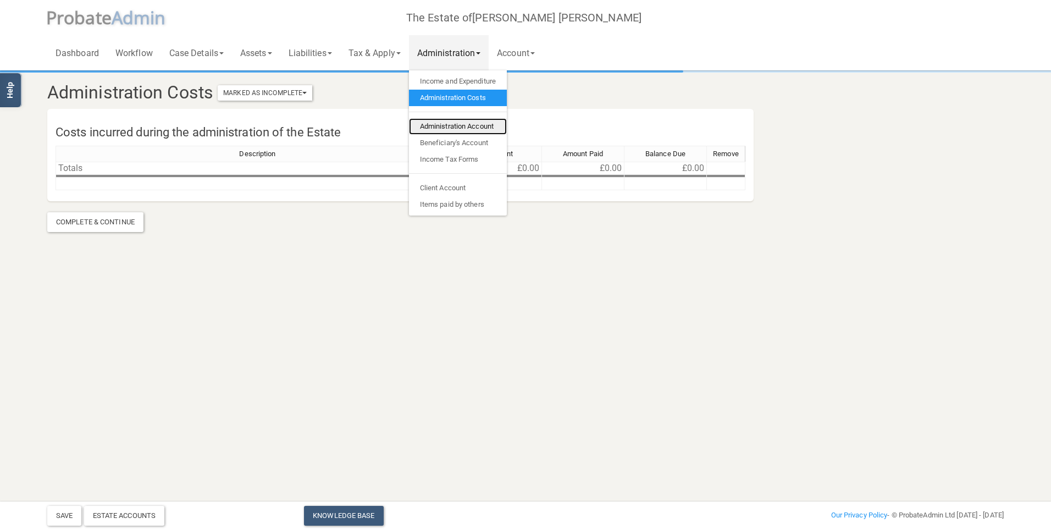
click at [457, 131] on link "Administration Account" at bounding box center [458, 126] width 98 height 16
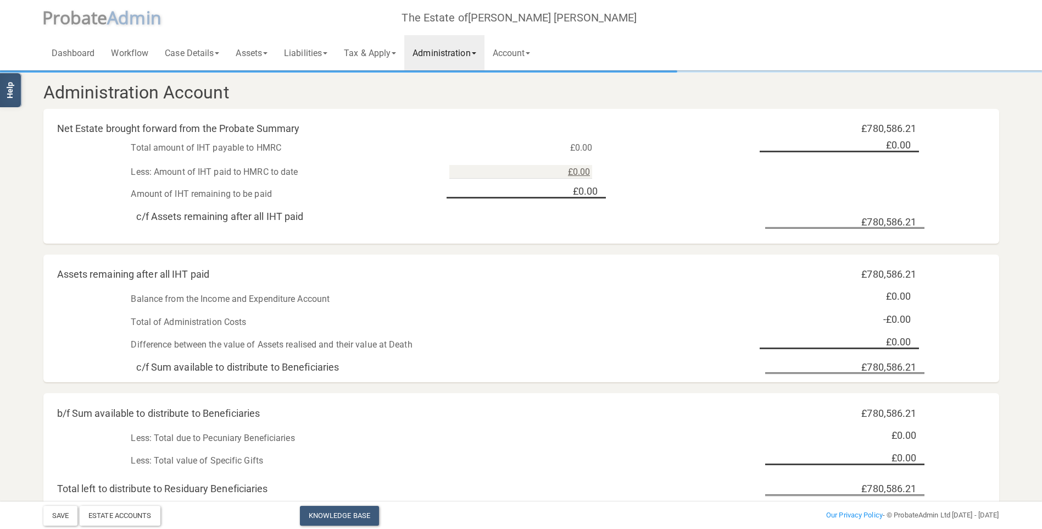
click at [432, 58] on link "Administration" at bounding box center [444, 52] width 80 height 35
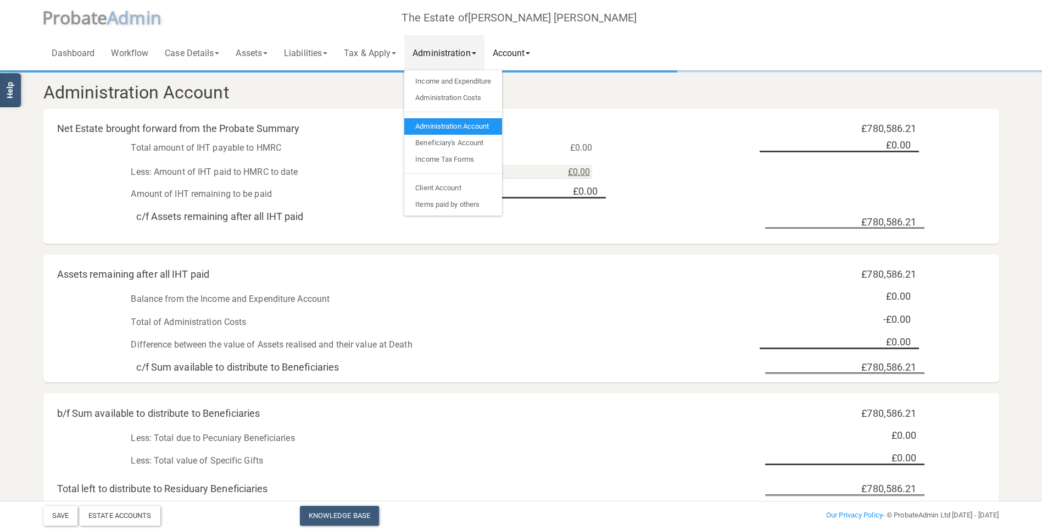
click at [519, 48] on link "Account" at bounding box center [512, 52] width 54 height 35
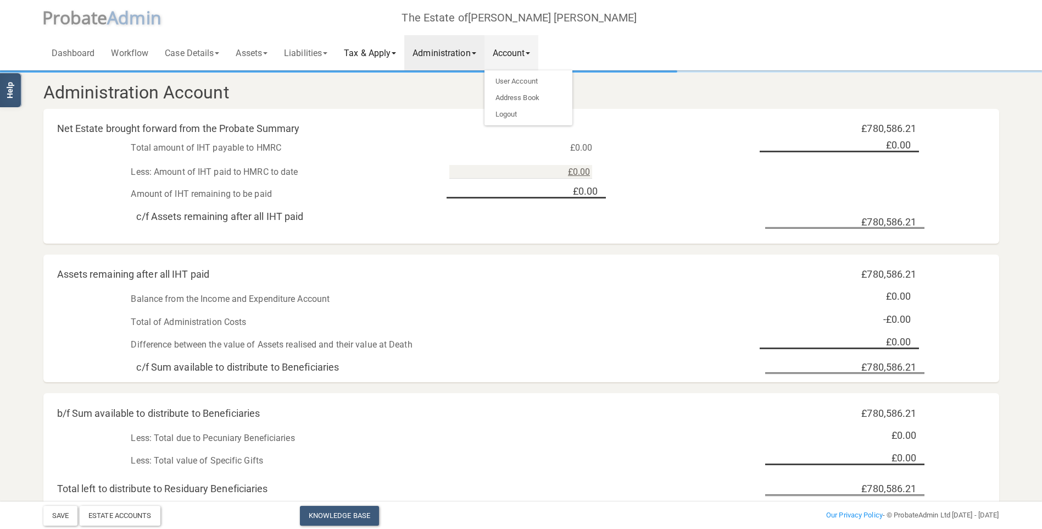
click at [362, 51] on link "Tax & Apply" at bounding box center [370, 52] width 69 height 35
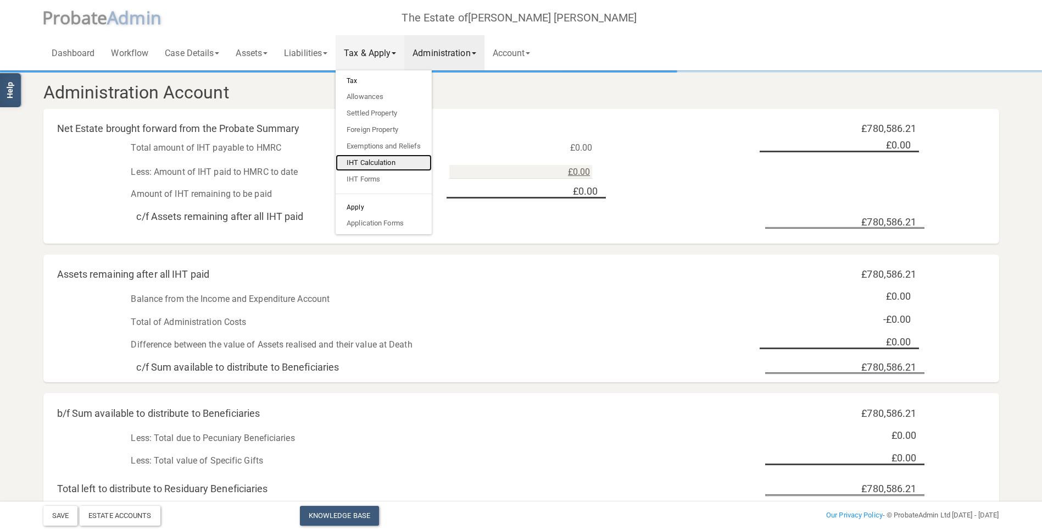
click at [388, 160] on link "IHT Calculation" at bounding box center [384, 162] width 96 height 16
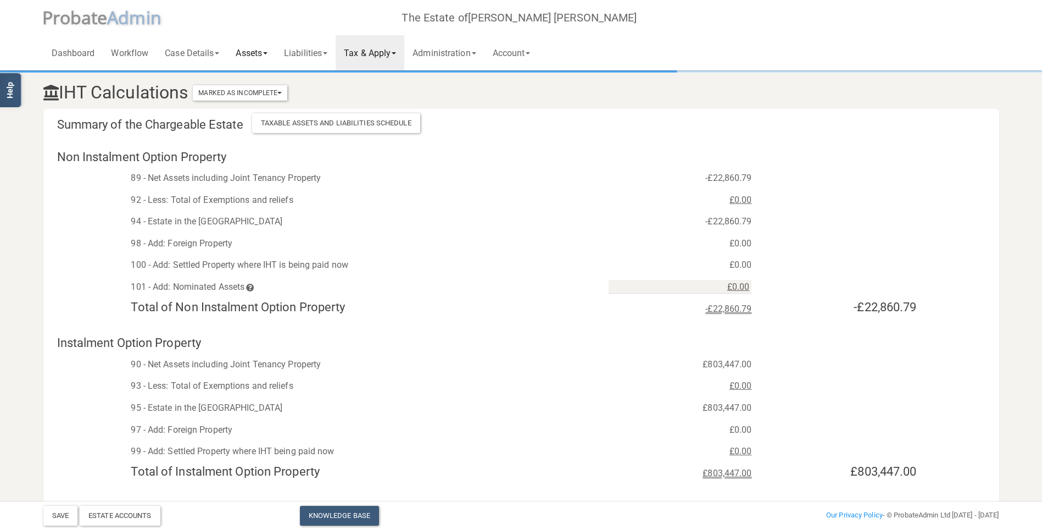
click at [252, 53] on link "Assets" at bounding box center [251, 52] width 48 height 35
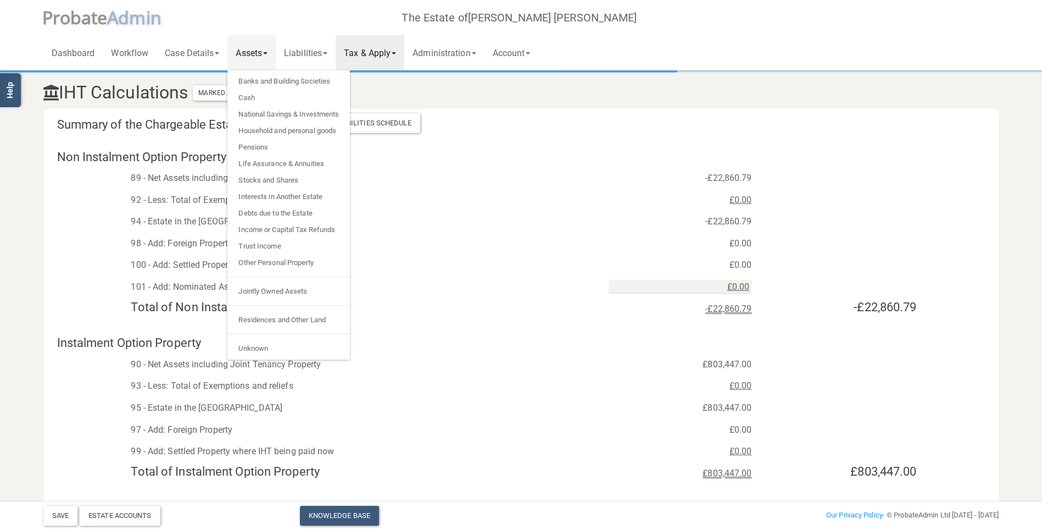
click at [520, 183] on div "89 - Net Assets including Joint Tenancy Property" at bounding box center [362, 178] width 478 height 16
click at [441, 57] on link "Administration" at bounding box center [444, 52] width 80 height 35
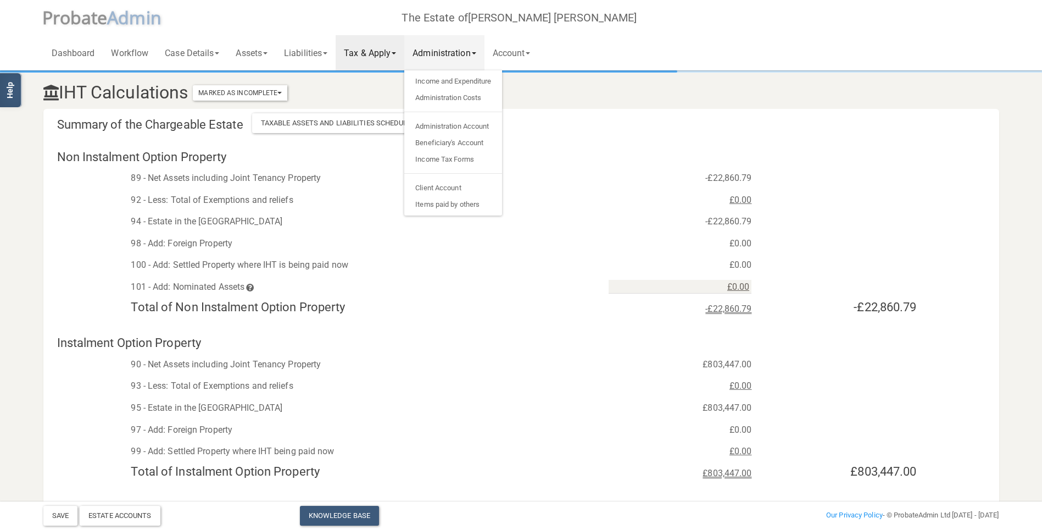
click at [660, 96] on h3 "IHT Calculations Marked As Incomplete Mark As Incomplete Mark As Complete" at bounding box center [440, 92] width 810 height 19
click at [249, 51] on link "Assets" at bounding box center [251, 52] width 48 height 35
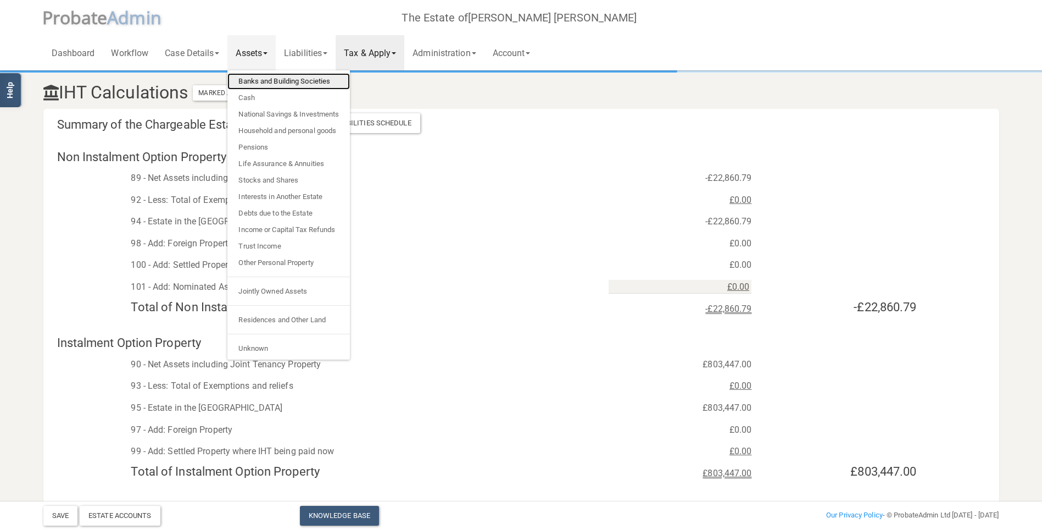
click at [269, 76] on link "Banks and Building Societies" at bounding box center [288, 81] width 123 height 16
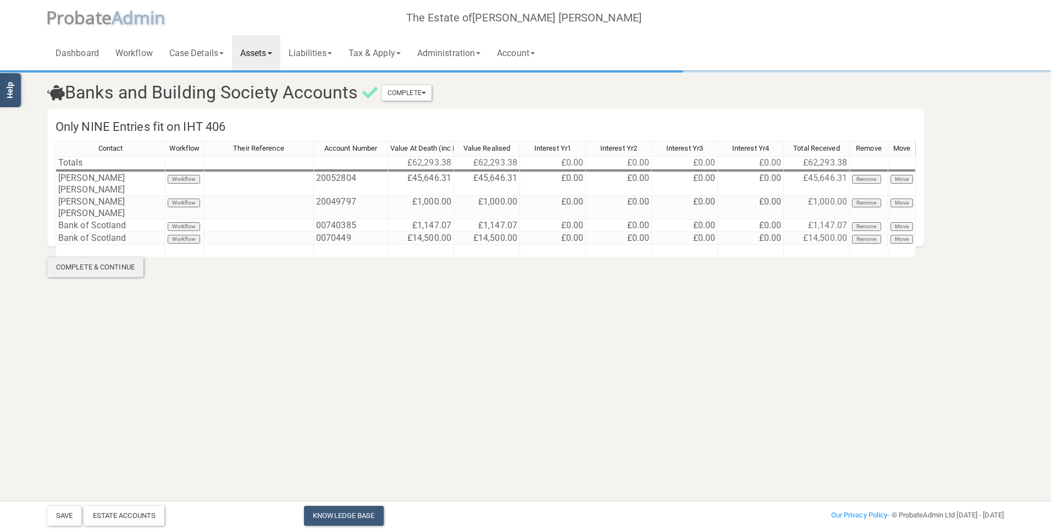
click at [86, 274] on div "Complete & Continue" at bounding box center [95, 267] width 96 height 20
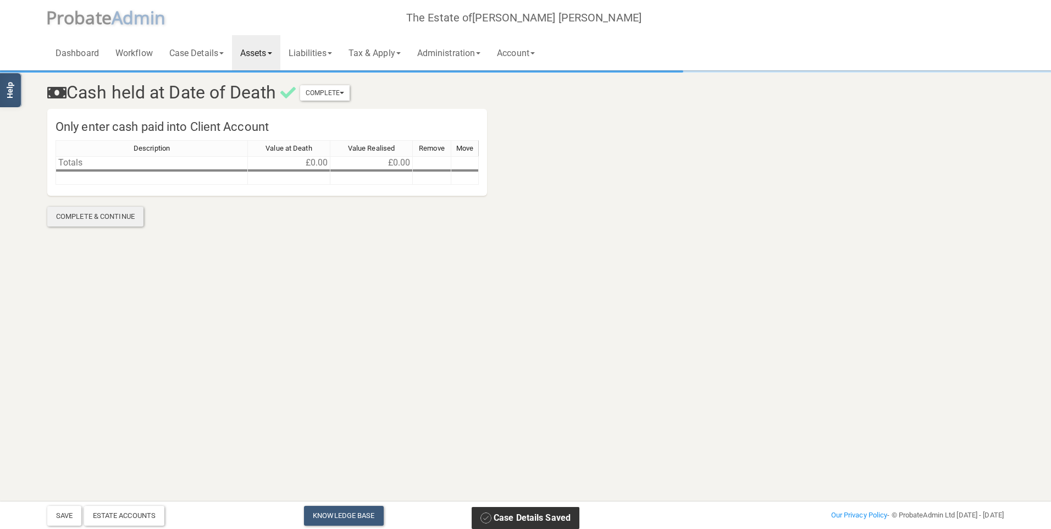
click at [91, 219] on div "Complete & Continue" at bounding box center [95, 217] width 96 height 20
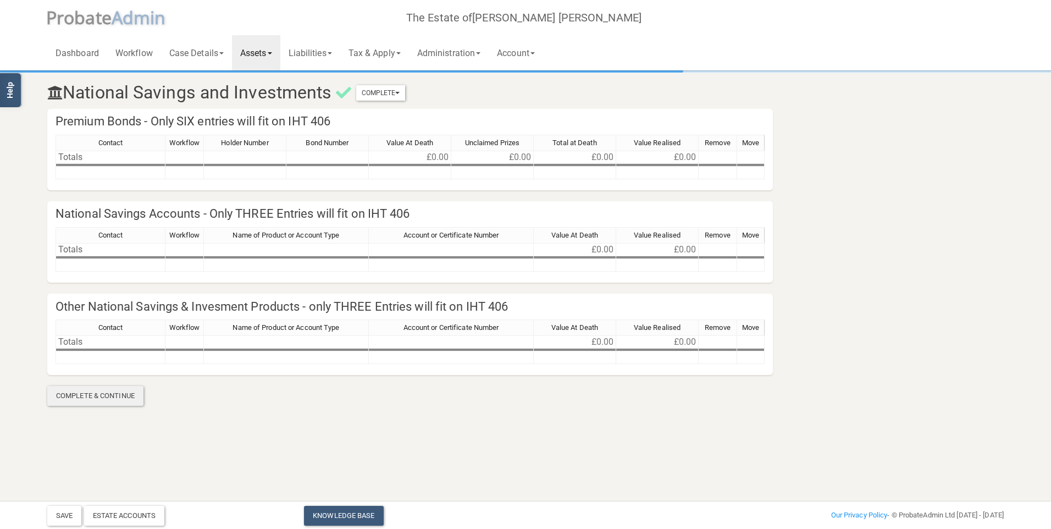
click at [79, 400] on div "Complete & Continue" at bounding box center [95, 396] width 96 height 20
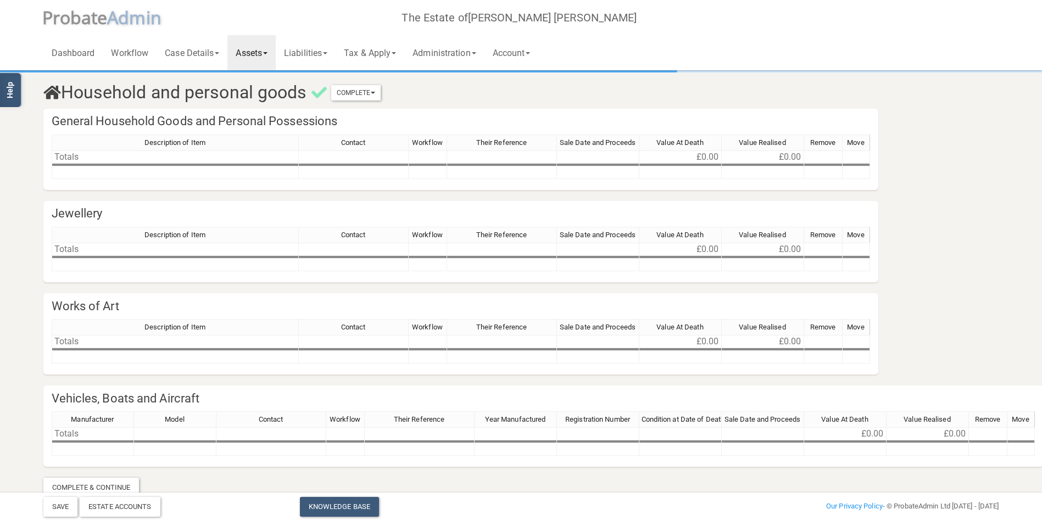
scroll to position [19, 0]
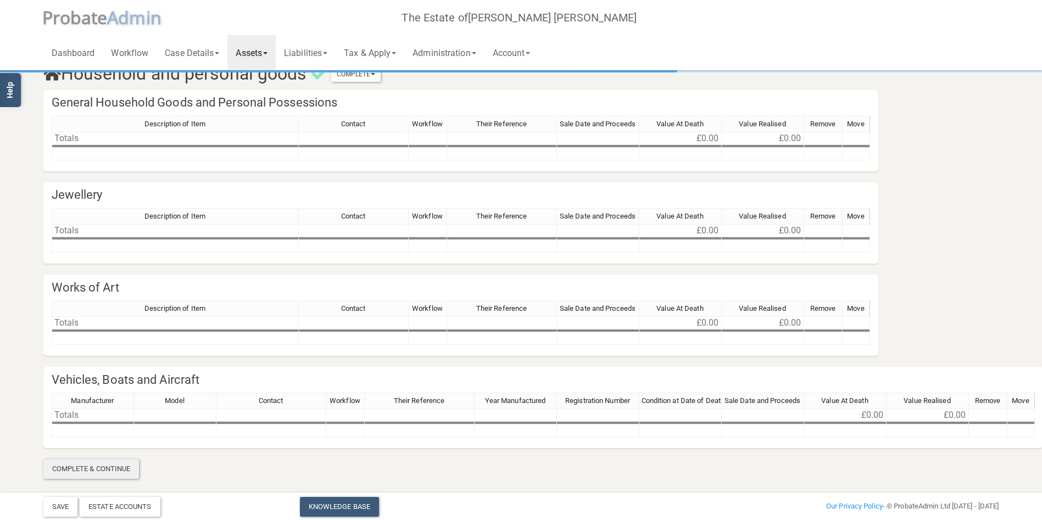
click at [98, 468] on div "Complete & Continue" at bounding box center [91, 469] width 96 height 20
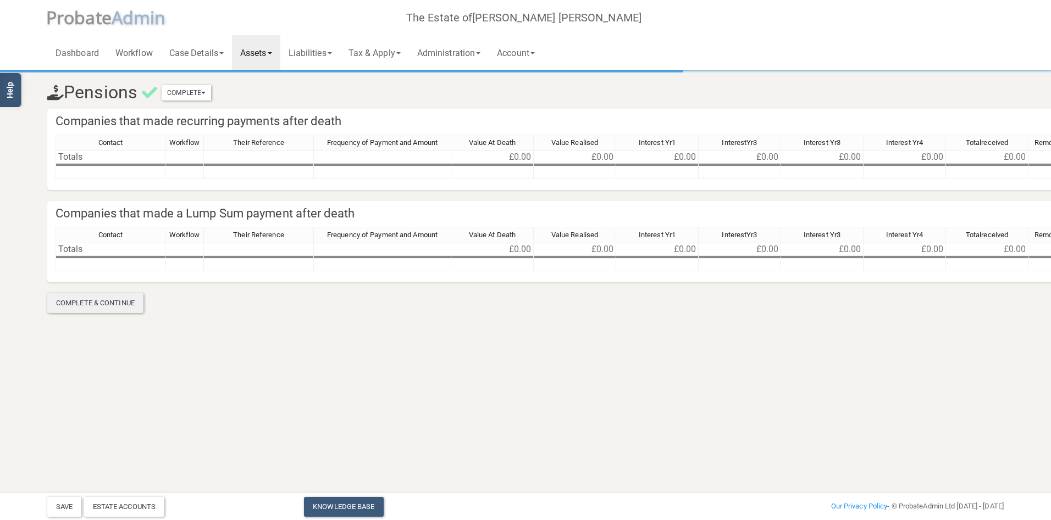
click at [105, 303] on div "Complete & Continue" at bounding box center [95, 303] width 96 height 20
click at [114, 309] on div "Complete & Continue" at bounding box center [95, 303] width 96 height 20
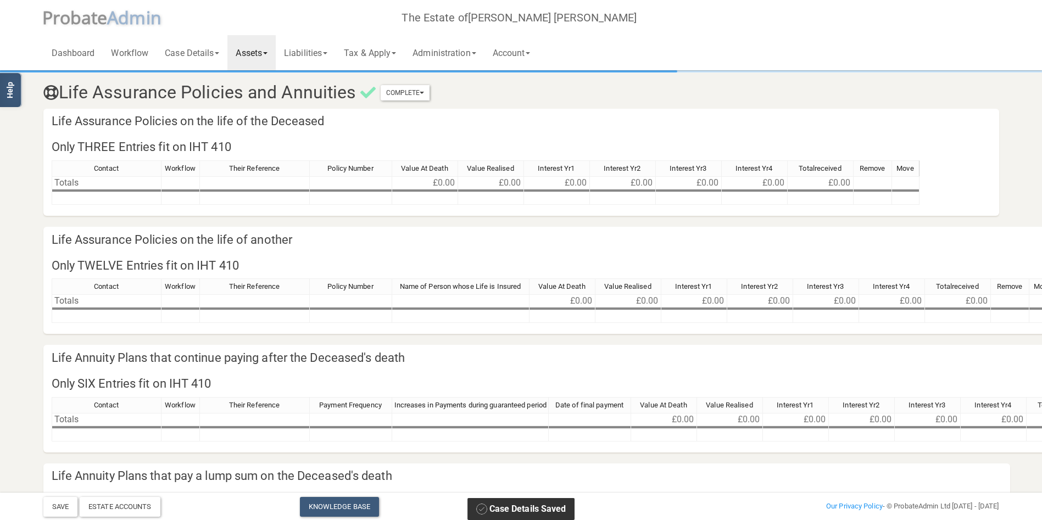
scroll to position [123, 0]
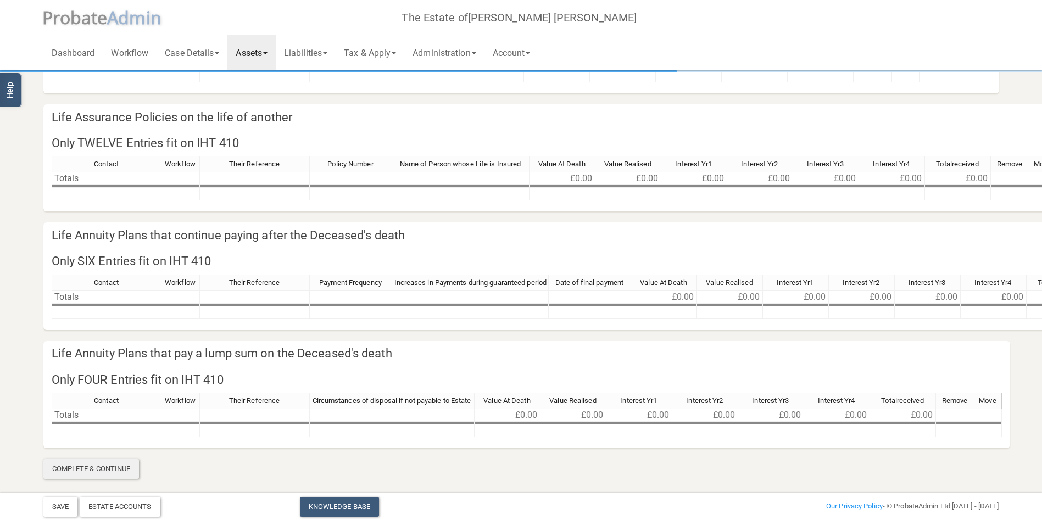
click at [87, 464] on div "Complete & Continue" at bounding box center [91, 469] width 96 height 20
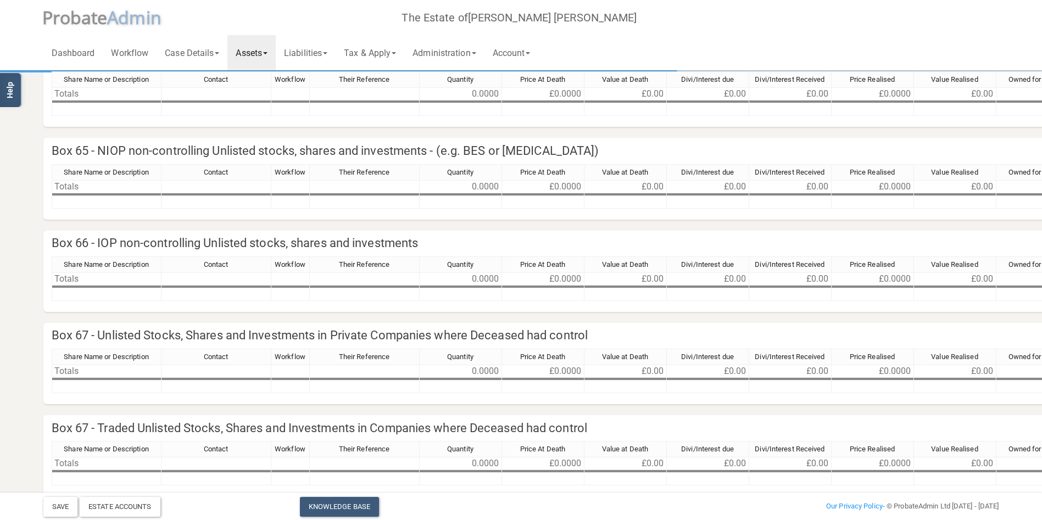
scroll to position [414, 0]
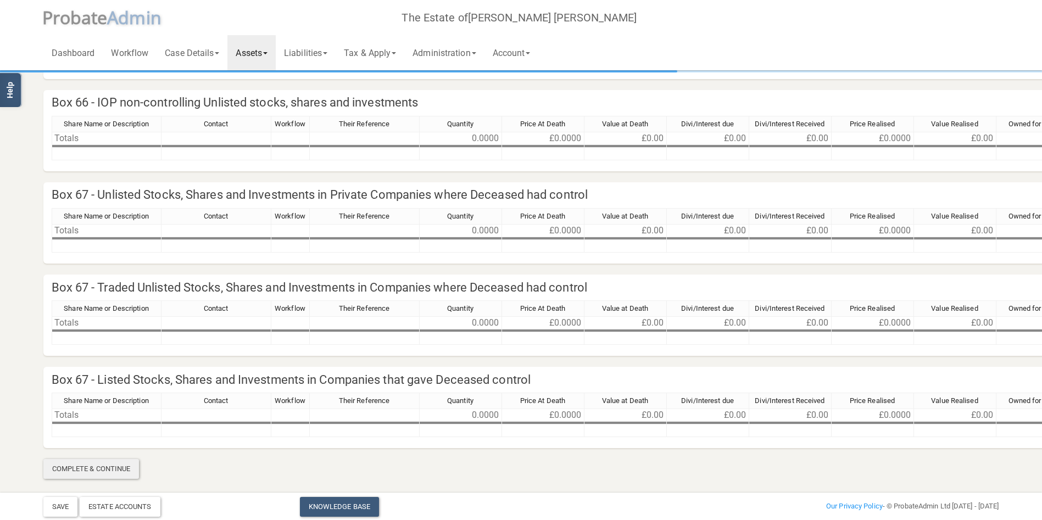
click at [94, 477] on div "Complete & Continue" at bounding box center [91, 469] width 96 height 20
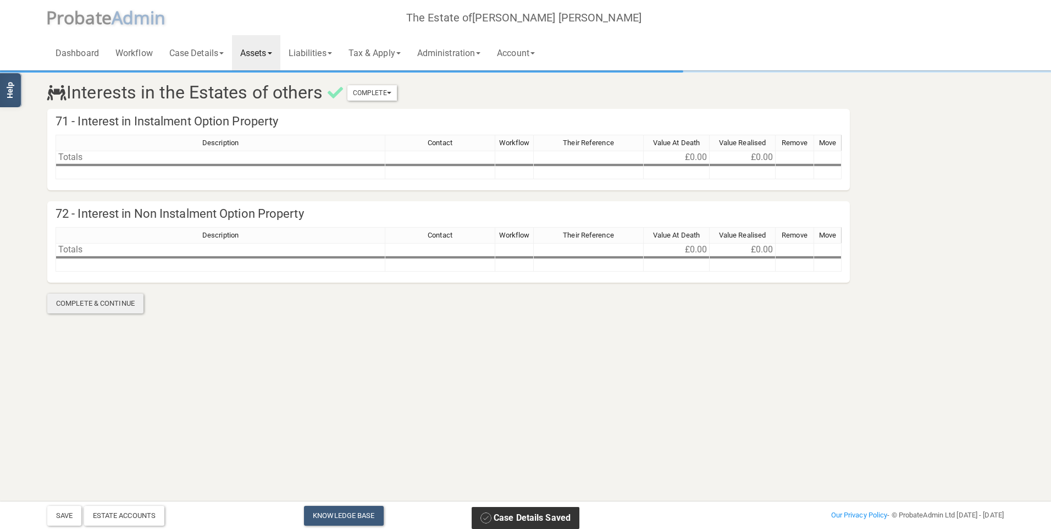
click at [92, 307] on div "Complete & Continue" at bounding box center [95, 303] width 96 height 20
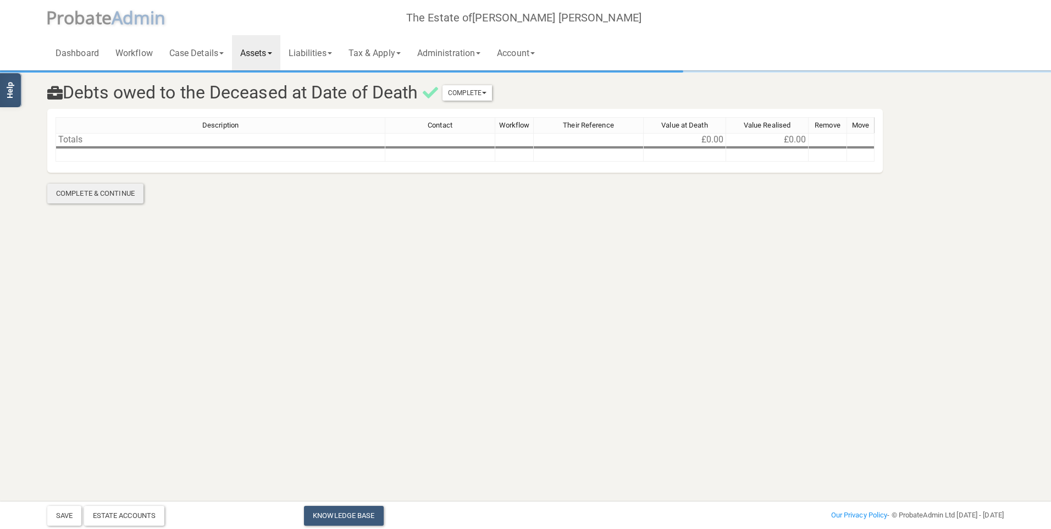
click at [78, 192] on div "Complete & Continue" at bounding box center [95, 194] width 96 height 20
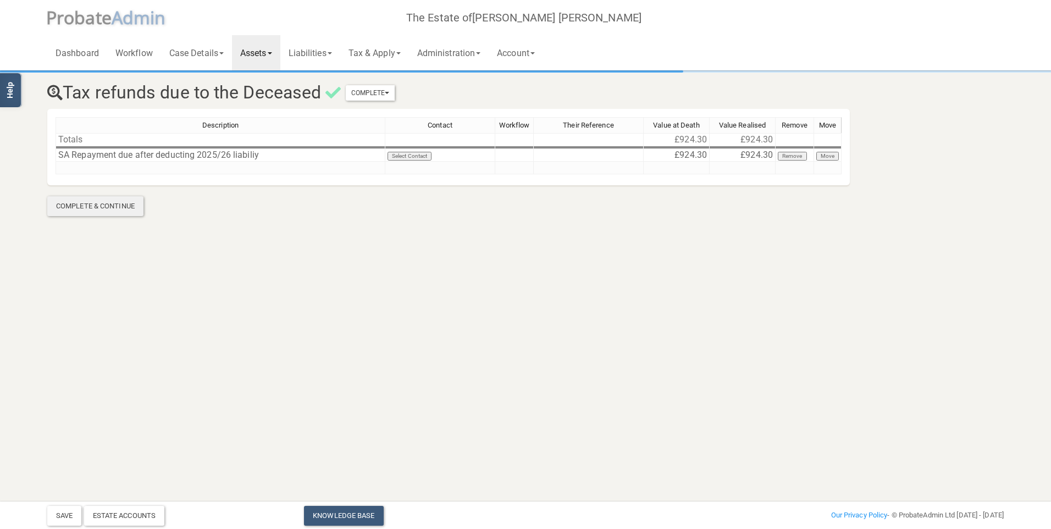
click at [97, 202] on div "Complete & Continue" at bounding box center [95, 206] width 96 height 20
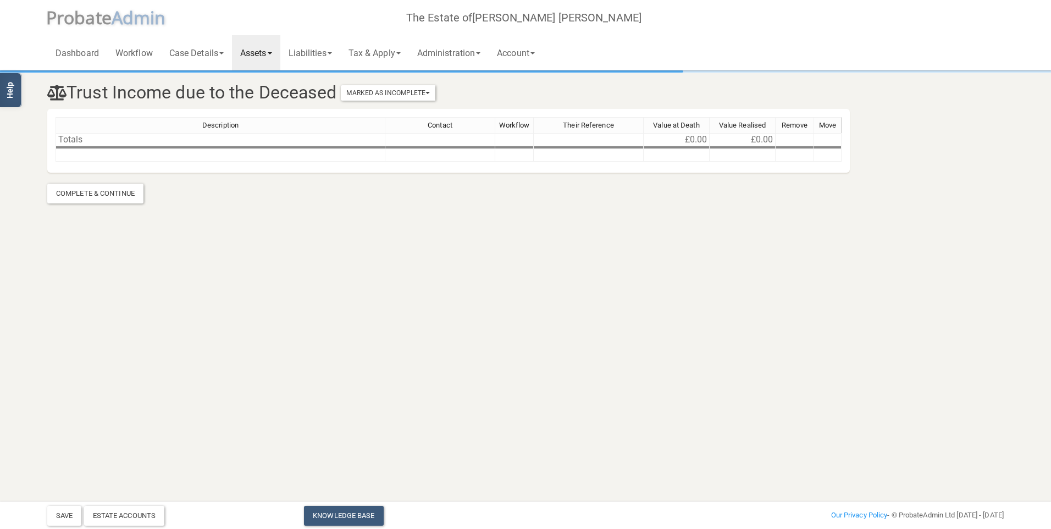
click at [97, 202] on div "Complete & Continue" at bounding box center [95, 194] width 96 height 20
click at [98, 192] on div "Complete & Continue" at bounding box center [95, 194] width 96 height 20
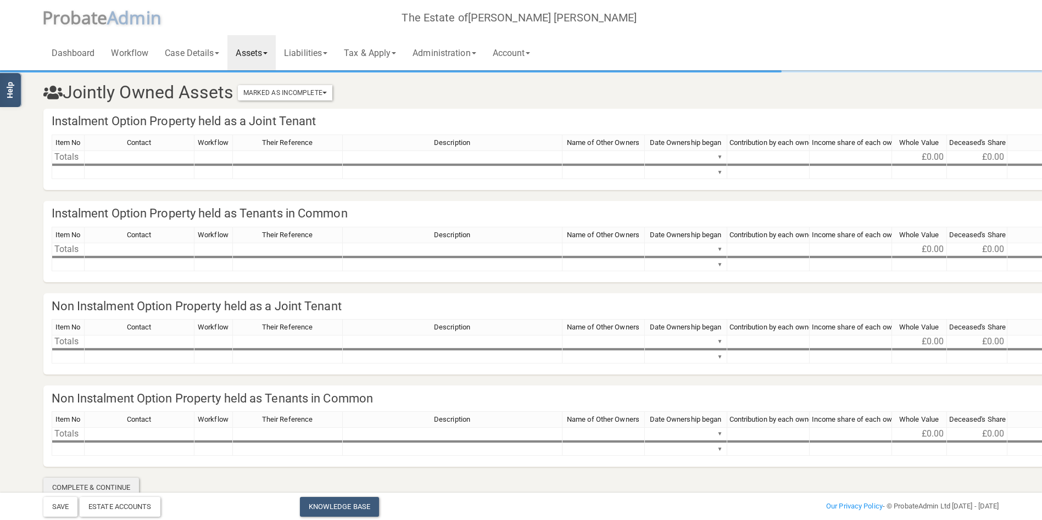
click at [117, 479] on div "Complete & Continue" at bounding box center [91, 488] width 96 height 20
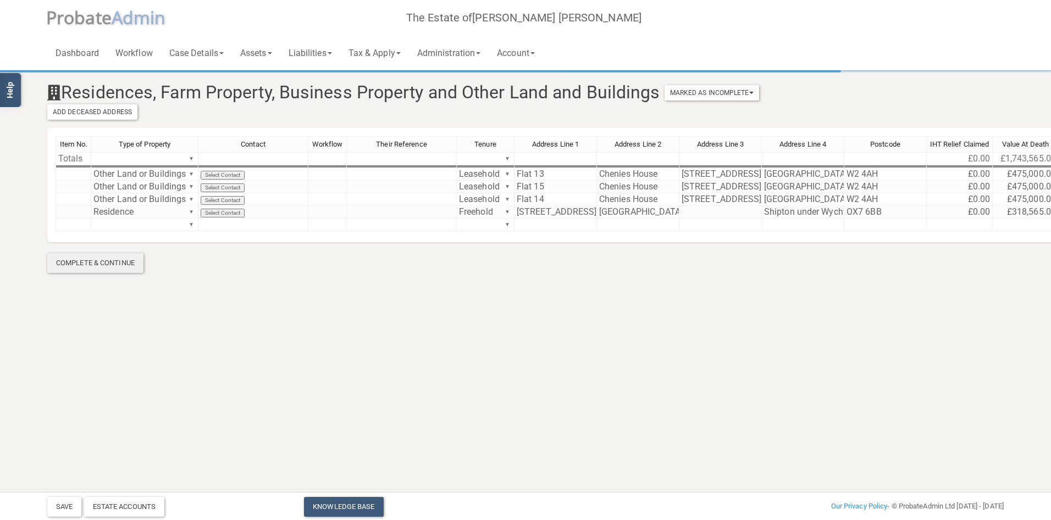
click at [65, 264] on div "Complete & Continue" at bounding box center [95, 263] width 96 height 20
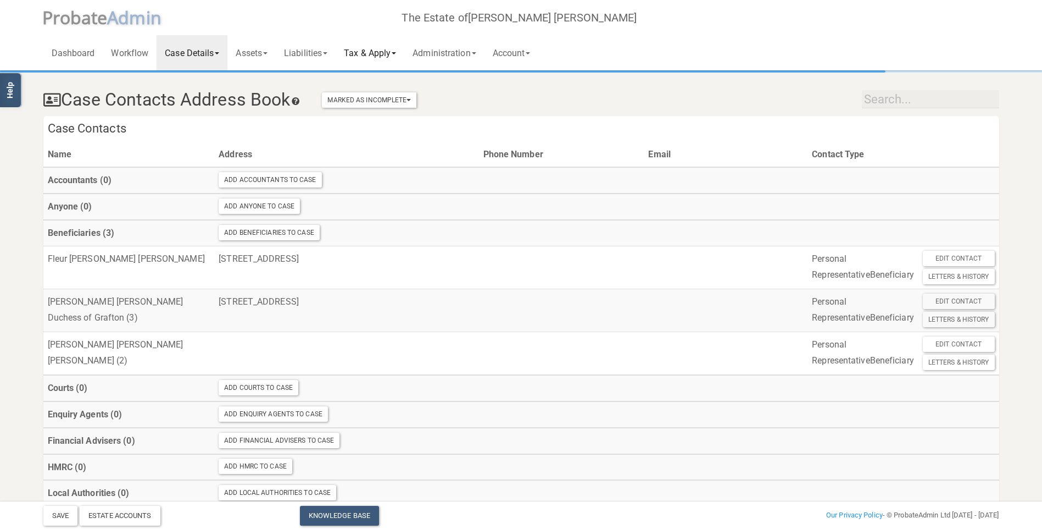
click at [369, 53] on link "Tax & Apply" at bounding box center [370, 52] width 69 height 35
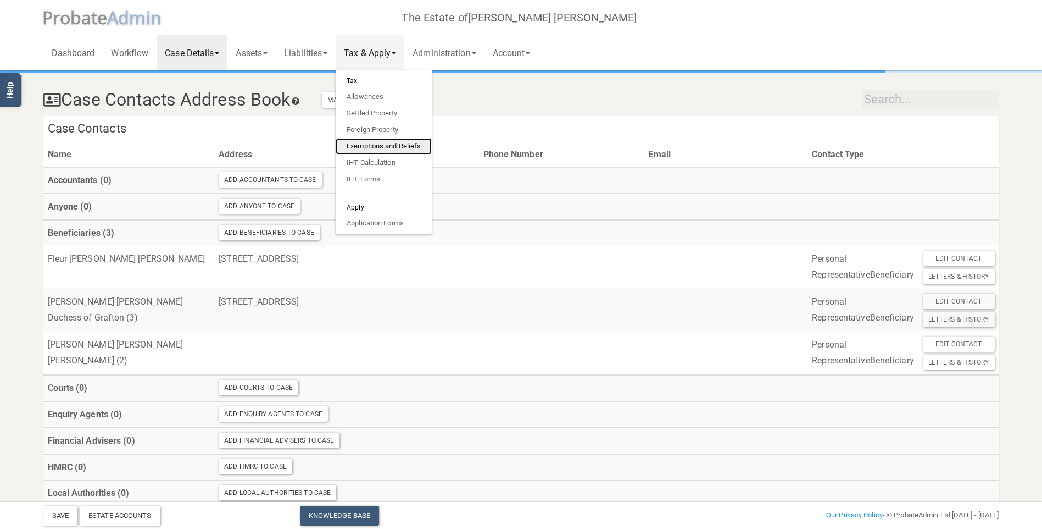
click at [391, 143] on link "Exemptions and Reliefs" at bounding box center [384, 146] width 96 height 16
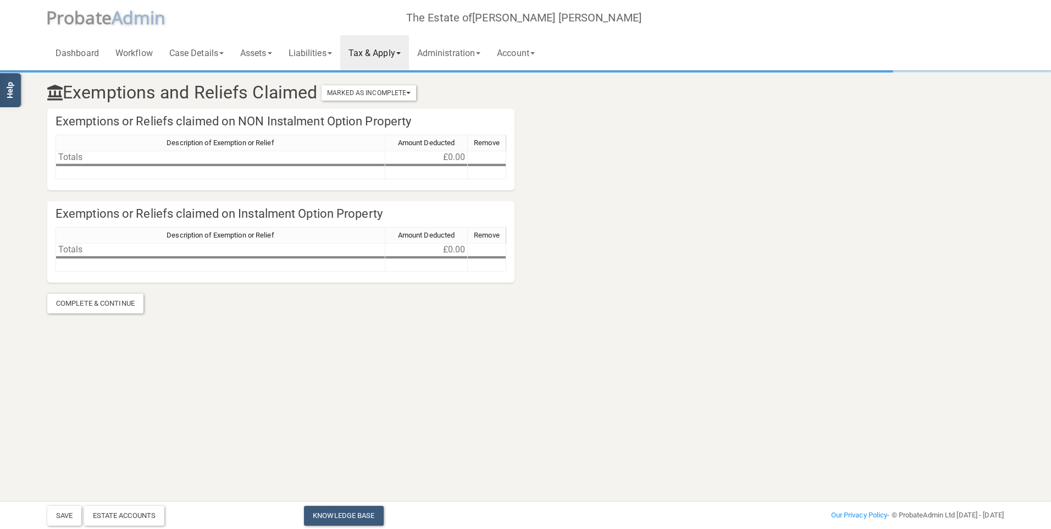
click at [378, 52] on link "Tax & Apply" at bounding box center [374, 52] width 69 height 35
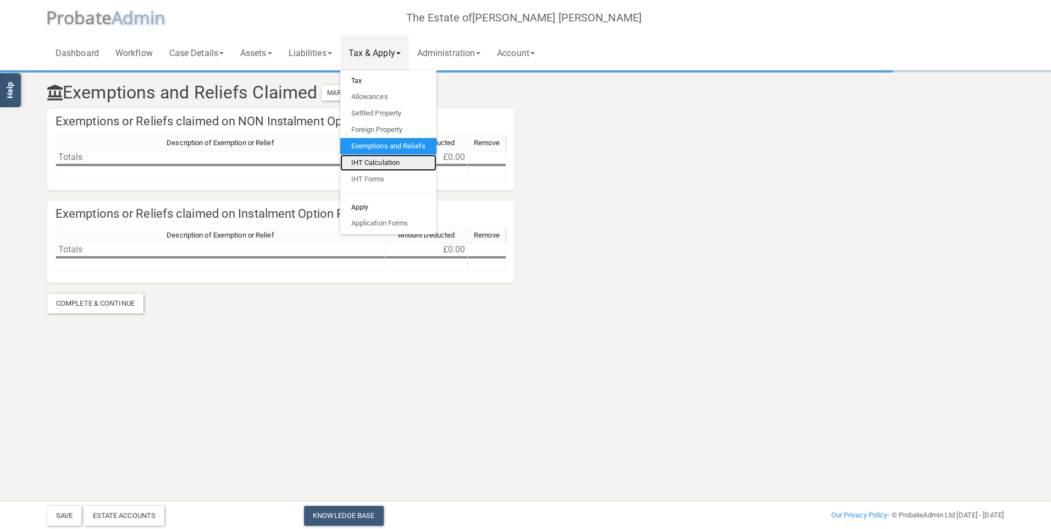
click at [381, 158] on link "IHT Calculation" at bounding box center [388, 162] width 96 height 16
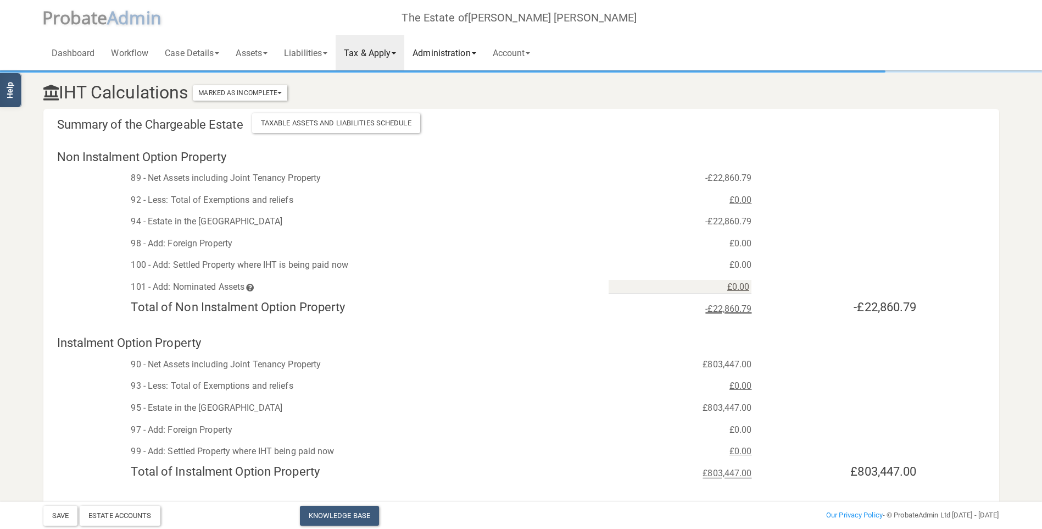
click at [434, 56] on link "Administration" at bounding box center [444, 52] width 80 height 35
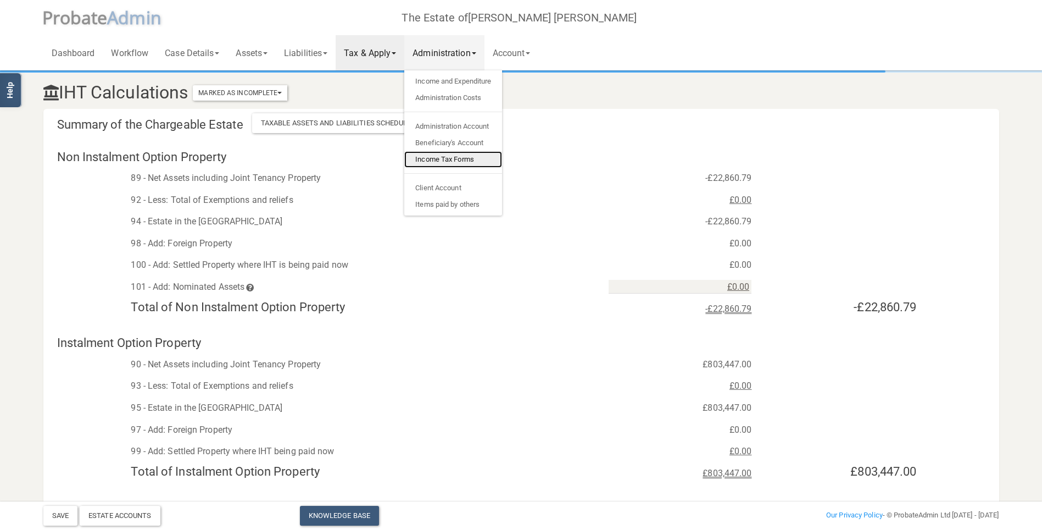
click at [472, 157] on link "Income Tax Forms" at bounding box center [453, 159] width 98 height 16
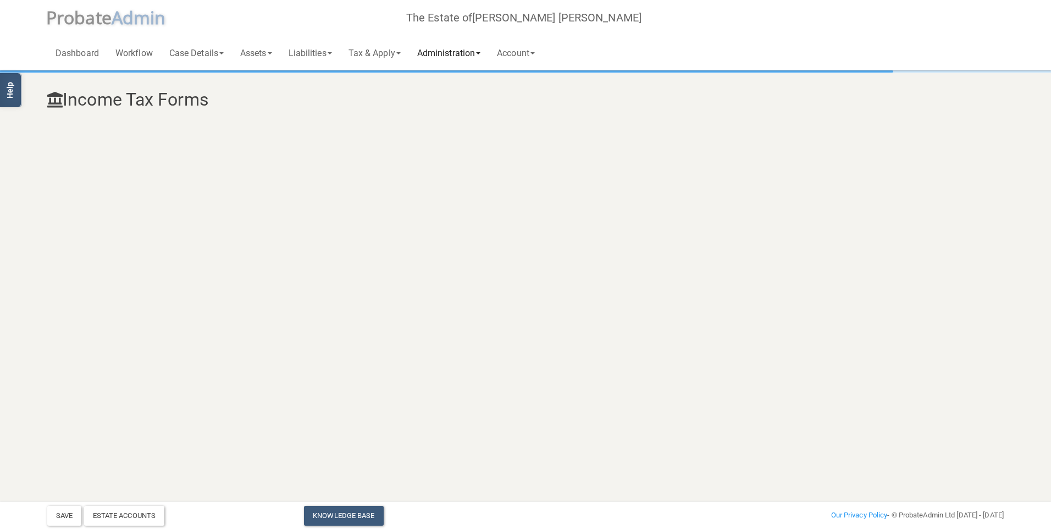
click at [434, 51] on link "Administration" at bounding box center [449, 52] width 80 height 35
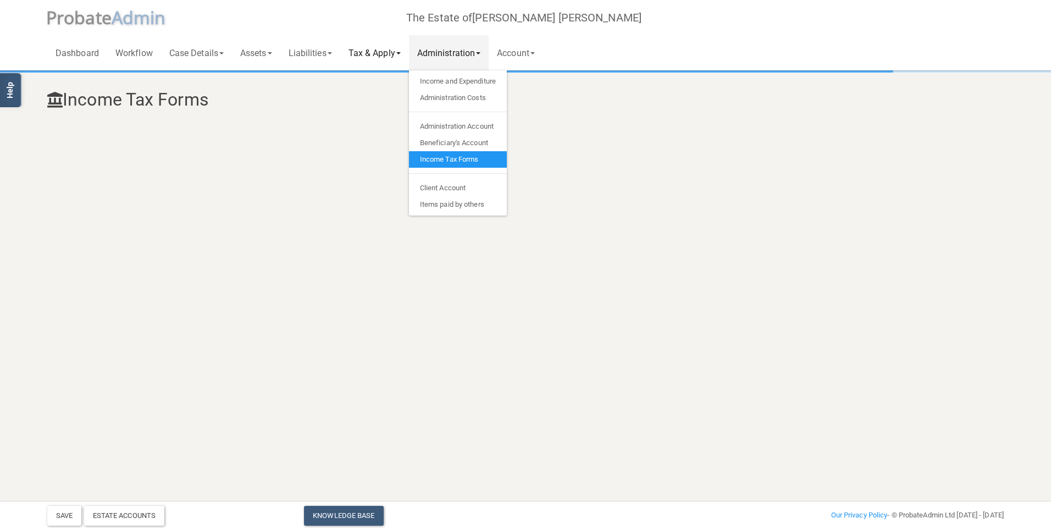
click at [374, 46] on link "Tax & Apply" at bounding box center [374, 52] width 69 height 35
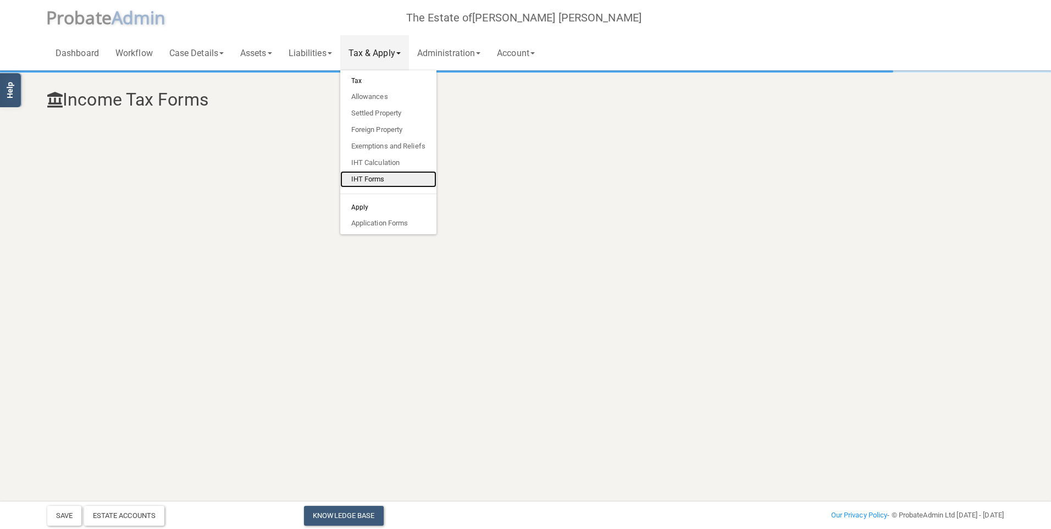
click at [373, 177] on link "IHT Forms" at bounding box center [388, 179] width 96 height 16
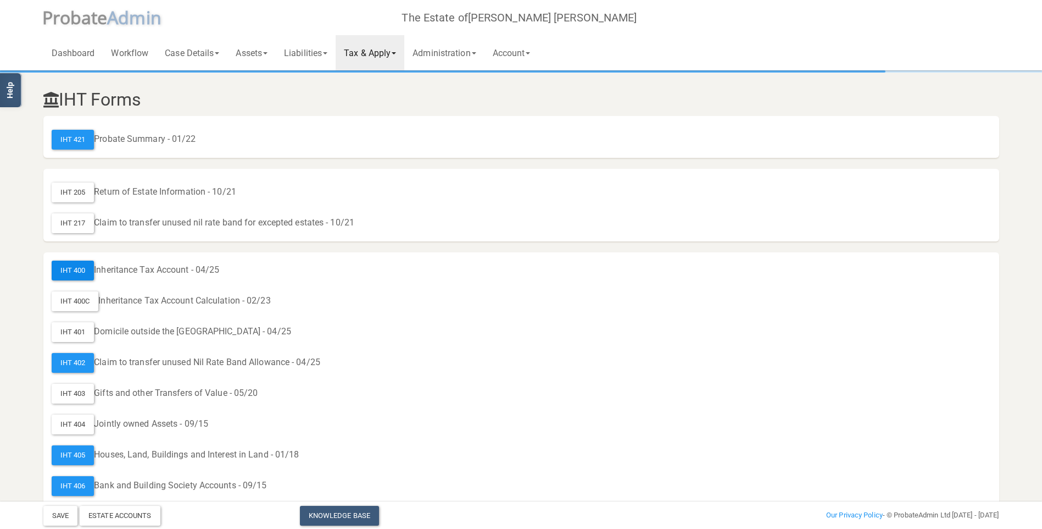
click at [76, 275] on div "IHT 400" at bounding box center [73, 270] width 43 height 20
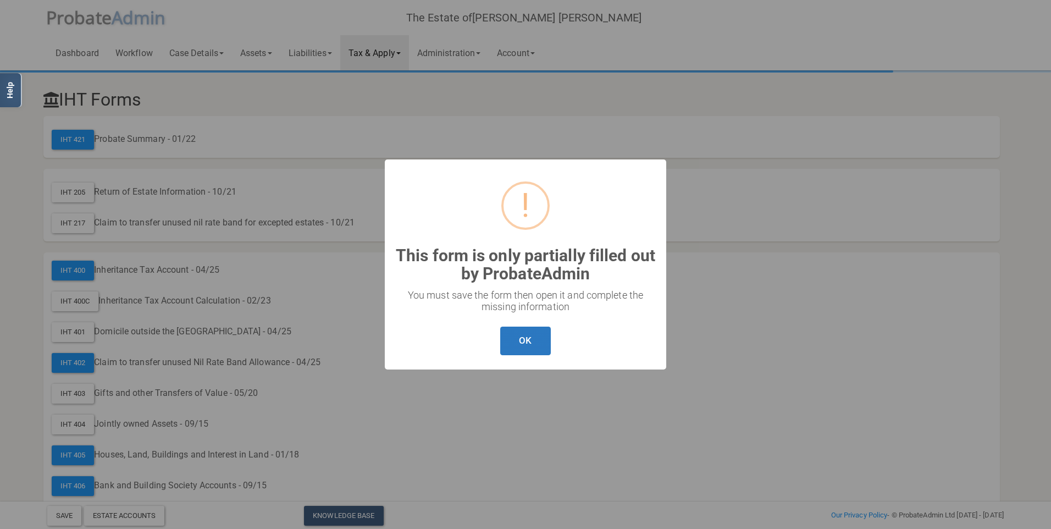
click at [536, 348] on button "OK" at bounding box center [525, 340] width 50 height 29
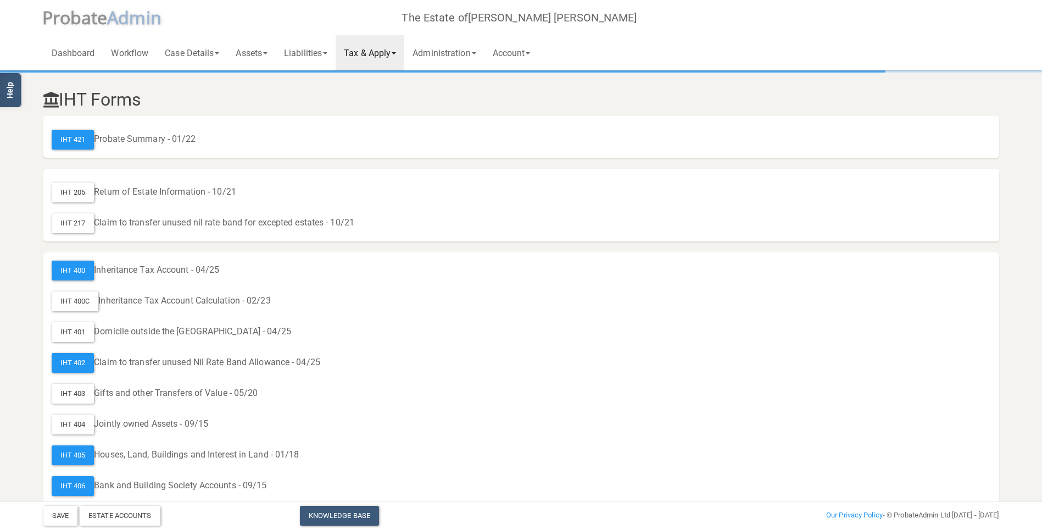
click at [384, 57] on link "Tax & Apply" at bounding box center [370, 52] width 69 height 35
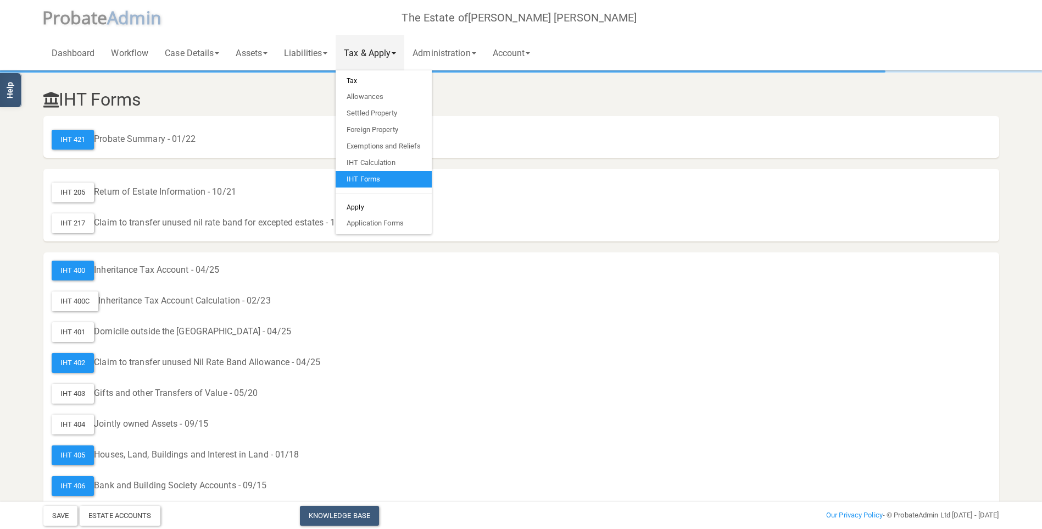
click at [376, 179] on link "IHT Forms" at bounding box center [384, 179] width 96 height 16
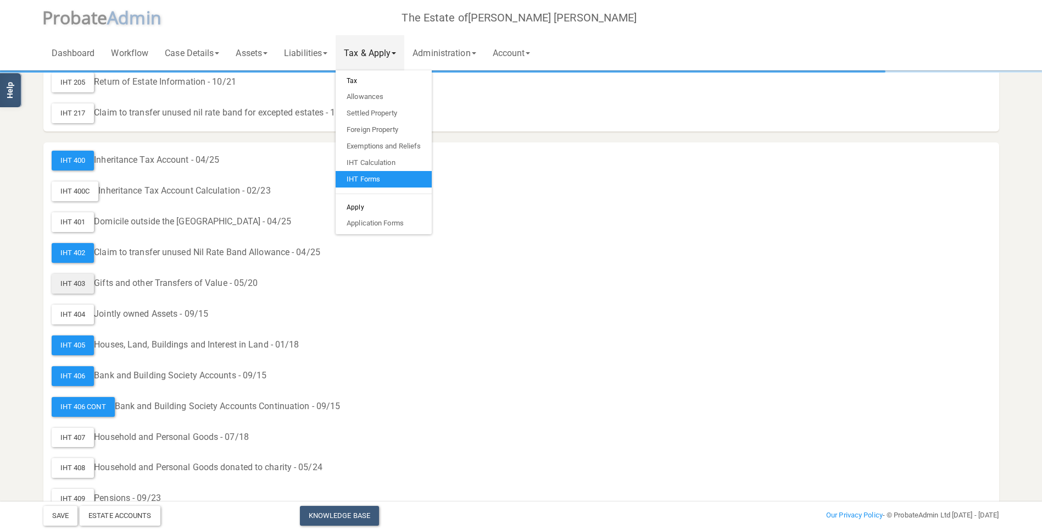
click at [76, 281] on div "IHT 403" at bounding box center [73, 284] width 43 height 20
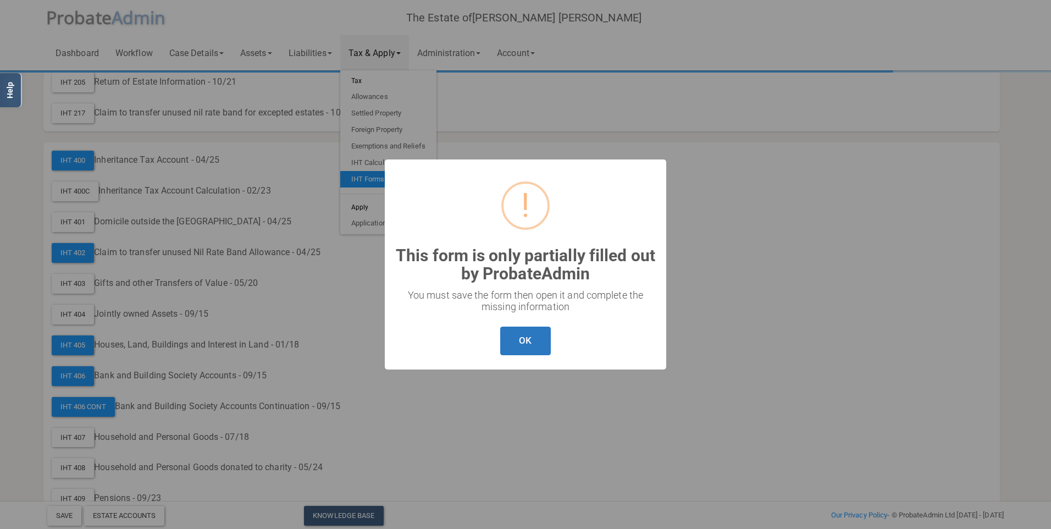
click at [529, 346] on button "OK" at bounding box center [525, 340] width 50 height 29
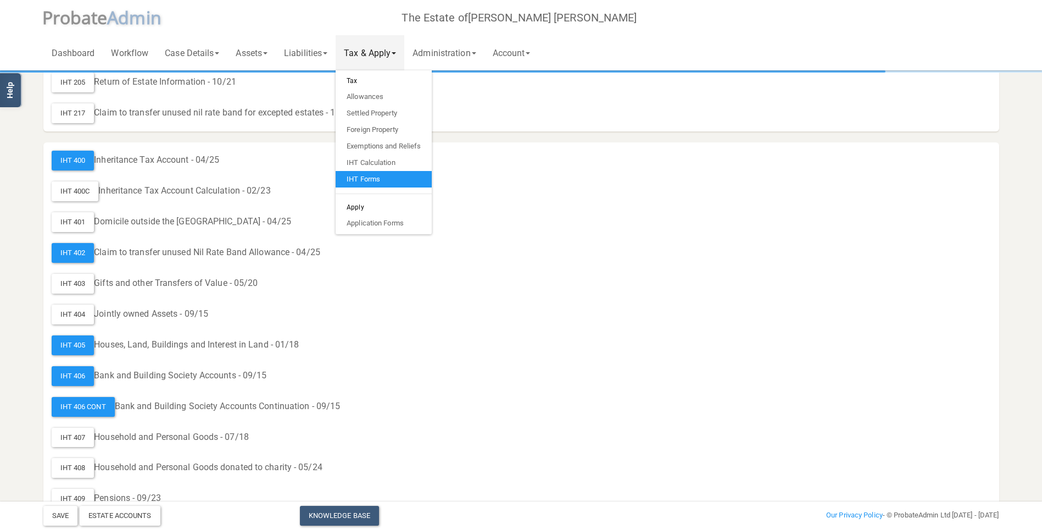
click at [593, 309] on div "IHT 404 Jointly owned Assets - 09/15" at bounding box center [522, 314] width 940 height 20
click at [386, 179] on link "IHT Forms" at bounding box center [384, 179] width 96 height 16
click at [318, 186] on div "IHT 400C Inheritance Tax Account Calculation - 02/23" at bounding box center [522, 191] width 940 height 20
click at [253, 58] on link "Assets" at bounding box center [251, 52] width 48 height 35
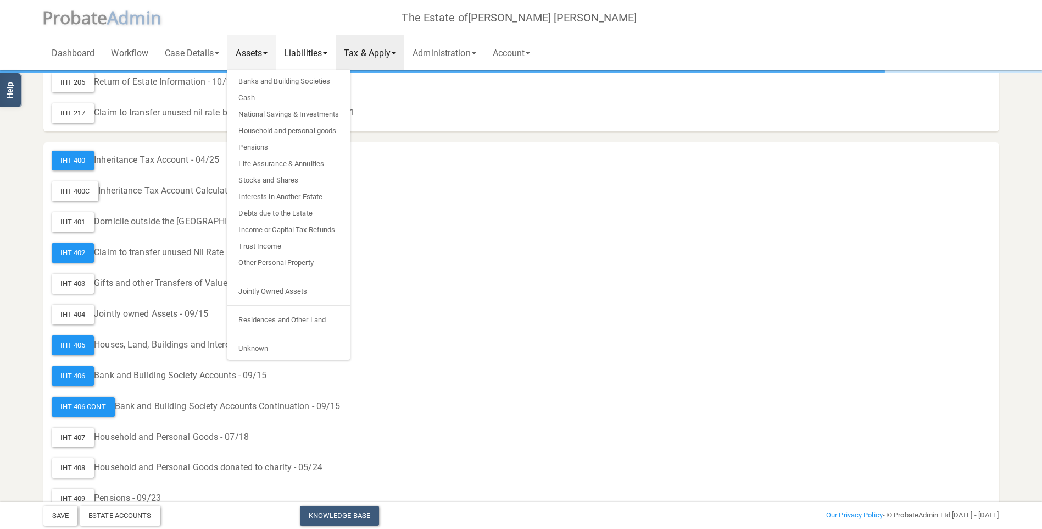
click at [306, 54] on link "Liabilities" at bounding box center [306, 52] width 60 height 35
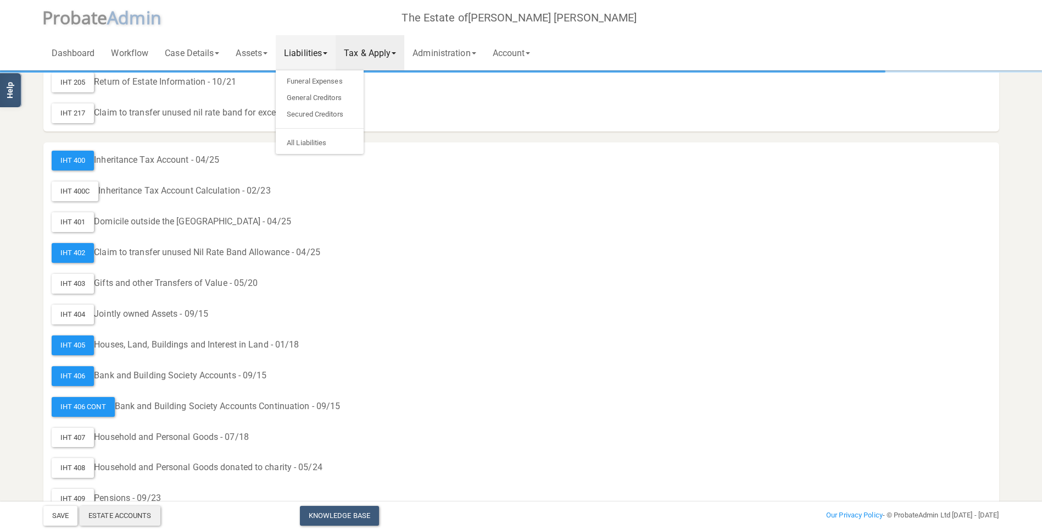
click at [115, 512] on div "Estate Accounts" at bounding box center [120, 515] width 81 height 20
click at [431, 52] on link "Administration" at bounding box center [444, 52] width 80 height 35
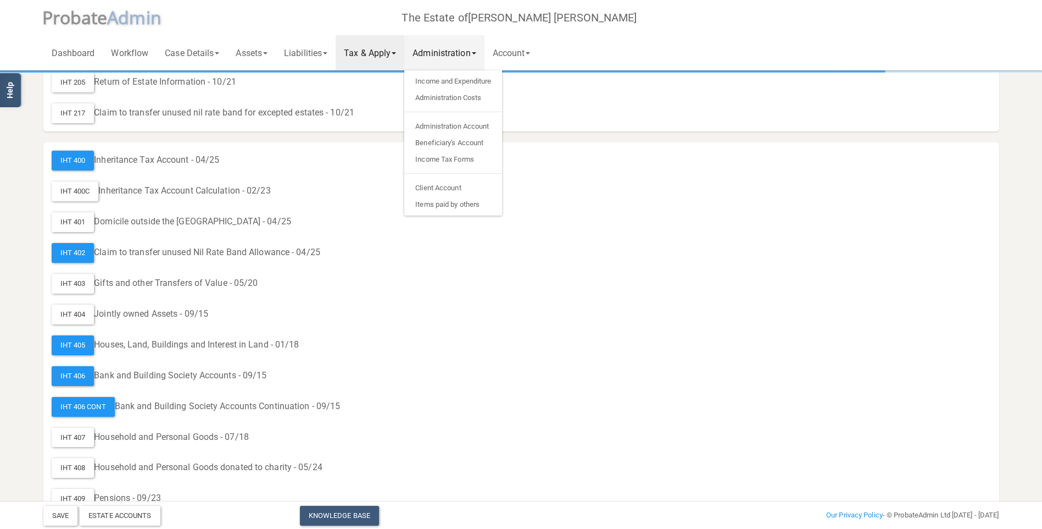
click at [365, 51] on link "Tax & Apply" at bounding box center [370, 52] width 69 height 35
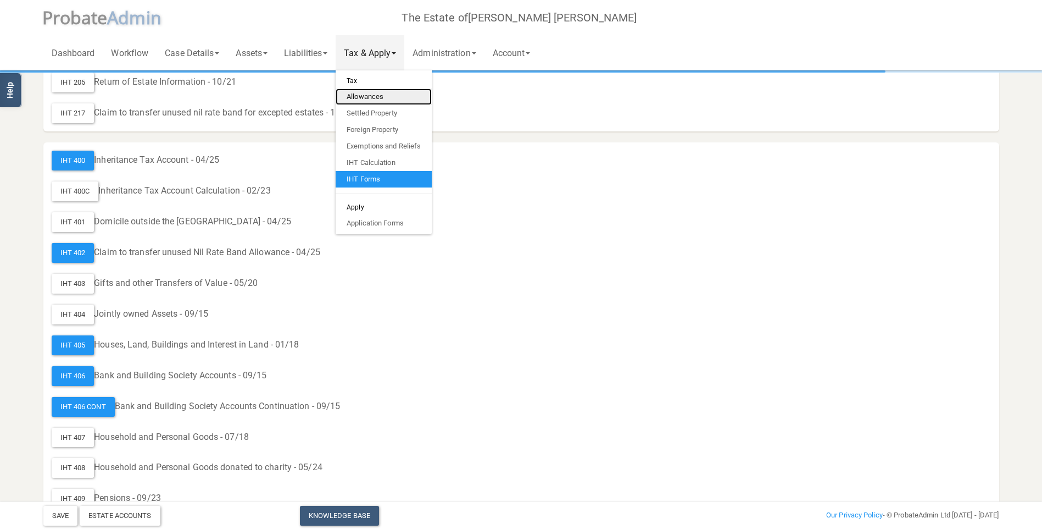
click at [381, 95] on link "Allowances" at bounding box center [384, 96] width 96 height 16
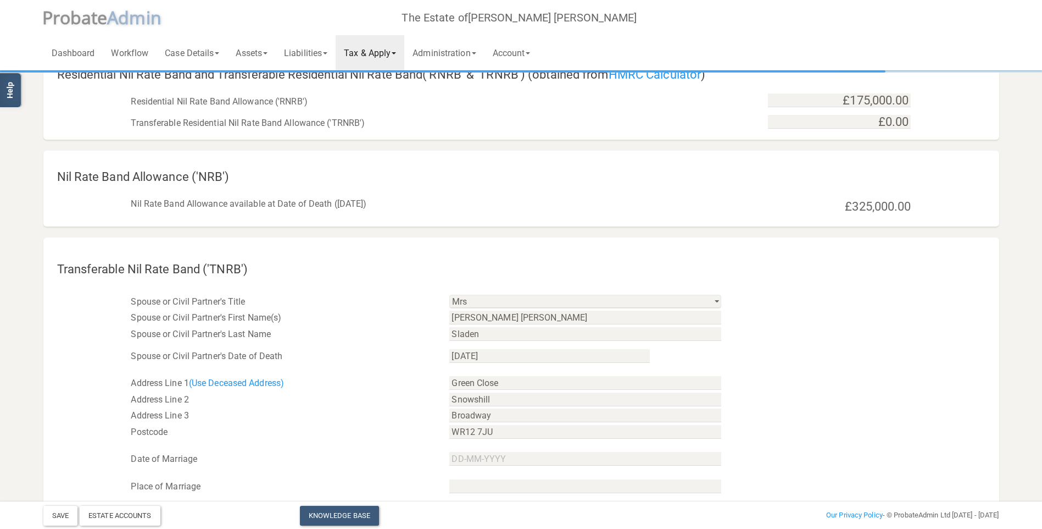
scroll to position [165, 0]
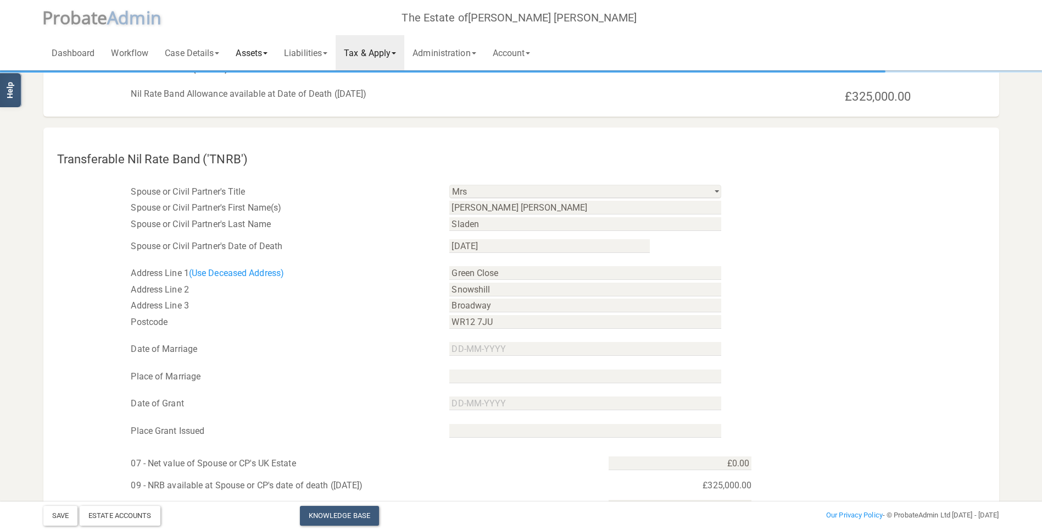
click at [250, 49] on link "Assets" at bounding box center [251, 52] width 48 height 35
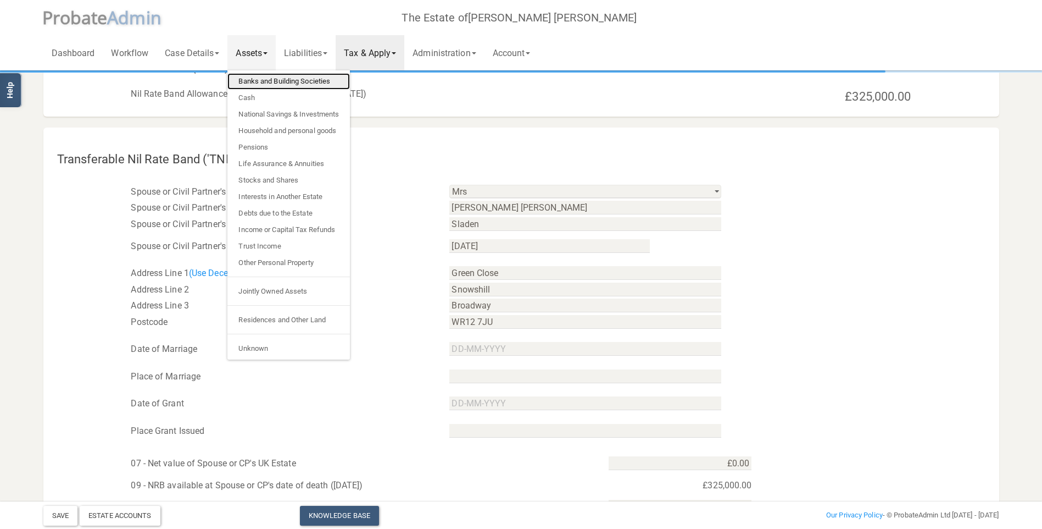
click at [270, 81] on link "Banks and Building Societies" at bounding box center [288, 81] width 123 height 16
